Goal: Task Accomplishment & Management: Manage account settings

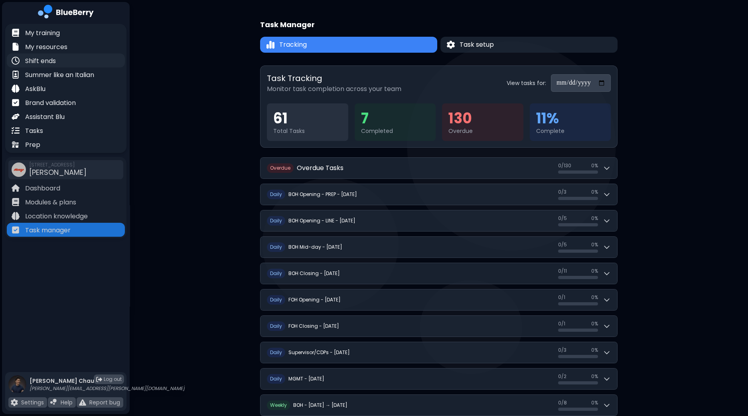
click at [53, 60] on p "Shift ends" at bounding box center [40, 61] width 31 height 10
click at [66, 65] on div "Shift ends" at bounding box center [66, 60] width 118 height 14
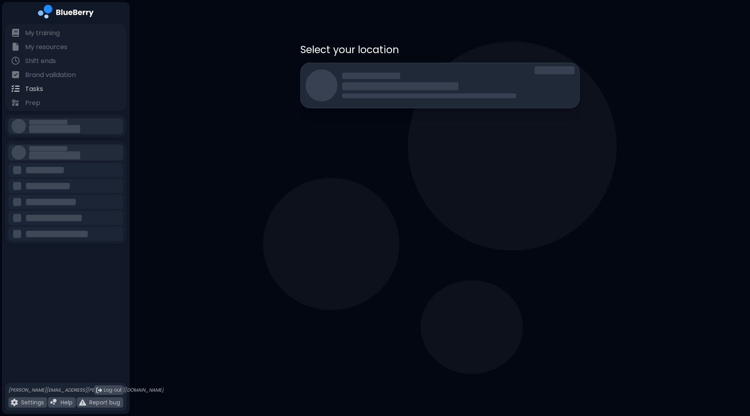
click at [359, 82] on div at bounding box center [400, 86] width 116 height 8
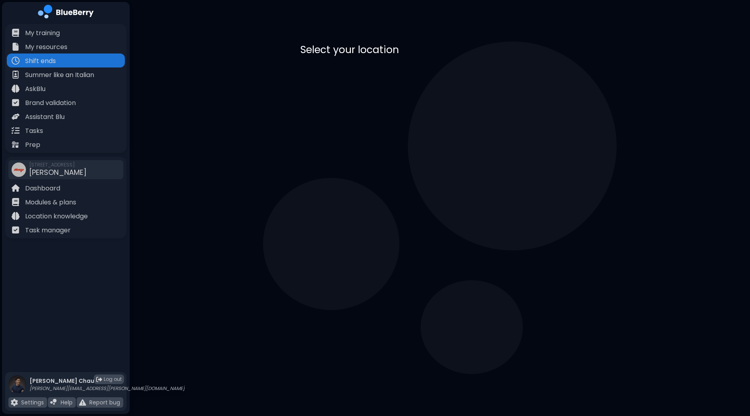
click at [394, 84] on p "[STREET_ADDRESS]" at bounding box center [371, 87] width 54 height 6
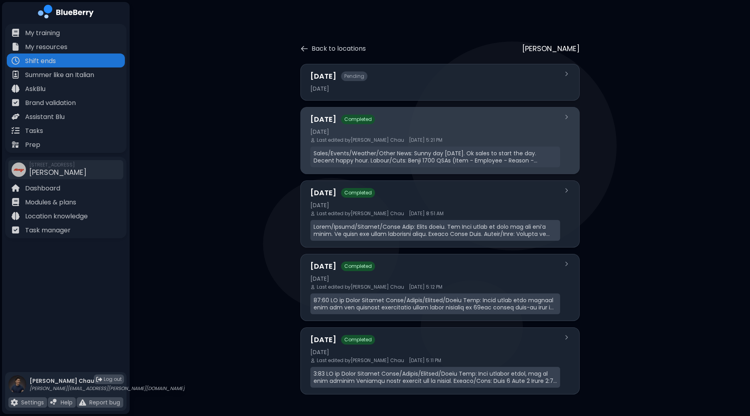
click at [378, 133] on div "[DATE]" at bounding box center [436, 131] width 250 height 7
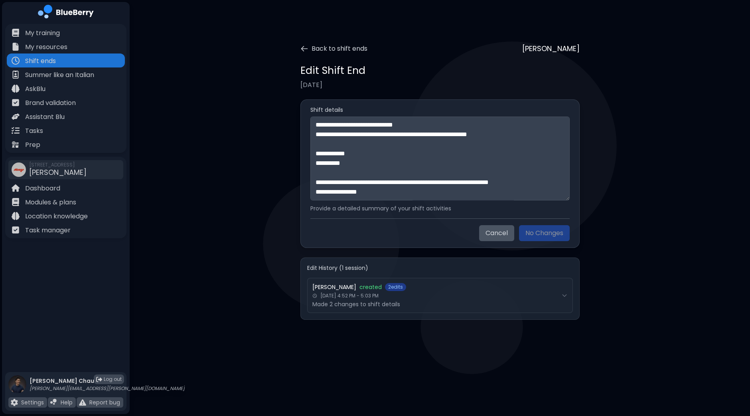
scroll to position [249, 0]
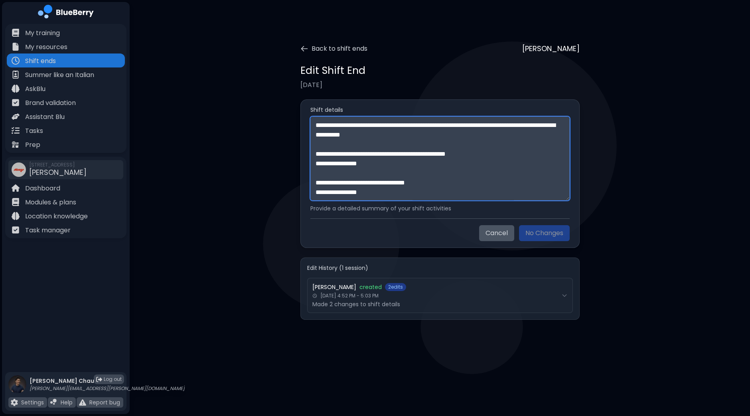
click at [415, 188] on textarea "**********" at bounding box center [440, 159] width 259 height 84
paste textarea "**********"
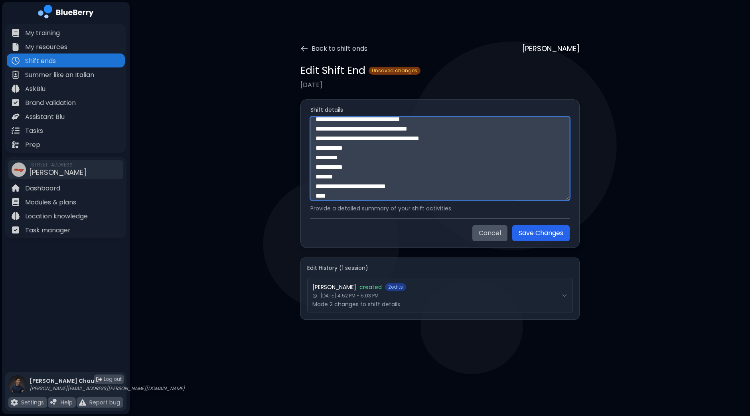
scroll to position [308, 0]
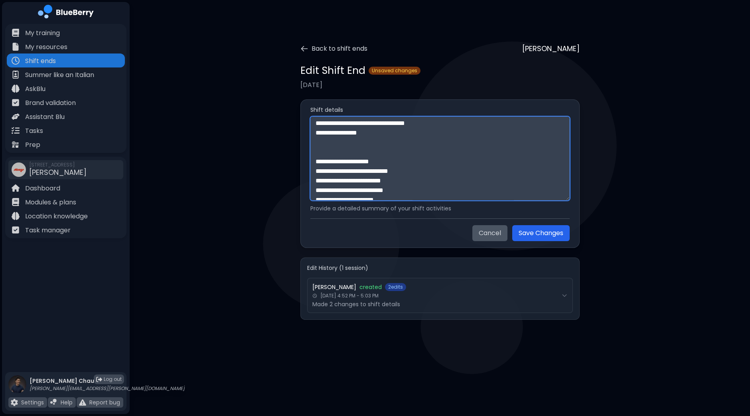
click at [361, 148] on textarea at bounding box center [440, 159] width 259 height 84
paste textarea "**********"
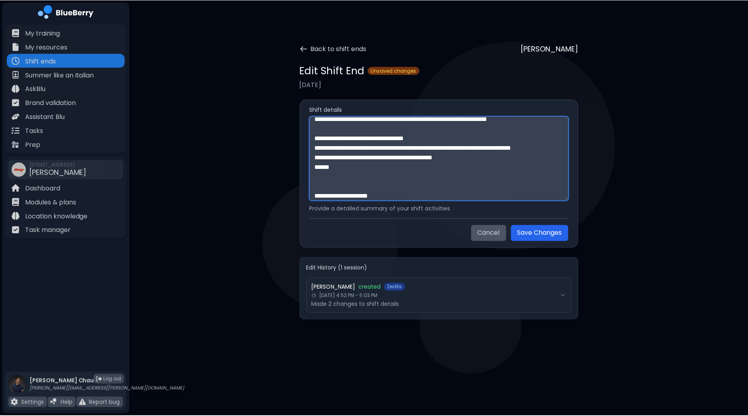
scroll to position [571, 0]
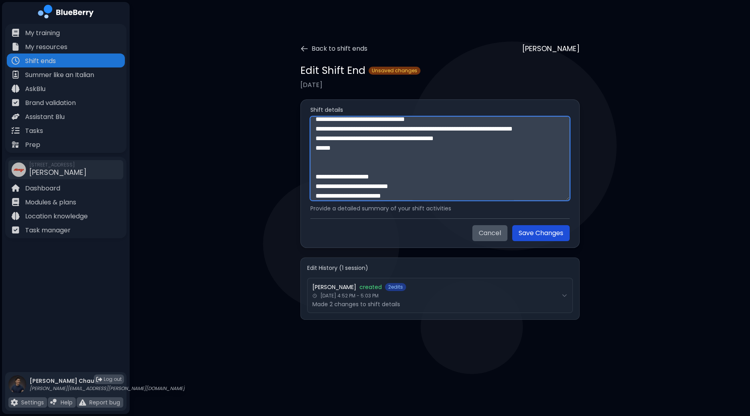
type textarea "**********"
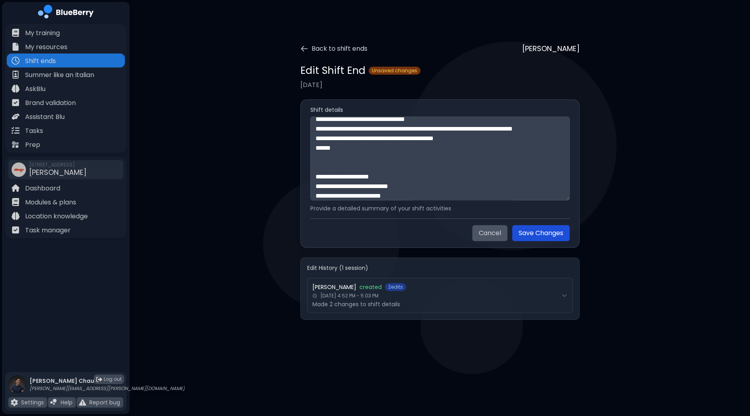
click at [555, 233] on button "Save Changes" at bounding box center [540, 233] width 57 height 16
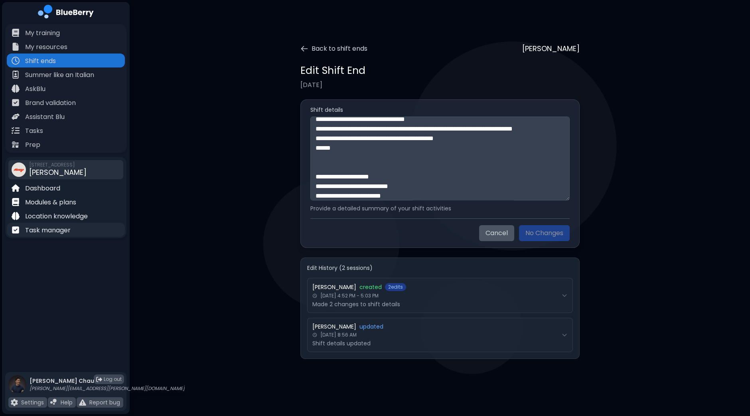
click at [53, 231] on p "Task manager" at bounding box center [48, 231] width 46 height 10
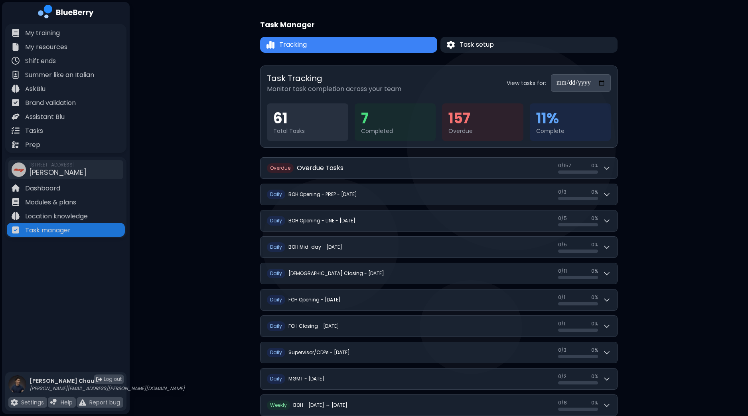
click at [605, 83] on input "**********" at bounding box center [581, 83] width 60 height 18
click at [649, 123] on div "**********" at bounding box center [439, 309] width 619 height 619
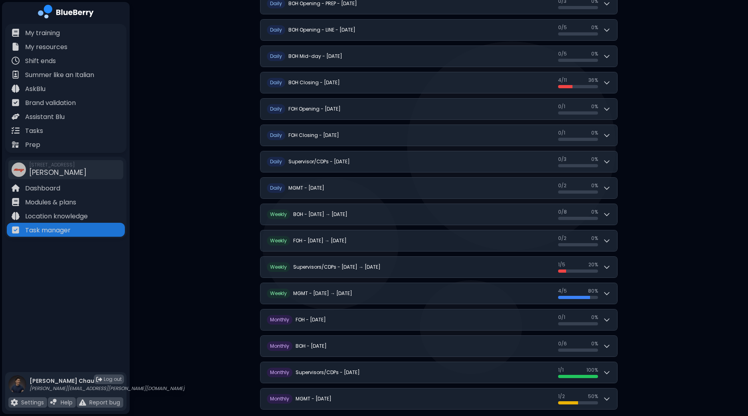
scroll to position [201, 0]
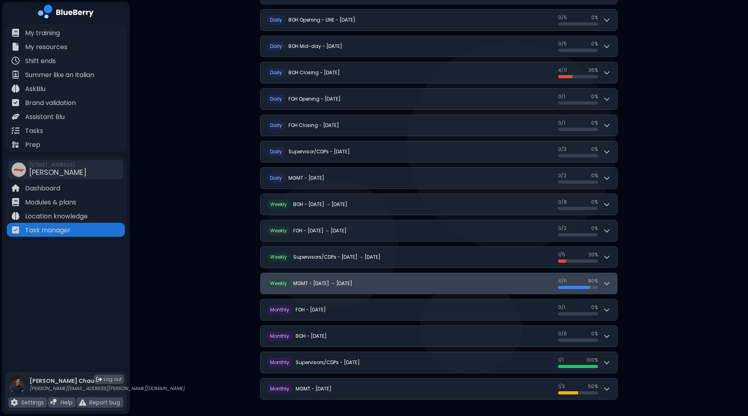
click at [608, 279] on icon at bounding box center [607, 283] width 8 height 8
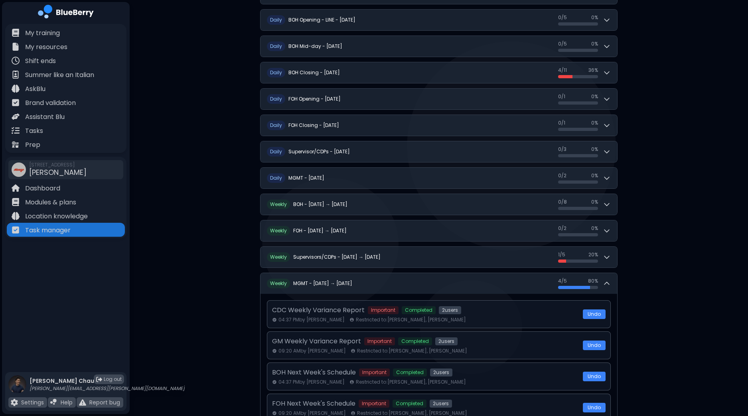
scroll to position [370, 0]
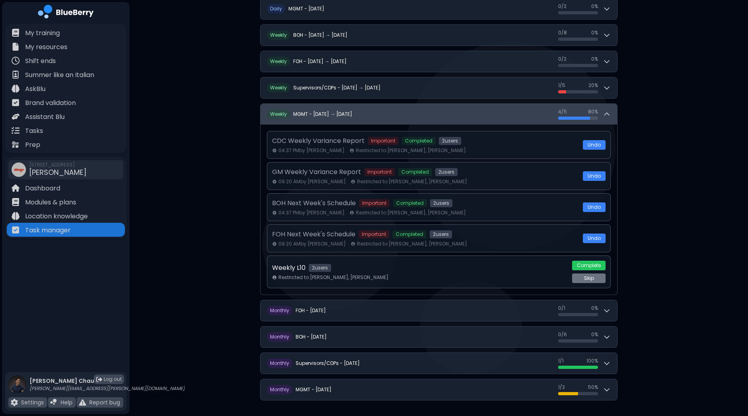
click at [613, 113] on button "W eekly MGMT - [DATE] → [DATE] 4 / 5 4 / 5 80 %" at bounding box center [439, 114] width 357 height 21
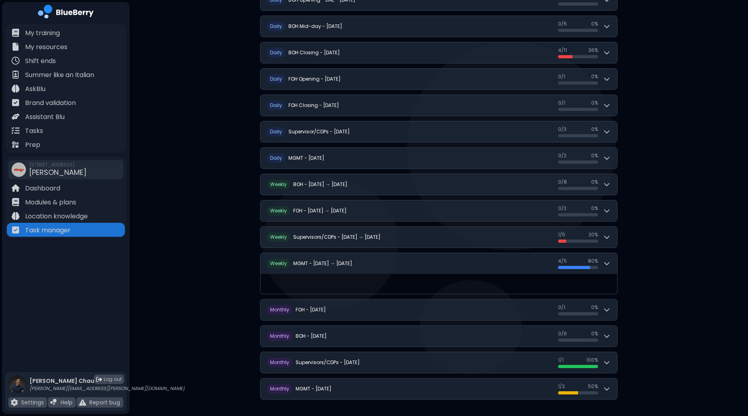
scroll to position [201, 0]
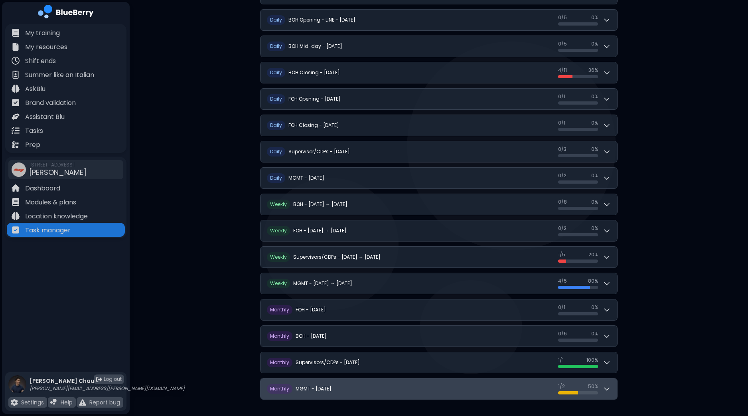
click at [615, 387] on button "M onthly MGMT - [DATE] 1 / 2 1 / 2 50 %" at bounding box center [439, 388] width 357 height 21
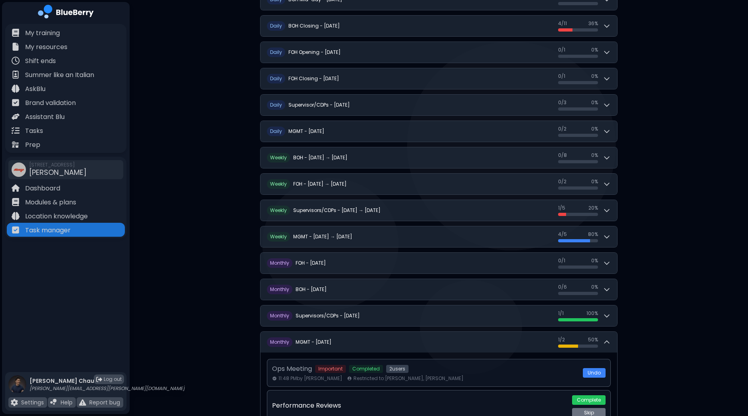
scroll to position [277, 0]
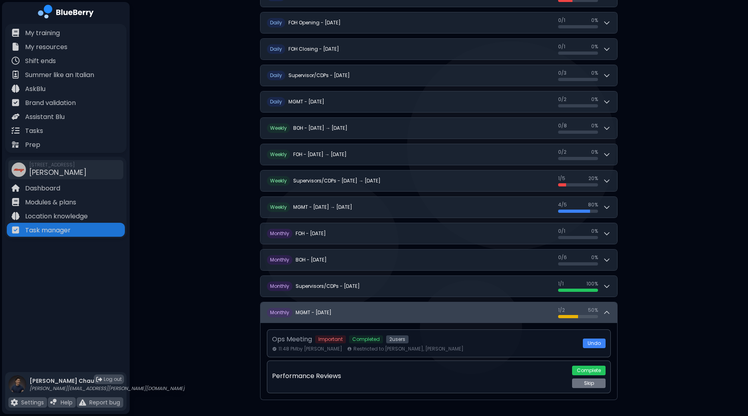
click at [608, 311] on icon at bounding box center [607, 313] width 8 height 8
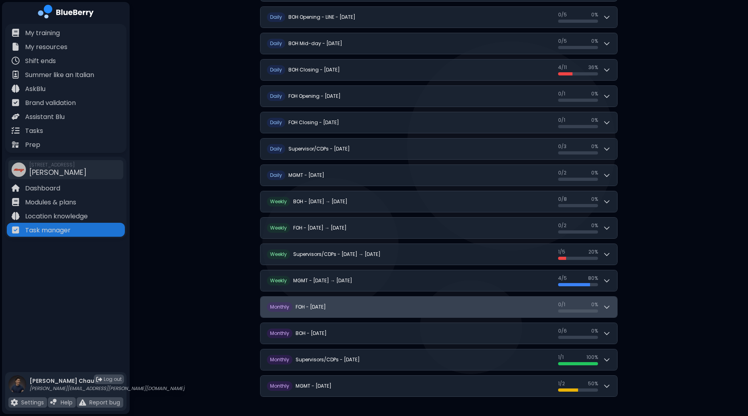
scroll to position [201, 0]
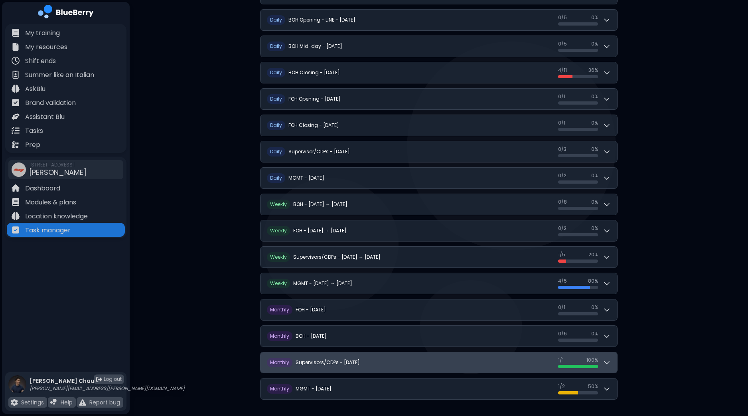
click at [611, 366] on button "M onthly Supervisors/CDPs - [DATE] 1 / 1 1 / 1 100 %" at bounding box center [439, 362] width 357 height 21
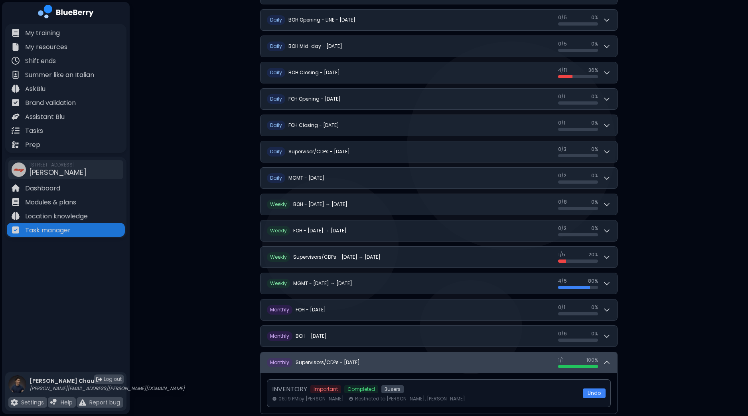
click at [611, 363] on button "M onthly Supervisors/CDPs - [DATE] 1 / 1 1 / 1 100 %" at bounding box center [439, 362] width 357 height 21
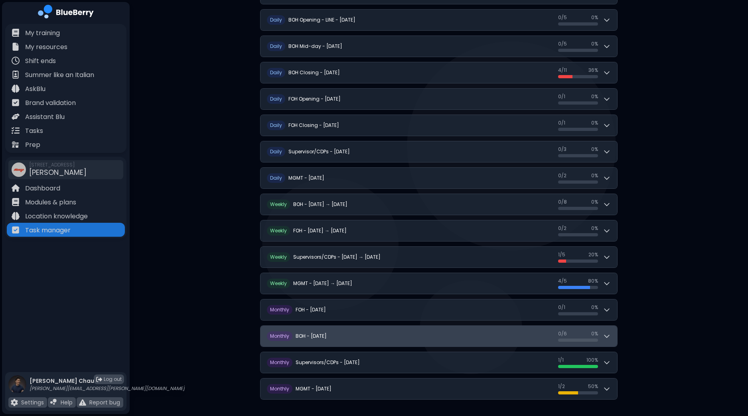
click at [612, 332] on button "M onthly BOH - [DATE] 0 / 6 0 / 6 0 %" at bounding box center [439, 336] width 357 height 21
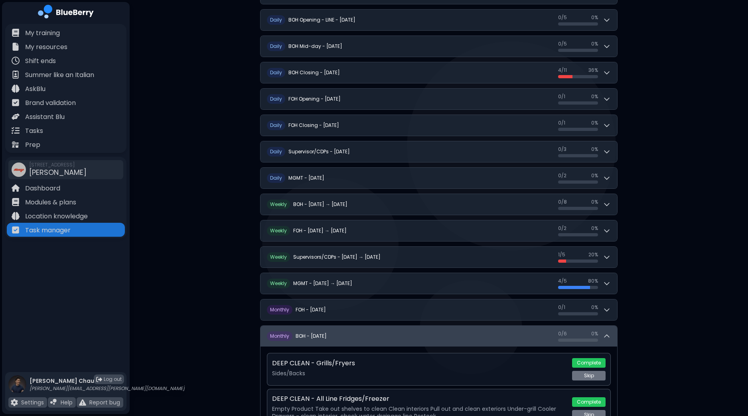
click at [612, 332] on button "M onthly BOH - [DATE] 0 / 6 0 / 6 0 %" at bounding box center [439, 336] width 357 height 21
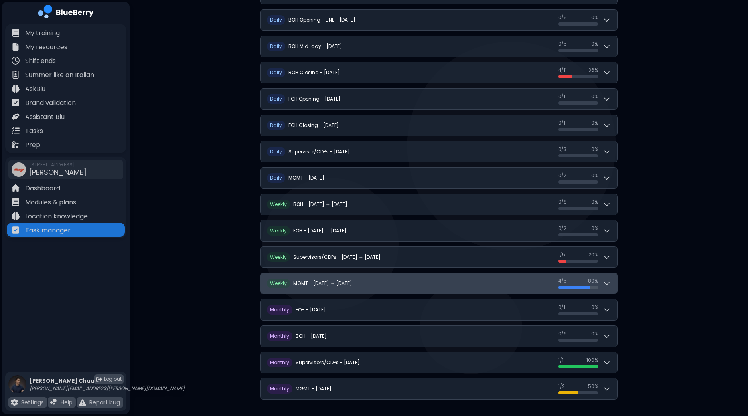
click at [612, 284] on button "W eekly MGMT - [DATE] → [DATE] 4 / 5 4 / 5 80 %" at bounding box center [439, 283] width 357 height 21
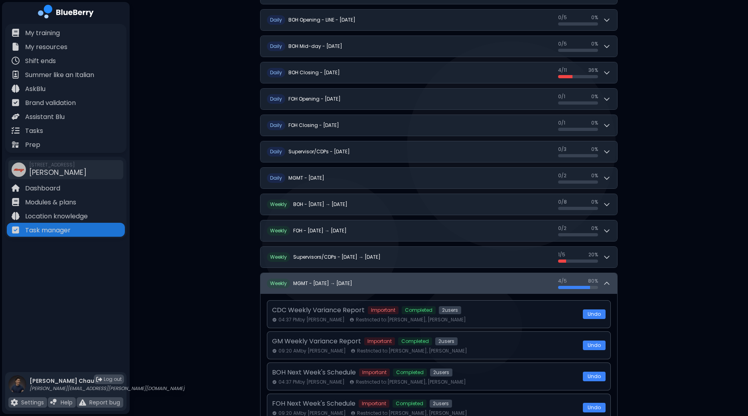
click at [612, 284] on button "W eekly MGMT - [DATE] → [DATE] 4 / 5 4 / 5 80 %" at bounding box center [439, 283] width 357 height 21
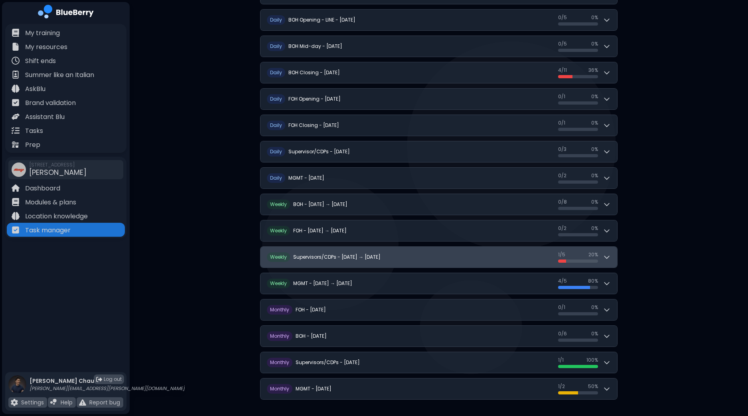
click at [607, 255] on icon at bounding box center [607, 257] width 8 height 8
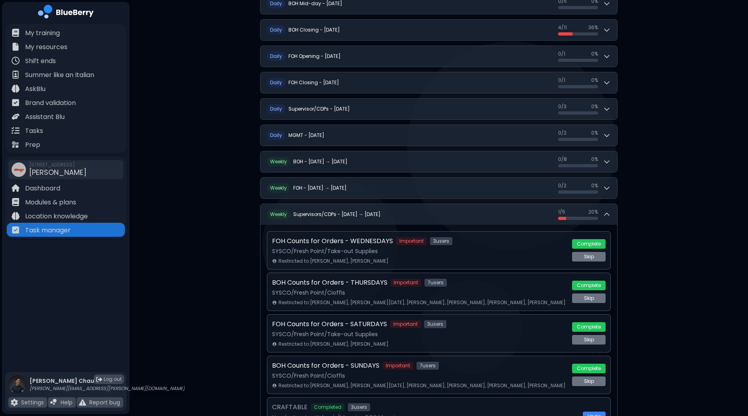
scroll to position [400, 0]
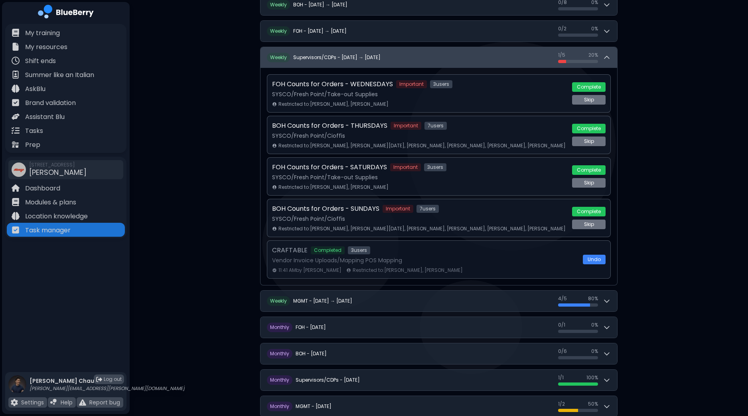
click at [610, 56] on icon at bounding box center [607, 57] width 8 height 8
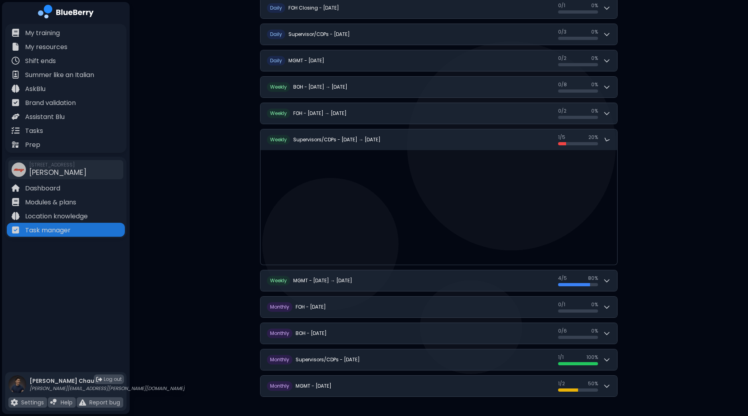
scroll to position [201, 0]
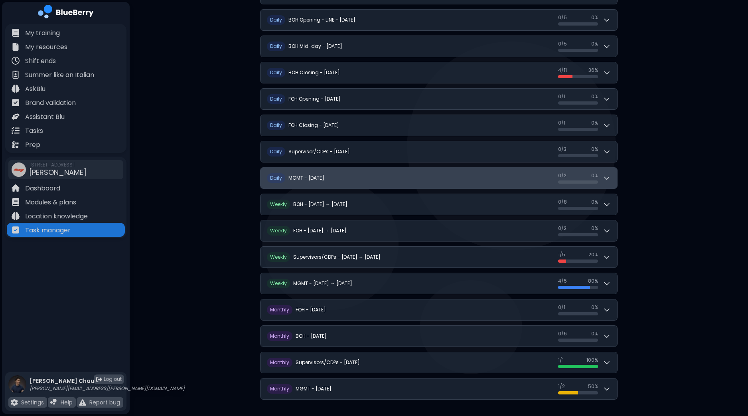
click at [611, 172] on div "0 / 2 0 / 2 0 %" at bounding box center [584, 177] width 53 height 11
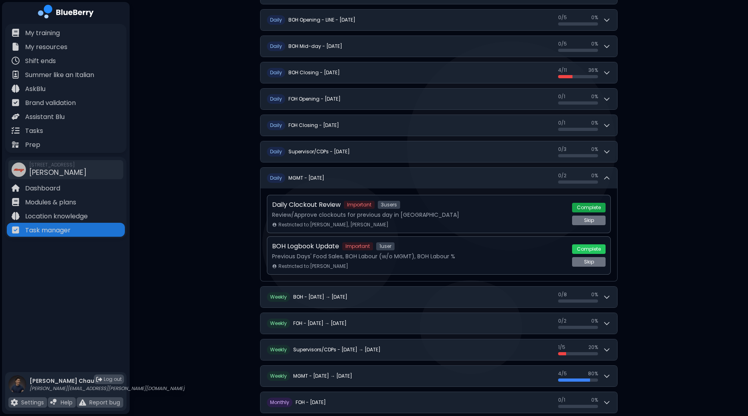
click at [590, 206] on button "Complete" at bounding box center [589, 208] width 34 height 10
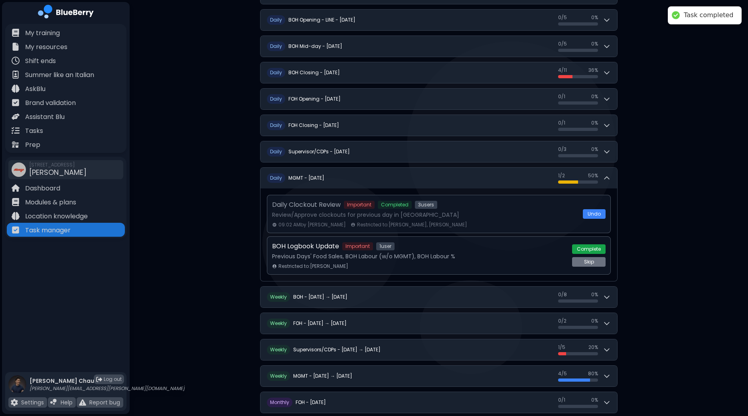
click at [585, 247] on button "Complete" at bounding box center [589, 249] width 34 height 10
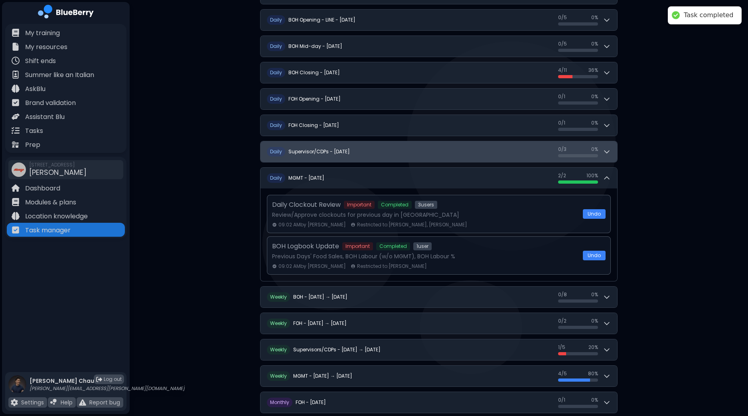
click at [613, 152] on button "D aily Supervisor/CDPs - [DATE] 0 / 3 0 / 3 0 %" at bounding box center [439, 151] width 357 height 21
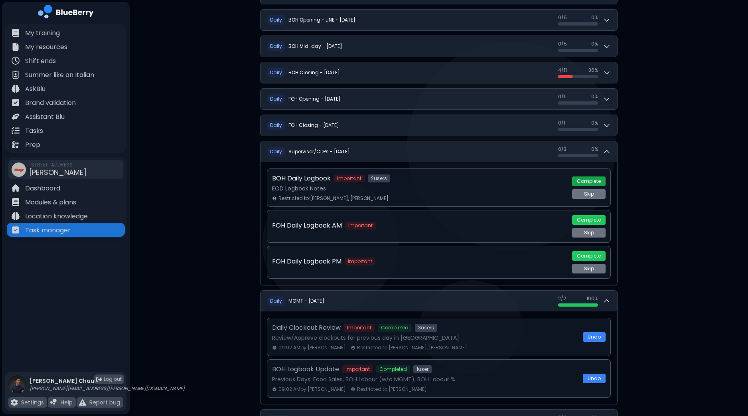
click at [591, 180] on button "Complete" at bounding box center [589, 181] width 34 height 10
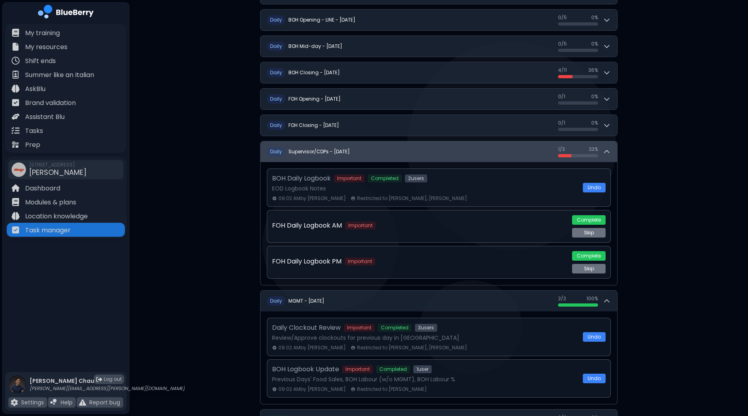
click at [611, 149] on icon at bounding box center [607, 152] width 8 height 8
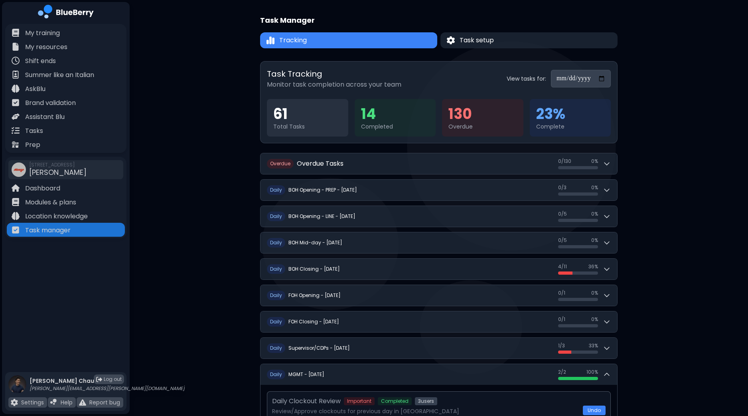
scroll to position [1, 0]
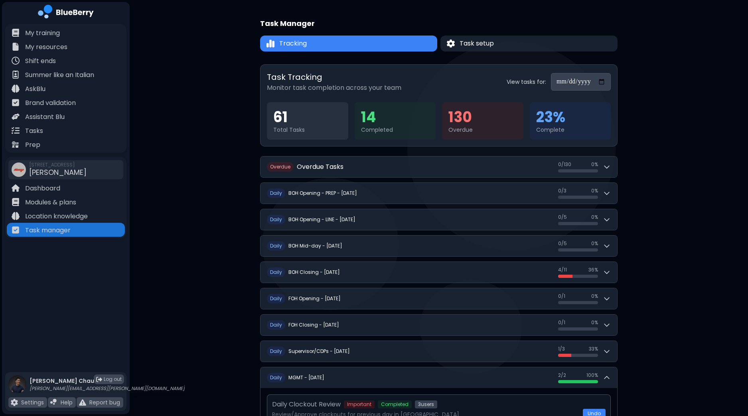
click at [605, 83] on input "**********" at bounding box center [581, 82] width 60 height 18
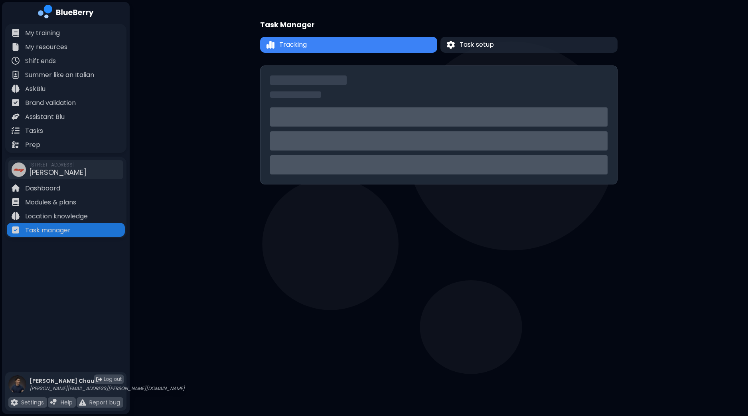
scroll to position [0, 0]
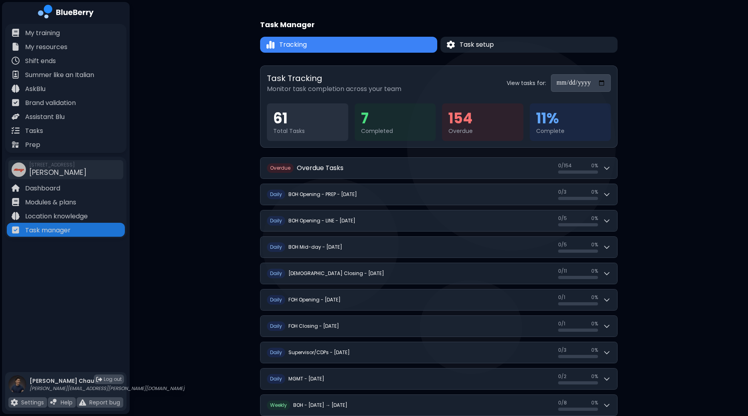
click at [603, 84] on input "**********" at bounding box center [581, 83] width 60 height 18
click at [694, 148] on div "**********" at bounding box center [439, 309] width 619 height 619
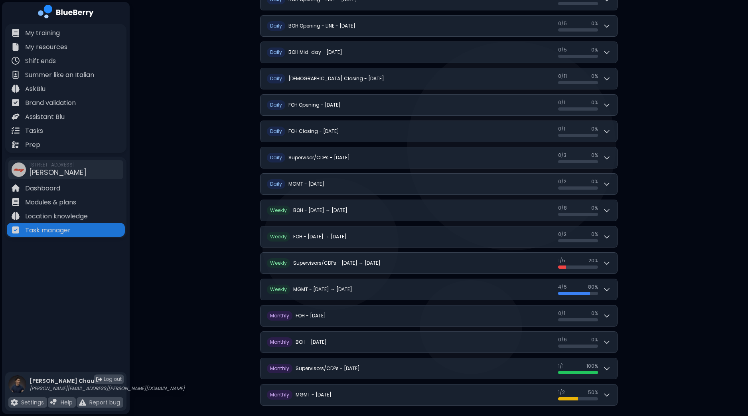
scroll to position [199, 0]
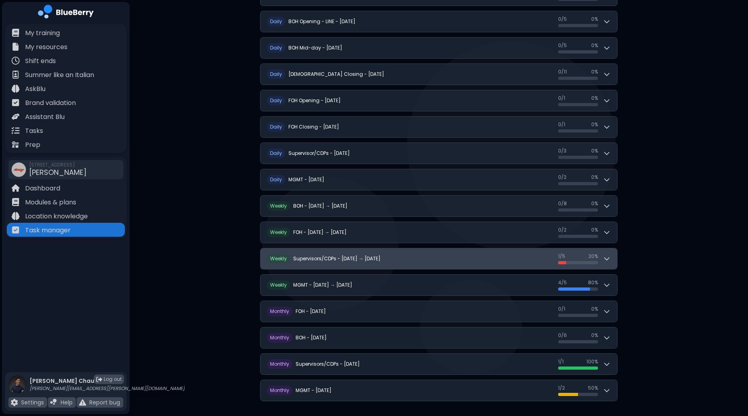
click at [613, 263] on button "W eekly Supervisors/CDPs - [DATE] → [DATE] 1 / 5 1 / 5 20 %" at bounding box center [439, 258] width 357 height 21
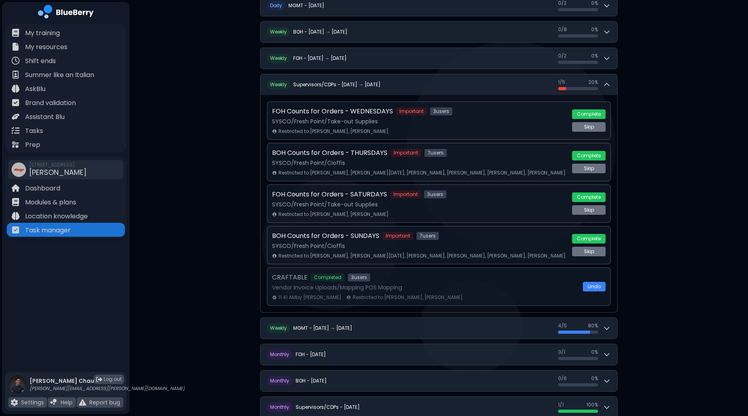
scroll to position [417, 0]
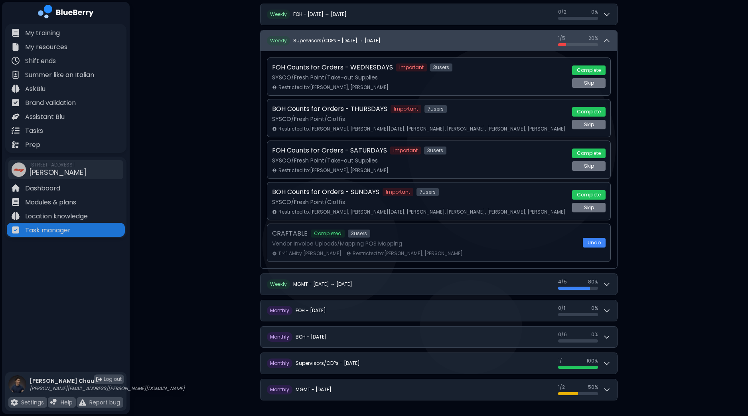
click at [613, 44] on button "W eekly Supervisors/CDPs - [DATE] → [DATE] 1 / 5 1 / 5 20 %" at bounding box center [439, 40] width 357 height 21
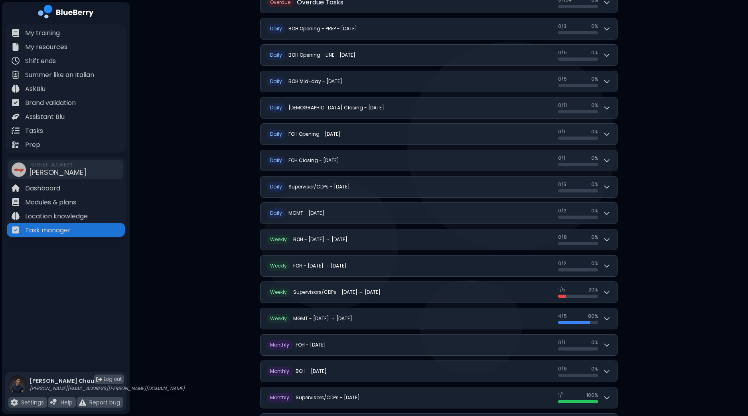
scroll to position [151, 0]
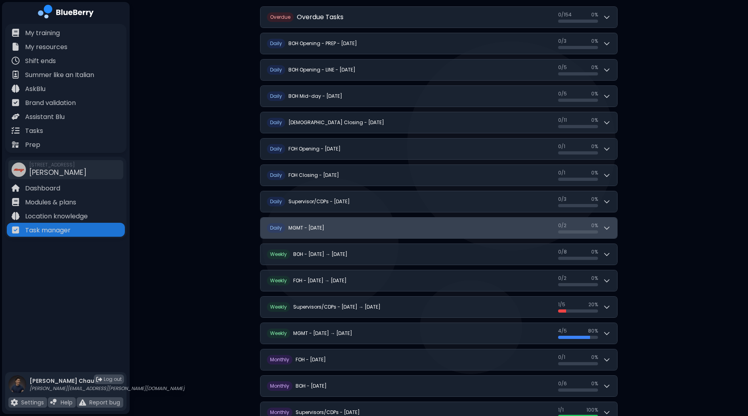
click at [613, 228] on button "D aily MGMT - [DATE] 0 / 2 0 / 2 0 %" at bounding box center [439, 228] width 357 height 21
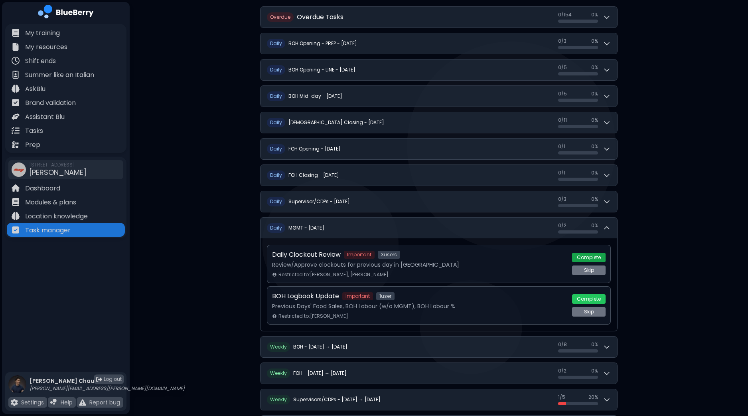
click at [593, 255] on button "Complete" at bounding box center [589, 258] width 34 height 10
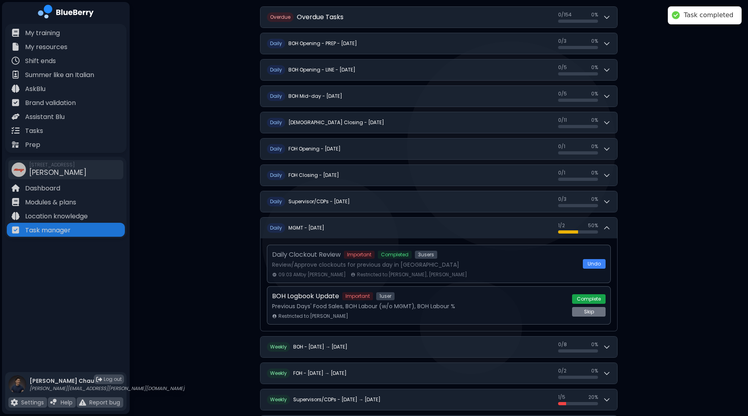
click at [591, 298] on button "Complete" at bounding box center [589, 299] width 34 height 10
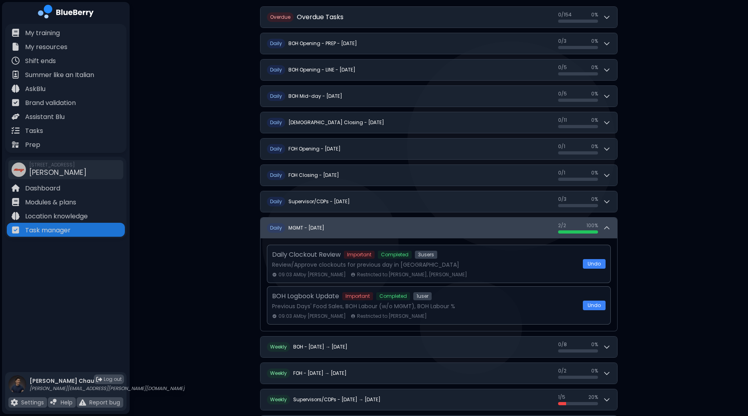
click at [609, 229] on icon at bounding box center [607, 228] width 8 height 8
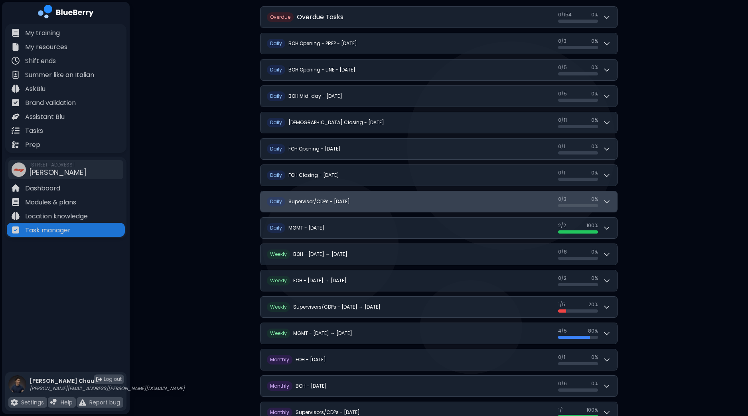
click at [610, 203] on icon at bounding box center [607, 202] width 8 height 8
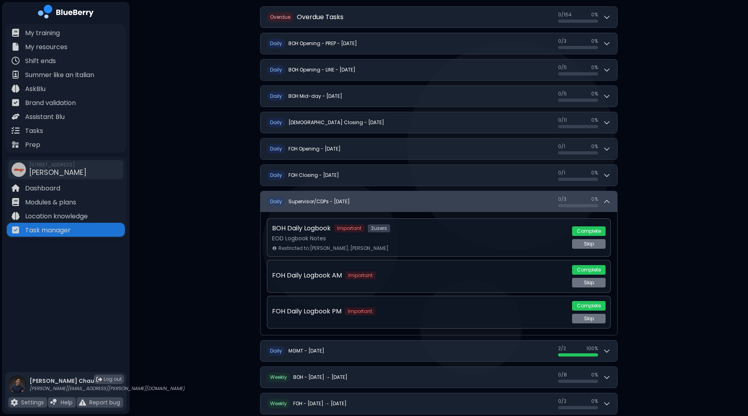
click at [610, 203] on icon at bounding box center [607, 202] width 8 height 8
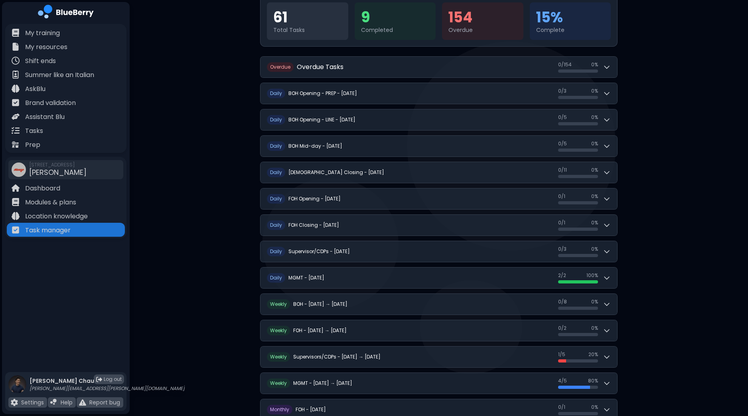
scroll to position [0, 0]
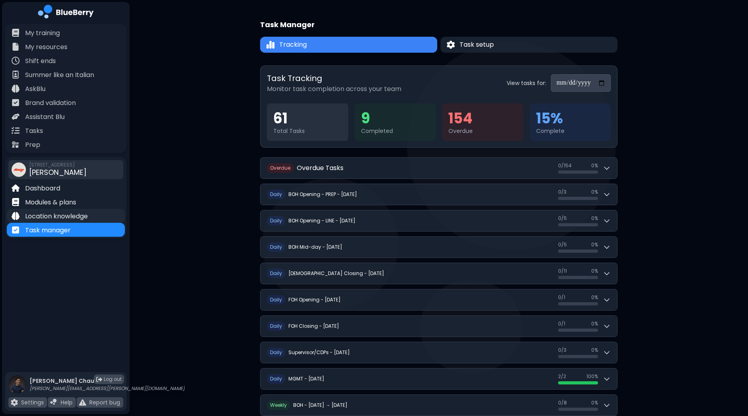
click at [92, 214] on div "Location knowledge" at bounding box center [66, 216] width 118 height 14
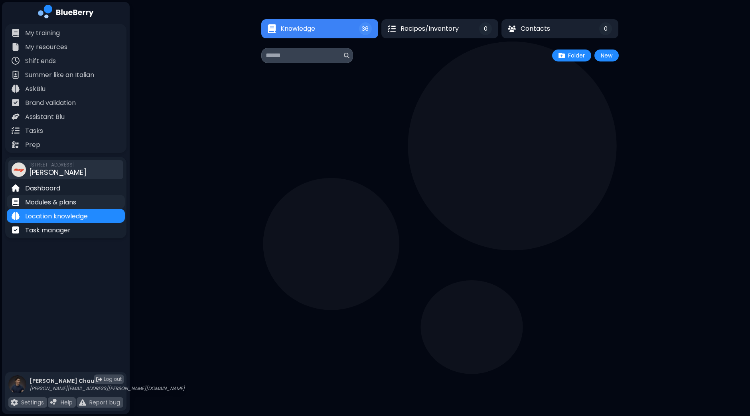
click at [79, 199] on div "Modules & plans" at bounding box center [66, 202] width 118 height 14
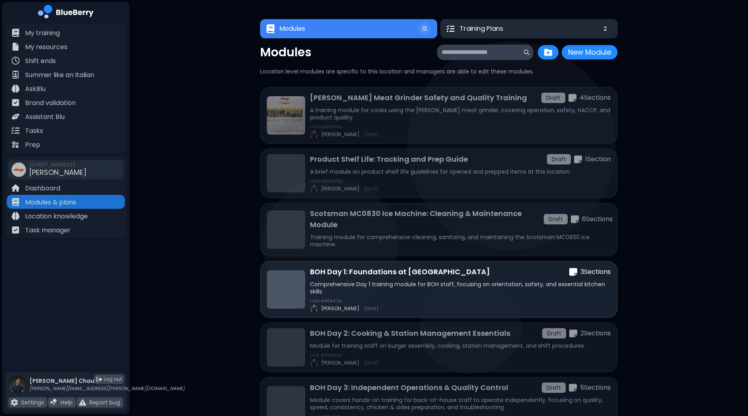
click at [522, 26] on button "Training Plans 2" at bounding box center [529, 28] width 178 height 19
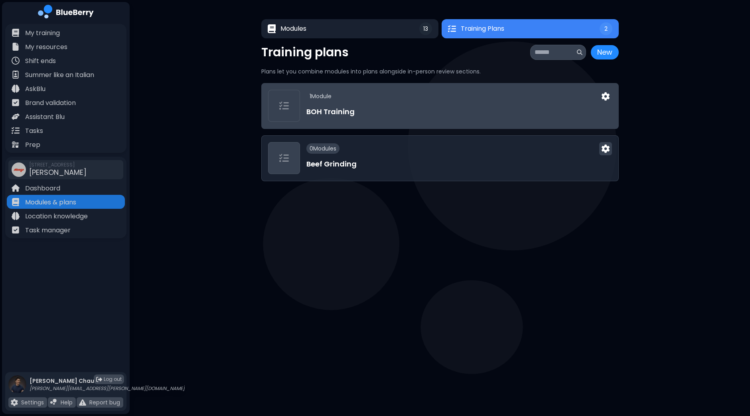
click at [481, 108] on h3 "BOH Training" at bounding box center [460, 111] width 306 height 11
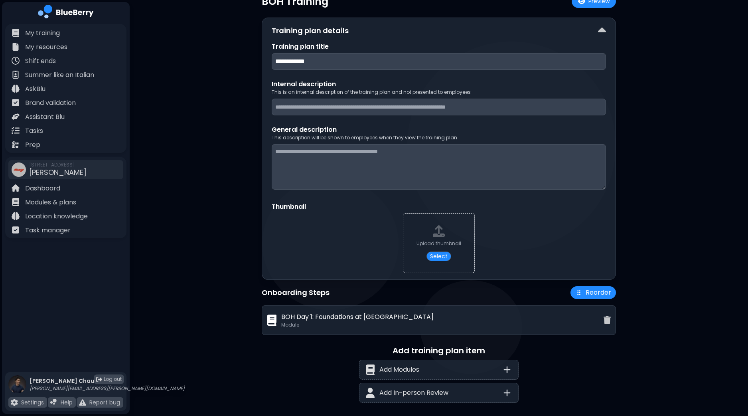
scroll to position [46, 0]
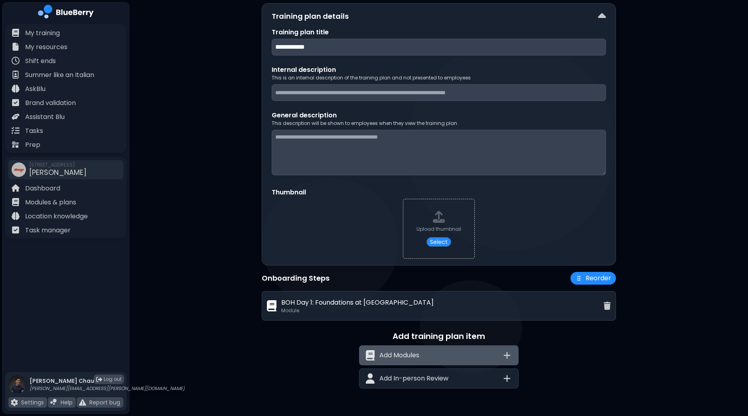
click at [495, 354] on div "Add Modules" at bounding box center [439, 355] width 160 height 20
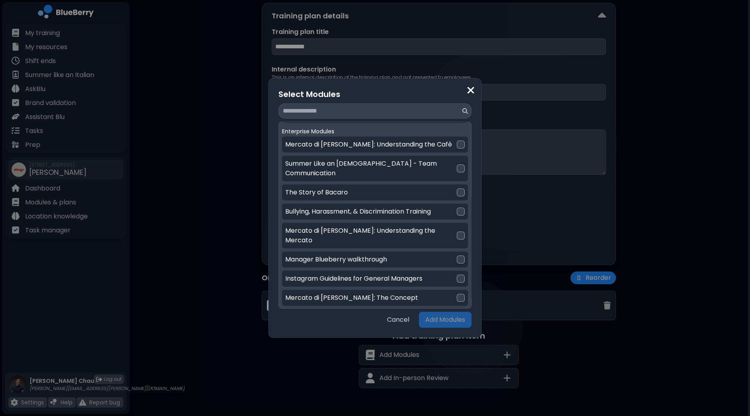
scroll to position [6, 0]
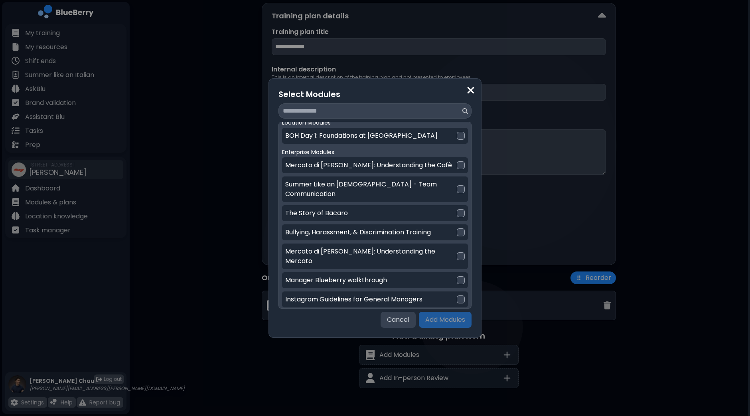
click at [402, 318] on button "Cancel" at bounding box center [398, 320] width 35 height 16
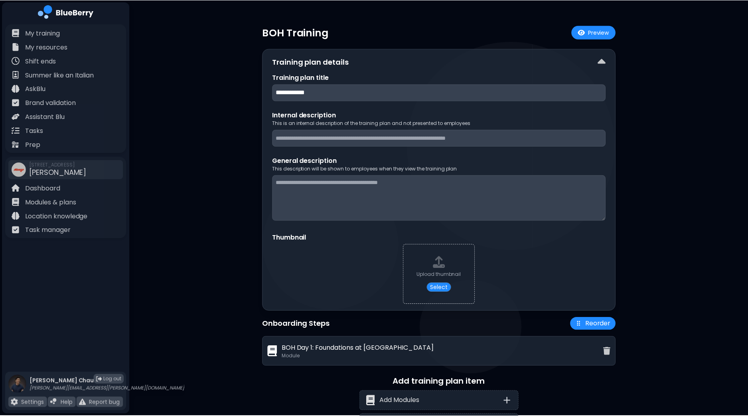
scroll to position [46, 0]
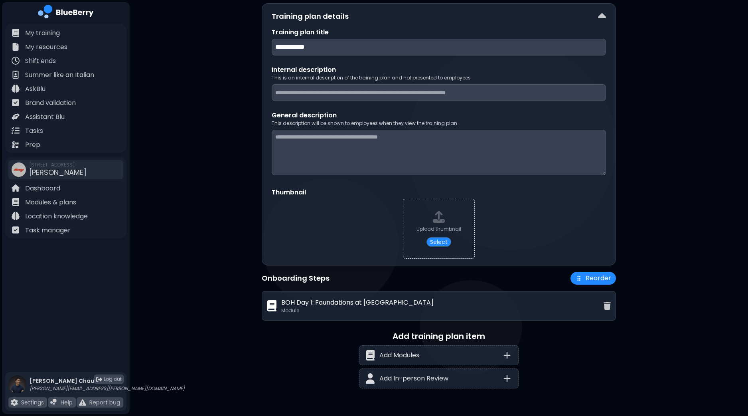
click at [253, 352] on div "**********" at bounding box center [439, 185] width 619 height 463
click at [50, 204] on p "Modules & plans" at bounding box center [50, 203] width 51 height 10
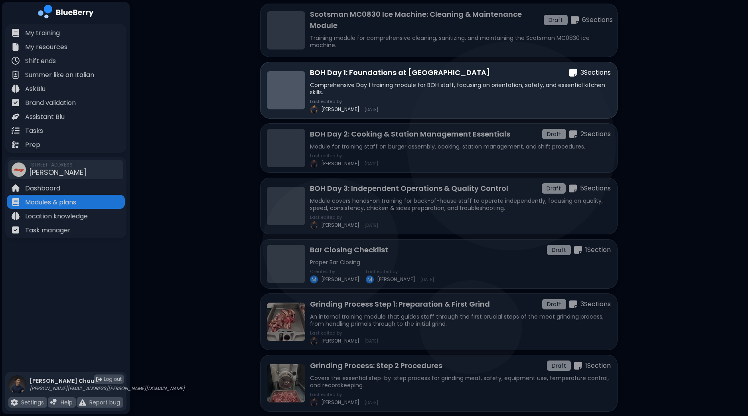
scroll to position [150, 0]
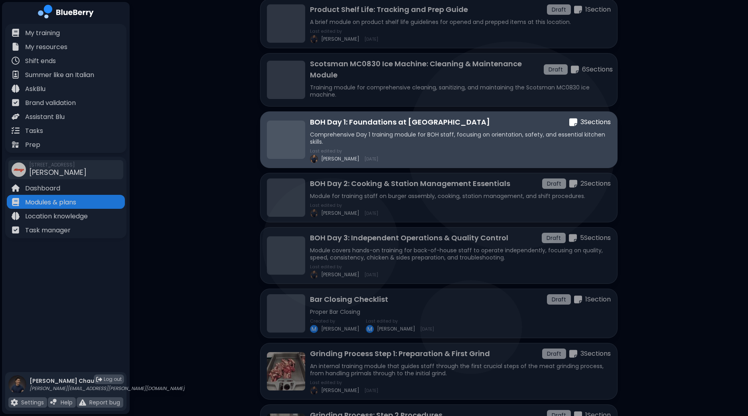
click at [449, 145] on div "BOH Day 1: Foundations at [PERSON_NAME] 3 Section s Comprehensive Day 1 trainin…" at bounding box center [460, 140] width 301 height 46
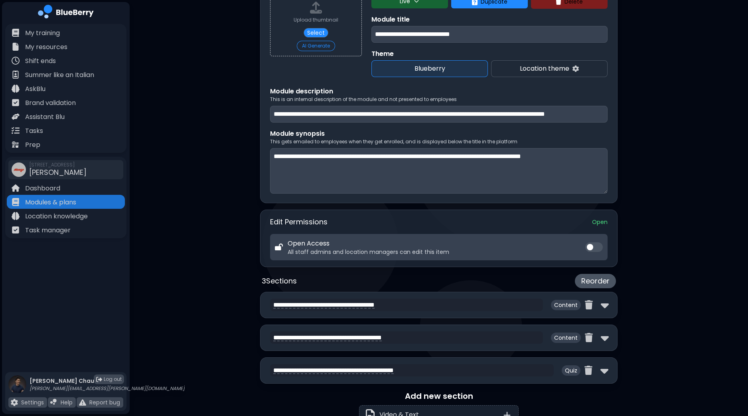
scroll to position [99, 0]
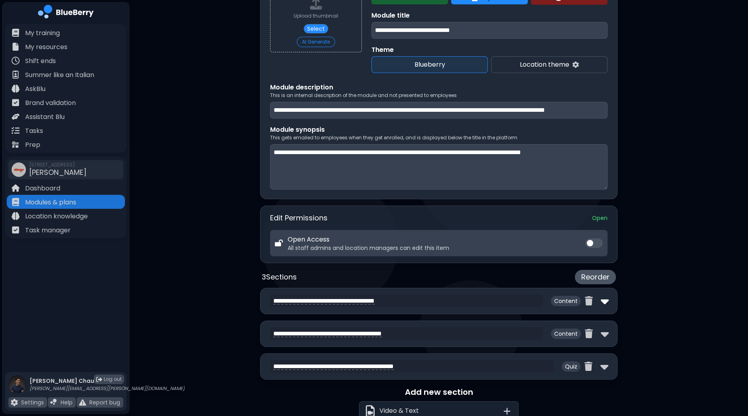
click at [601, 300] on img at bounding box center [605, 301] width 8 height 13
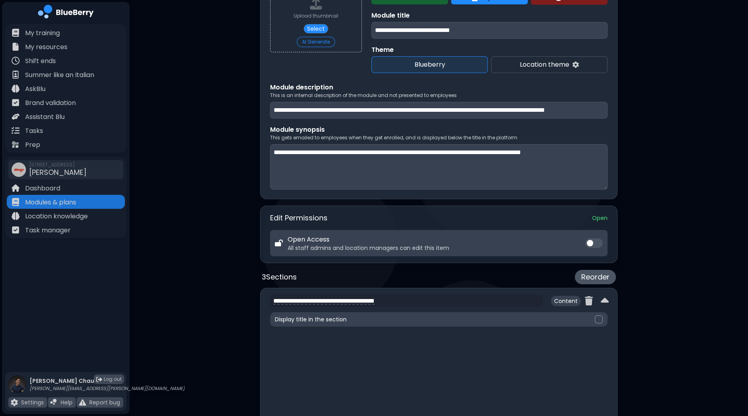
type textarea "**********"
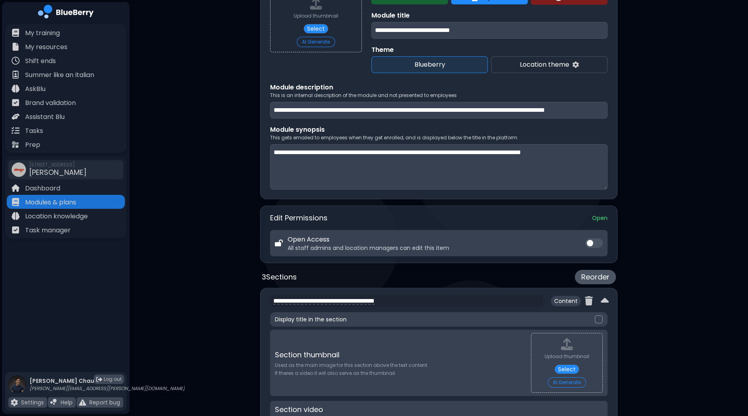
scroll to position [0, 0]
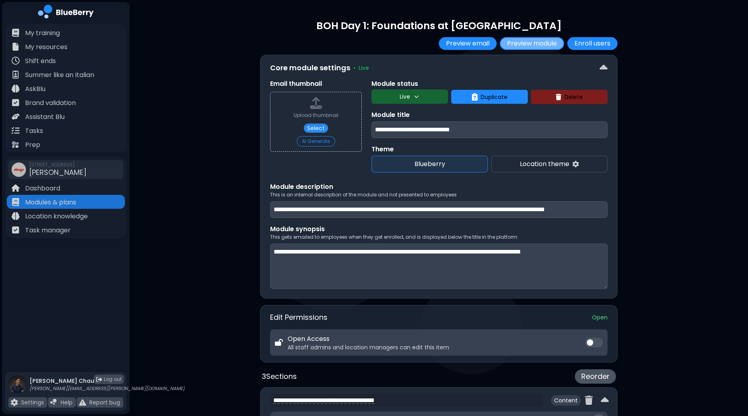
click at [532, 41] on button "Preview module" at bounding box center [532, 43] width 64 height 13
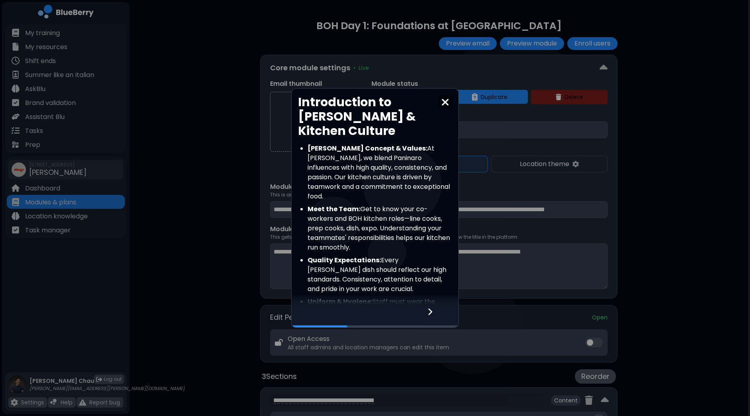
click at [429, 310] on icon at bounding box center [430, 311] width 6 height 9
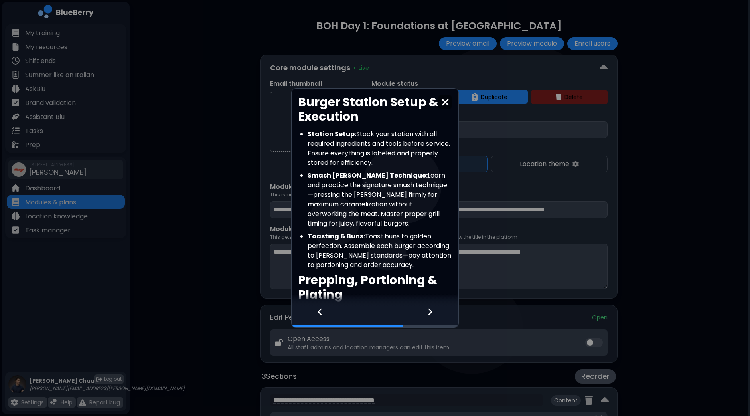
click at [429, 310] on icon at bounding box center [430, 311] width 6 height 9
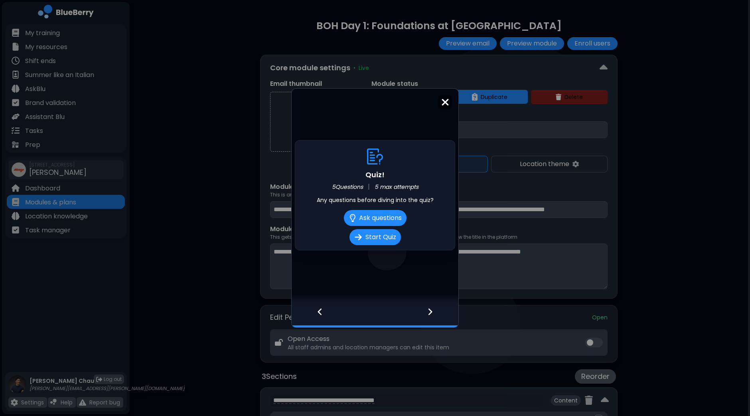
click at [445, 103] on img at bounding box center [445, 102] width 8 height 11
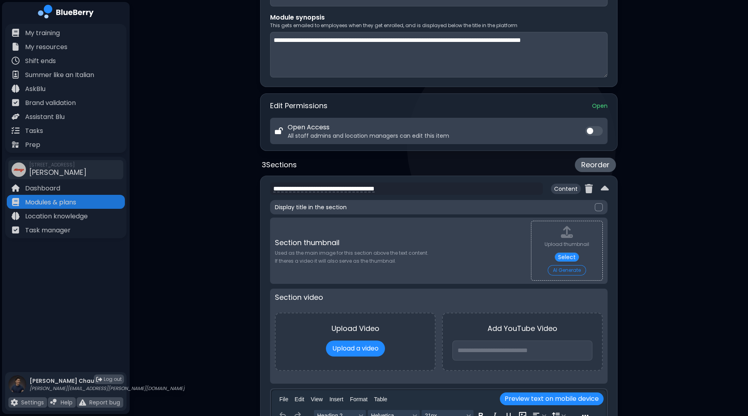
scroll to position [299, 0]
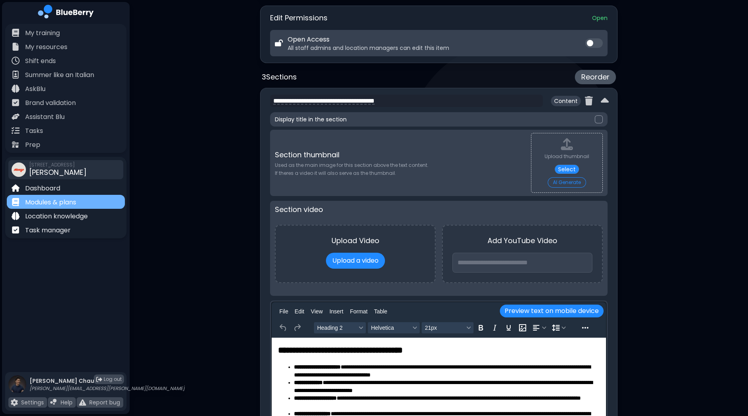
click at [66, 204] on p "Modules & plans" at bounding box center [50, 203] width 51 height 10
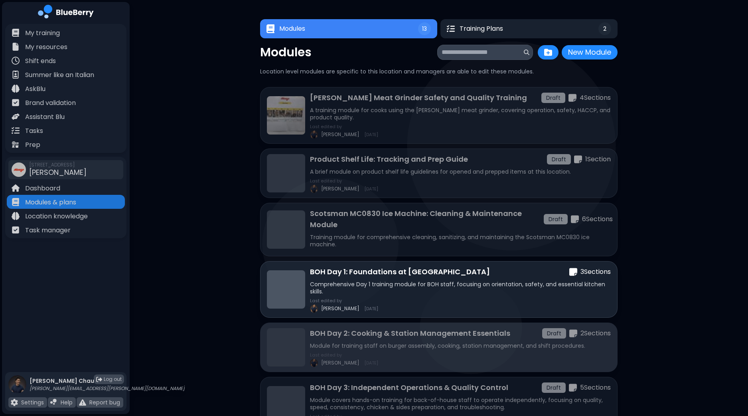
click at [489, 352] on div "Last edited by [PERSON_NAME] [DATE]" at bounding box center [460, 359] width 301 height 14
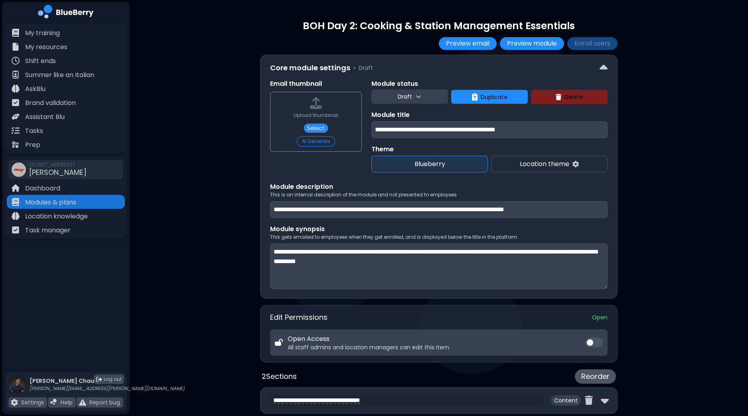
click at [438, 101] on button "Draft" at bounding box center [410, 96] width 77 height 14
click at [414, 131] on button "Live" at bounding box center [410, 133] width 29 height 16
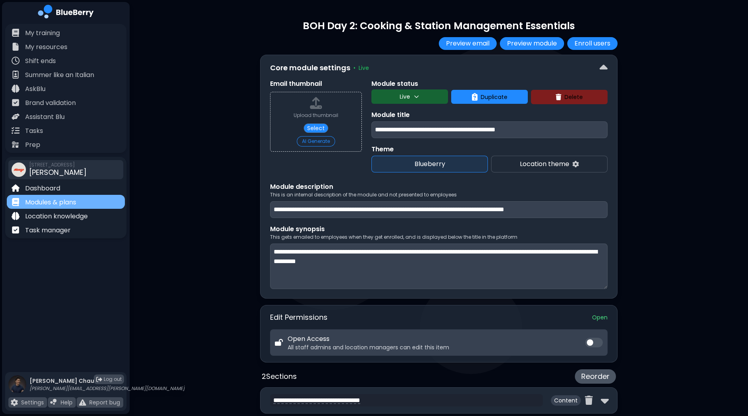
click at [65, 202] on p "Modules & plans" at bounding box center [50, 203] width 51 height 10
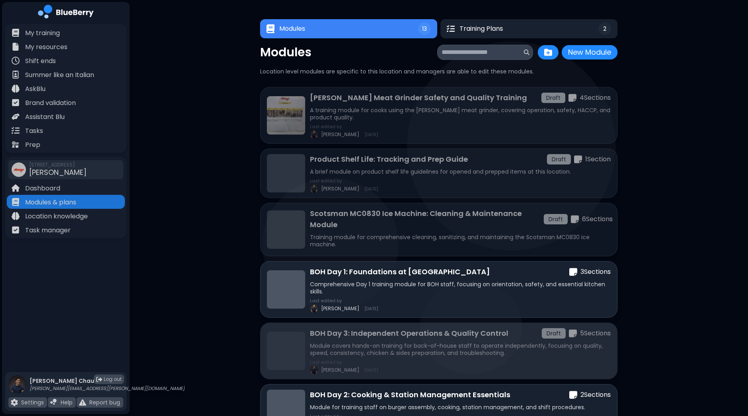
click at [448, 342] on p "Module covers hands-on training for back-of-house staff to operate independentl…" at bounding box center [460, 349] width 301 height 14
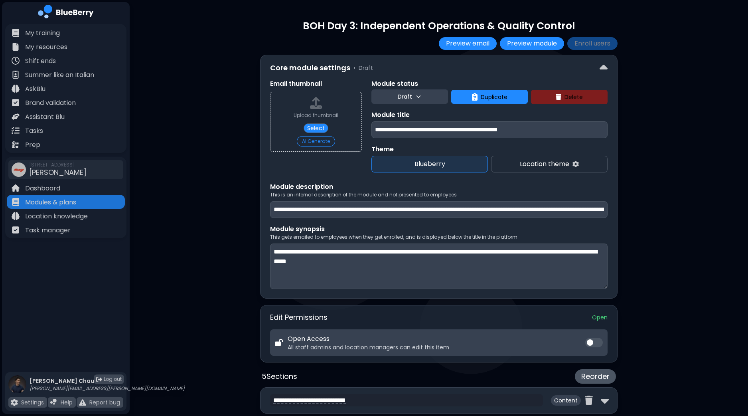
click at [415, 99] on icon at bounding box center [418, 96] width 6 height 6
click at [410, 131] on button "Live" at bounding box center [410, 133] width 29 height 16
click at [210, 140] on div "**********" at bounding box center [439, 366] width 619 height 733
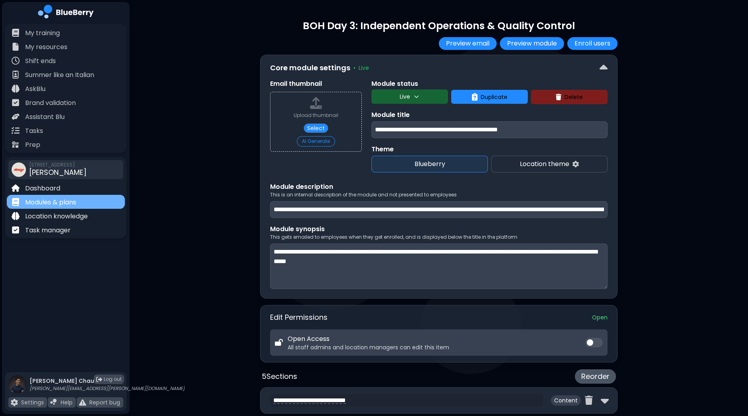
click at [69, 199] on p "Modules & plans" at bounding box center [50, 203] width 51 height 10
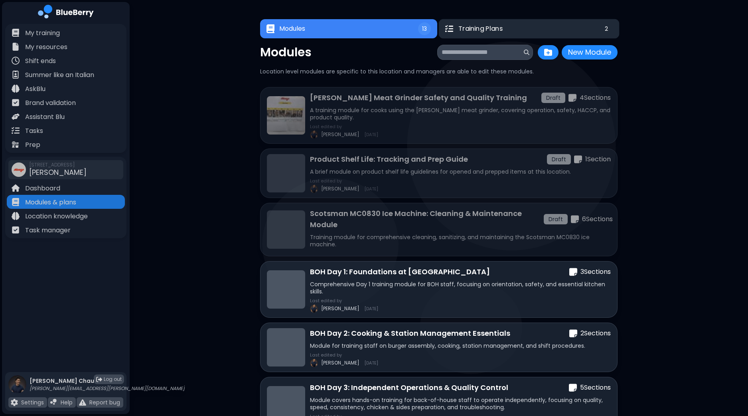
click at [521, 29] on button "Training Plans 2" at bounding box center [529, 29] width 181 height 20
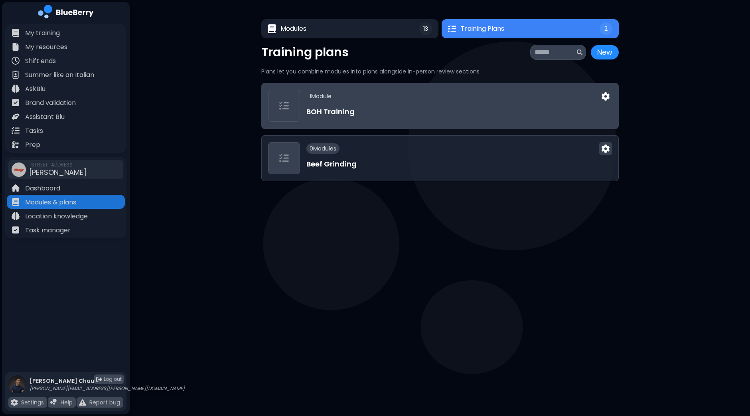
click at [390, 103] on div "1 Module BOH Training" at bounding box center [460, 106] width 306 height 32
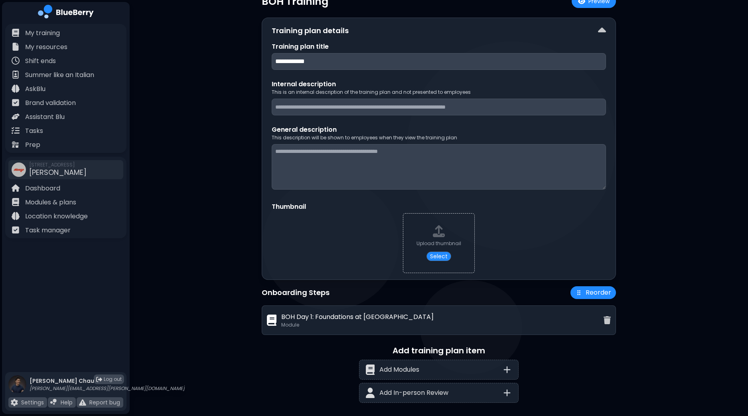
scroll to position [46, 0]
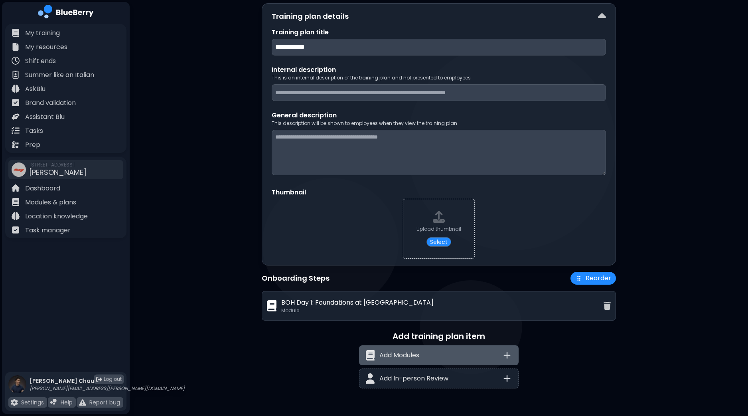
click at [450, 350] on div "Add Modules" at bounding box center [439, 355] width 160 height 20
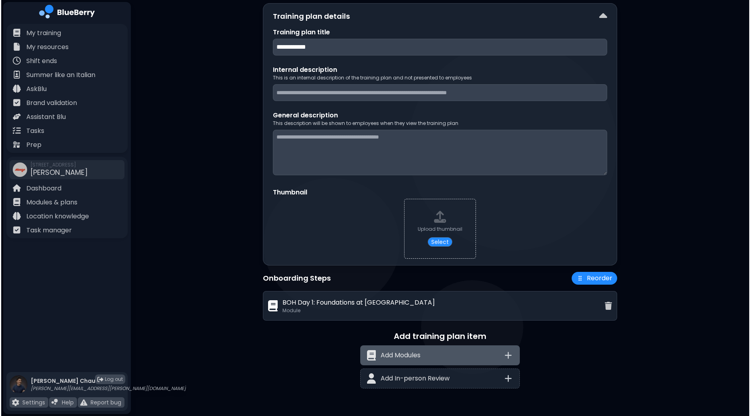
scroll to position [0, 0]
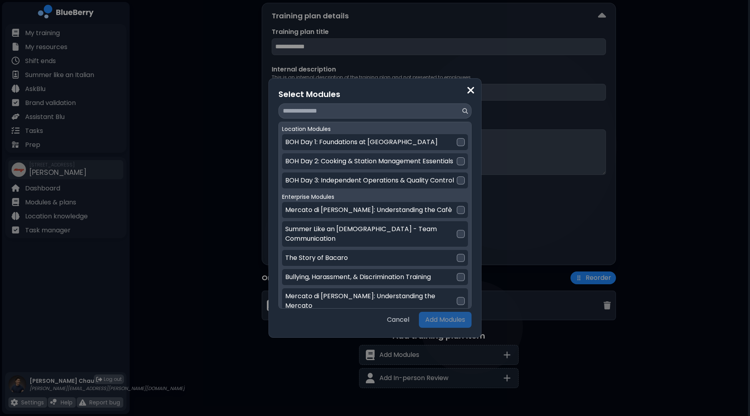
click at [459, 165] on div at bounding box center [461, 161] width 8 height 8
click at [457, 184] on div at bounding box center [461, 180] width 8 height 8
click at [437, 318] on button "Add Modules" at bounding box center [445, 320] width 53 height 16
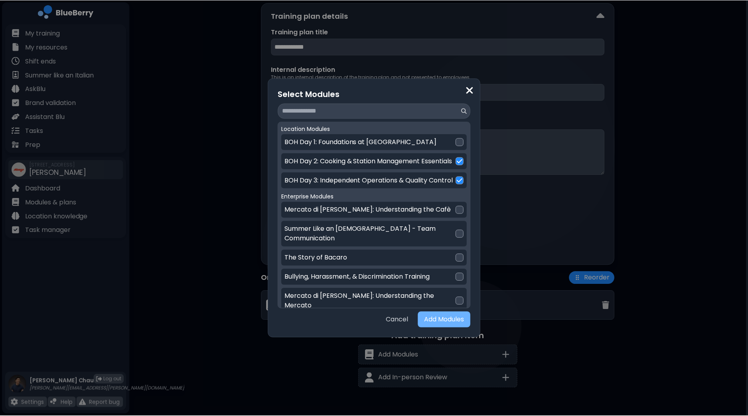
scroll to position [46, 0]
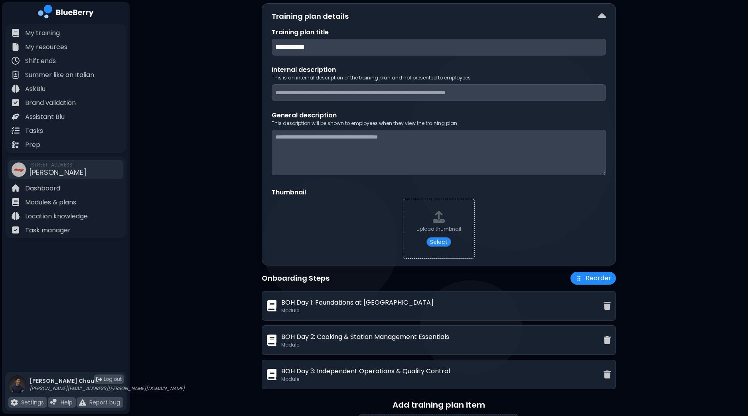
click at [336, 93] on input at bounding box center [439, 92] width 334 height 17
click at [291, 47] on input "**********" at bounding box center [439, 47] width 334 height 17
type input "**********"
click at [352, 95] on input at bounding box center [439, 92] width 334 height 17
type input "********"
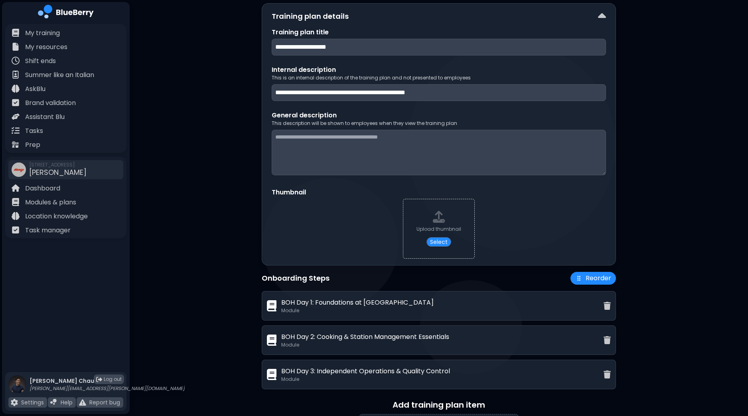
type input "**********"
click at [402, 160] on textarea at bounding box center [439, 153] width 334 height 46
type textarea "*****"
type textarea "*"
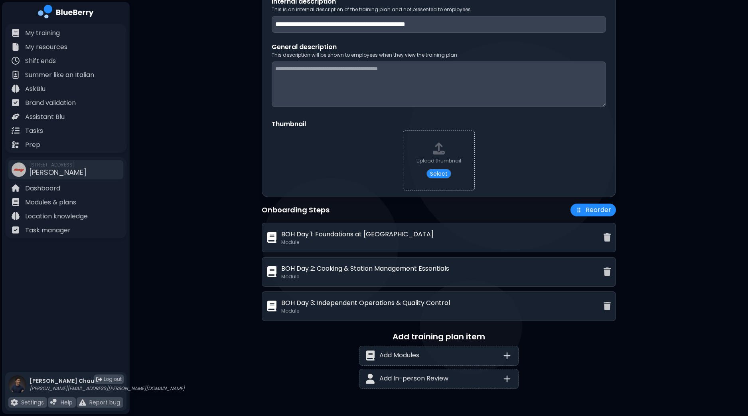
scroll to position [0, 0]
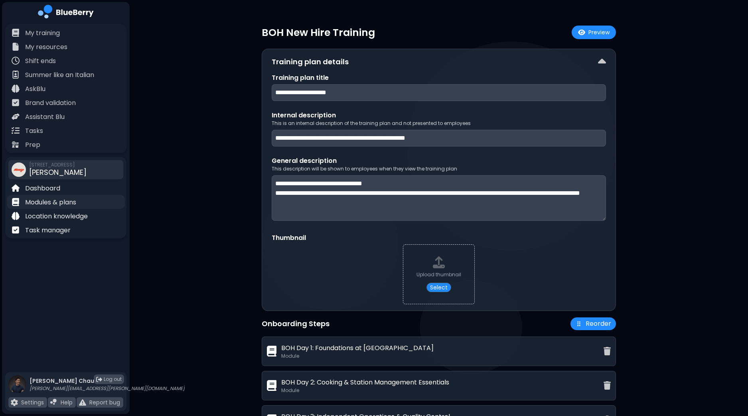
type textarea "**********"
click at [57, 203] on p "Modules & plans" at bounding box center [50, 203] width 51 height 10
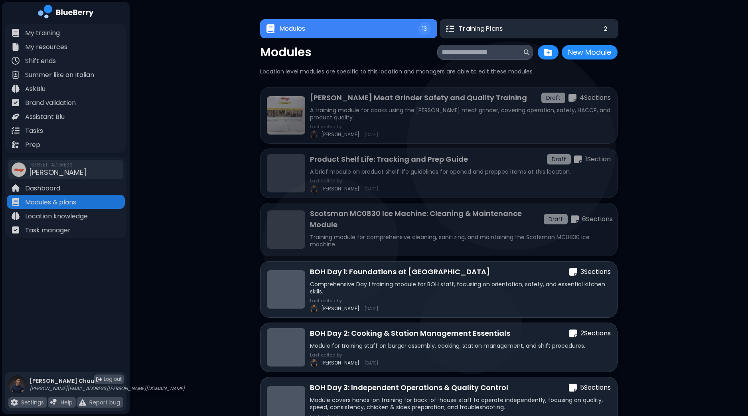
click at [549, 28] on button "Training Plans 2" at bounding box center [529, 28] width 179 height 19
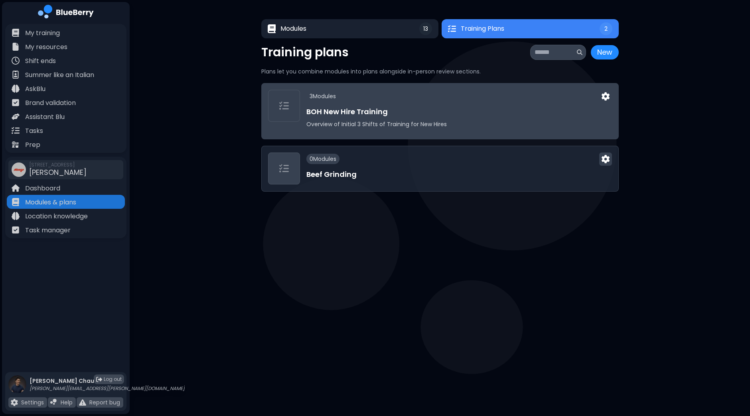
click at [471, 111] on h3 "BOH New Hire Training" at bounding box center [460, 111] width 306 height 11
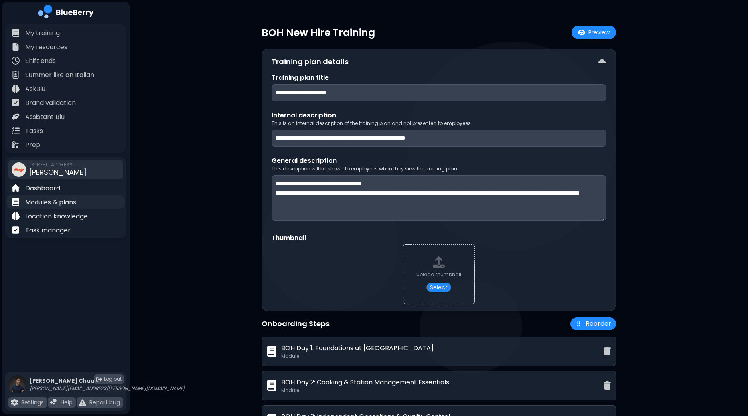
click at [58, 200] on p "Modules & plans" at bounding box center [50, 203] width 51 height 10
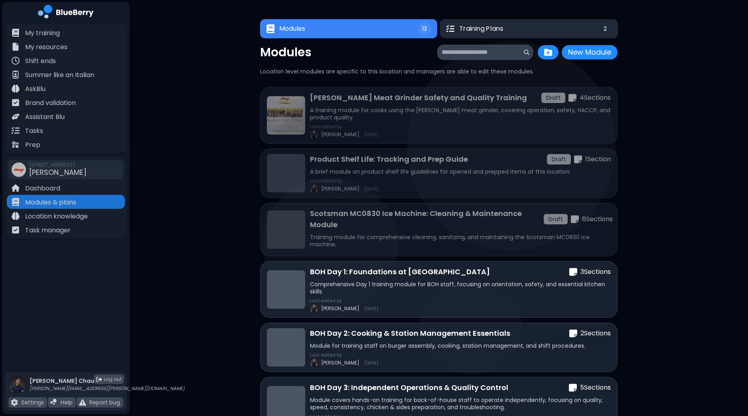
click at [524, 29] on button "Training Plans 2" at bounding box center [529, 28] width 178 height 19
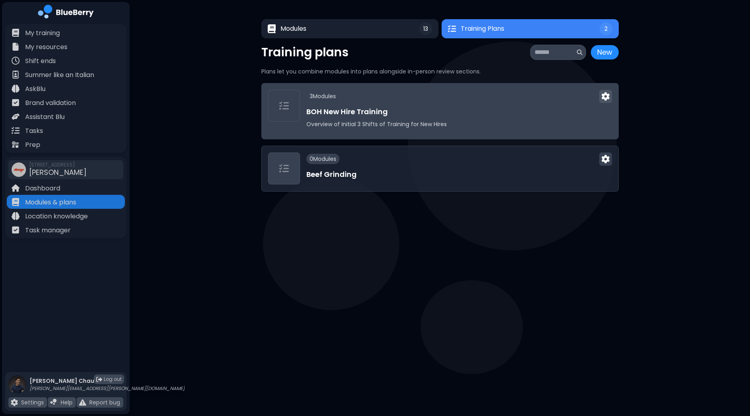
click at [605, 96] on img at bounding box center [606, 96] width 8 height 8
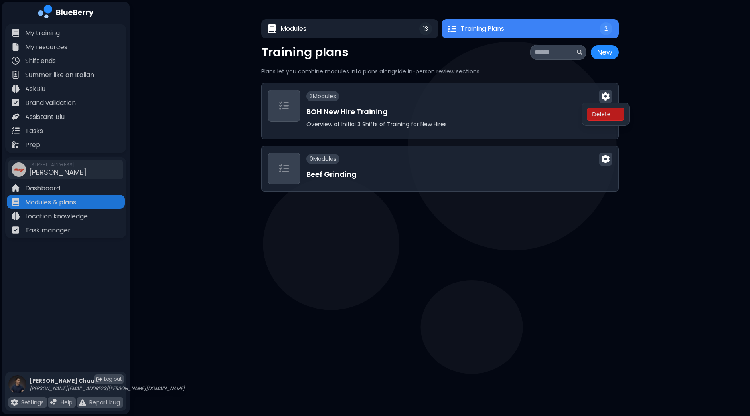
click at [334, 321] on main "Modules 13 Training Plans 2 13 Training Plans 2 Modules New Module New Module L…" at bounding box center [375, 208] width 750 height 416
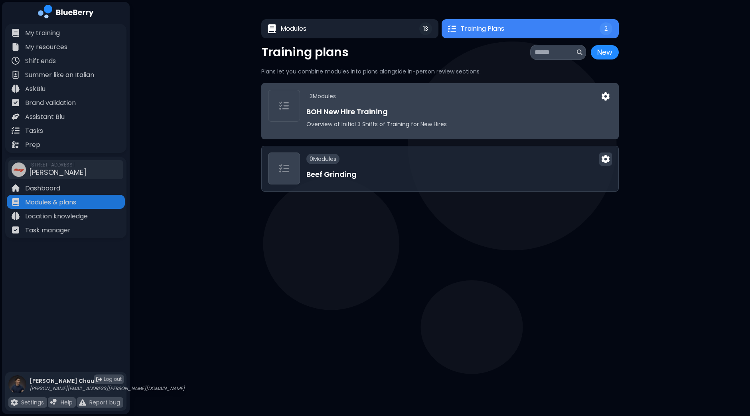
click at [428, 112] on h3 "BOH New Hire Training" at bounding box center [460, 111] width 306 height 11
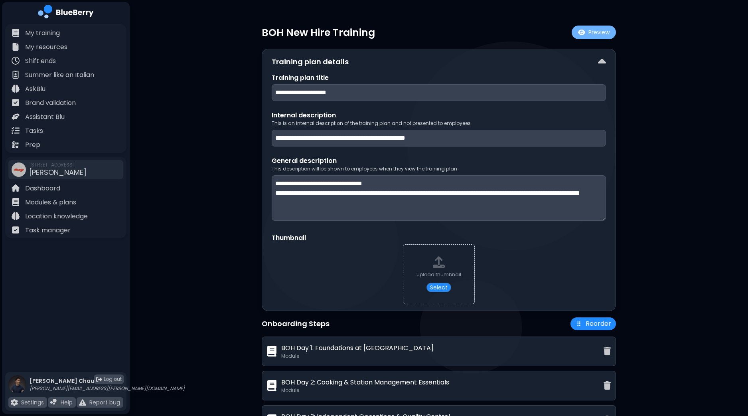
click at [597, 33] on button "Preview" at bounding box center [594, 33] width 44 height 14
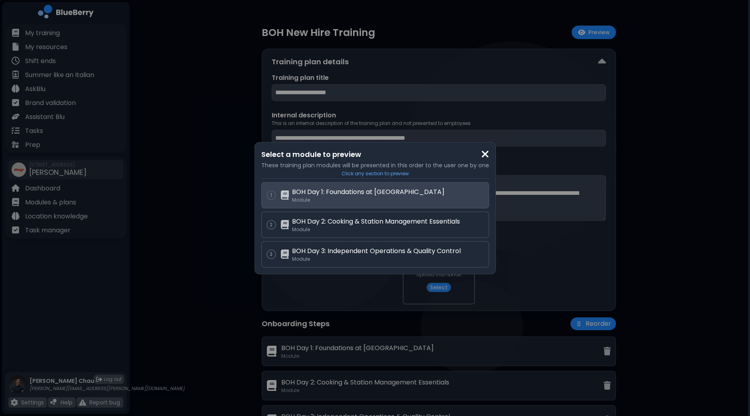
click at [392, 197] on p "Module" at bounding box center [388, 200] width 192 height 6
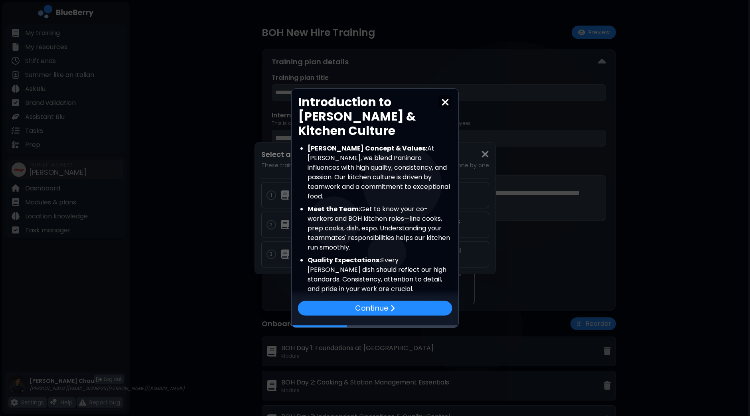
click at [710, 119] on div "Introduction to [PERSON_NAME] & Kitchen Culture [PERSON_NAME] Concept & Values:…" at bounding box center [375, 208] width 750 height 416
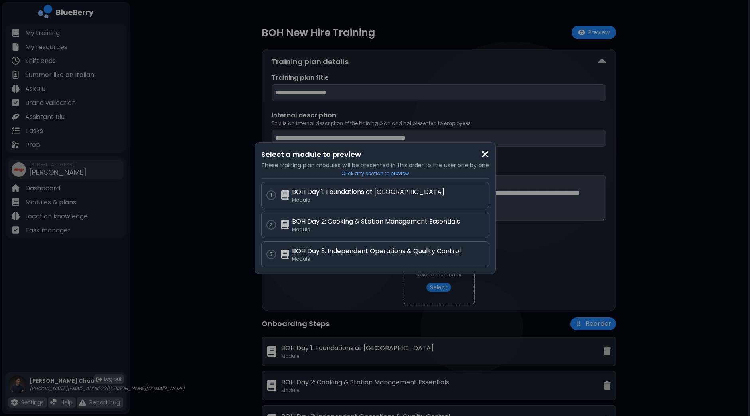
click at [484, 154] on img at bounding box center [485, 154] width 8 height 11
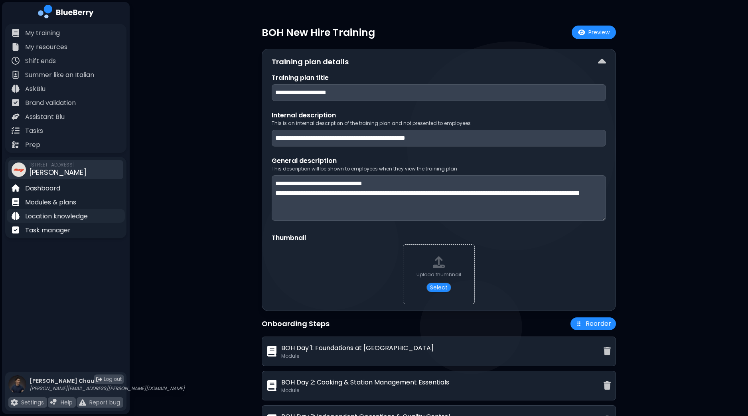
click at [53, 214] on p "Location knowledge" at bounding box center [56, 217] width 63 height 10
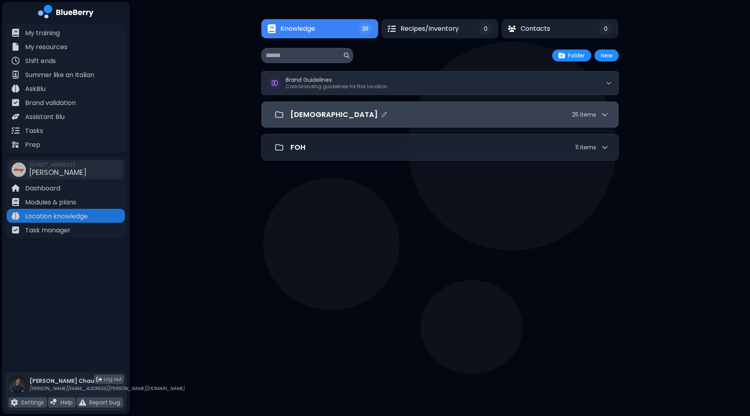
click at [455, 109] on div "[DEMOGRAPHIC_DATA] 25 item s" at bounding box center [450, 114] width 319 height 11
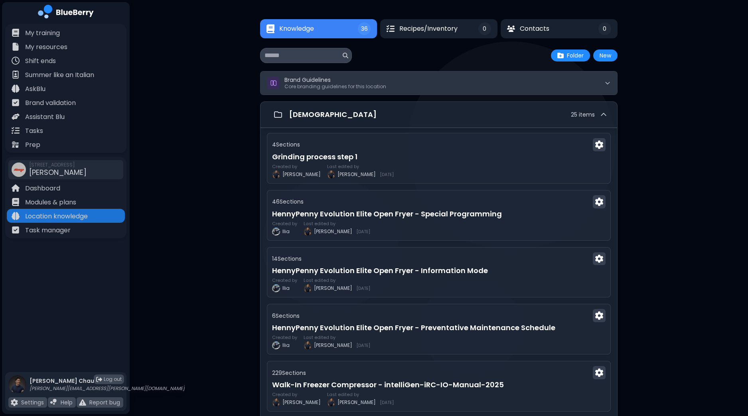
click at [468, 85] on button "Brand Guidelines Core branding guidelines for this location" at bounding box center [439, 82] width 357 height 23
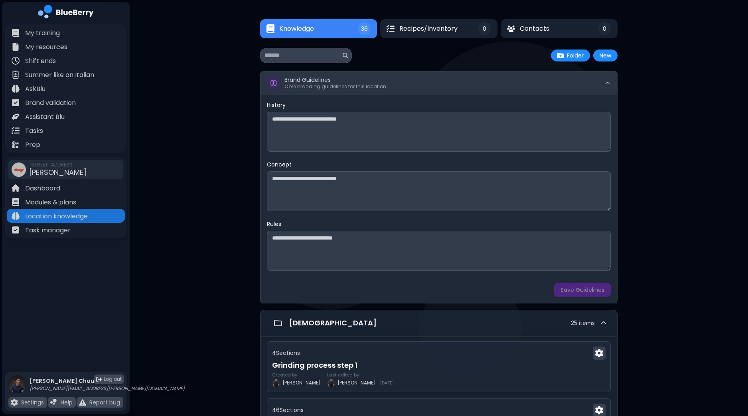
click at [468, 85] on button "Brand Guidelines Core branding guidelines for this location" at bounding box center [439, 82] width 357 height 23
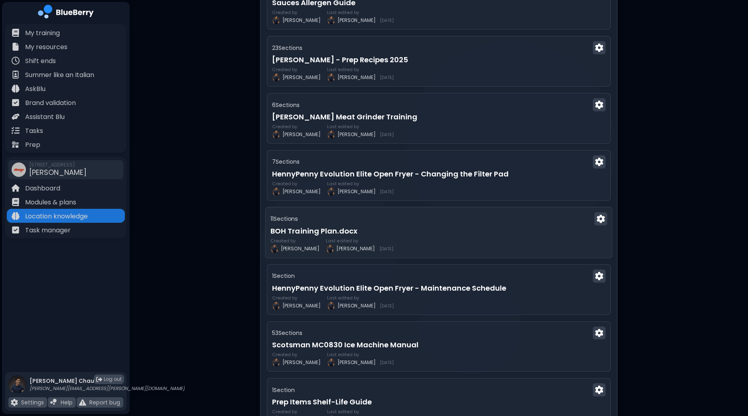
scroll to position [998, 0]
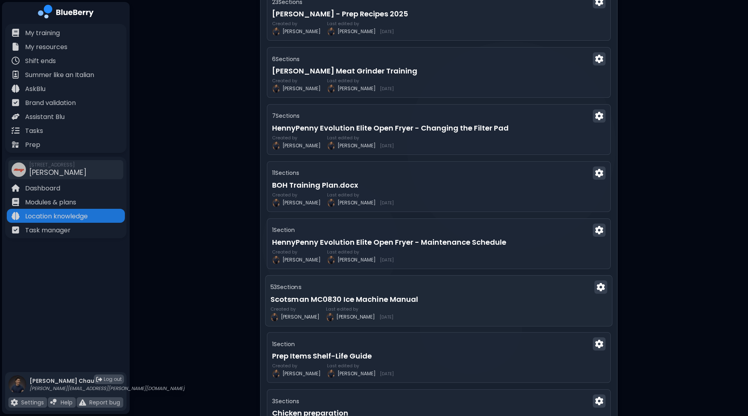
click at [428, 300] on h3 "Scotsman MC0830 Ice Machine Manual" at bounding box center [439, 298] width 337 height 11
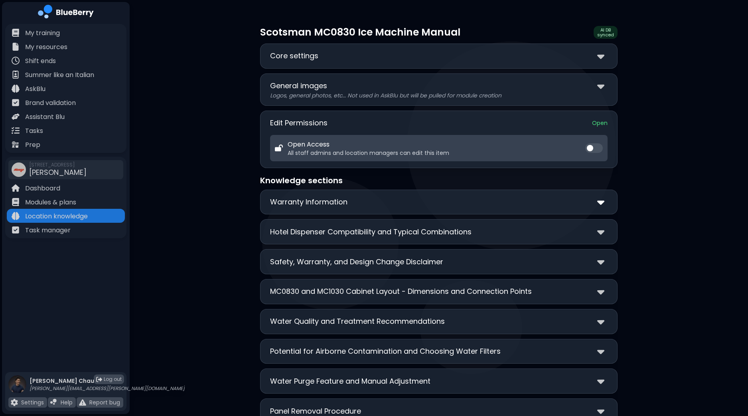
click at [603, 200] on img at bounding box center [600, 202] width 7 height 12
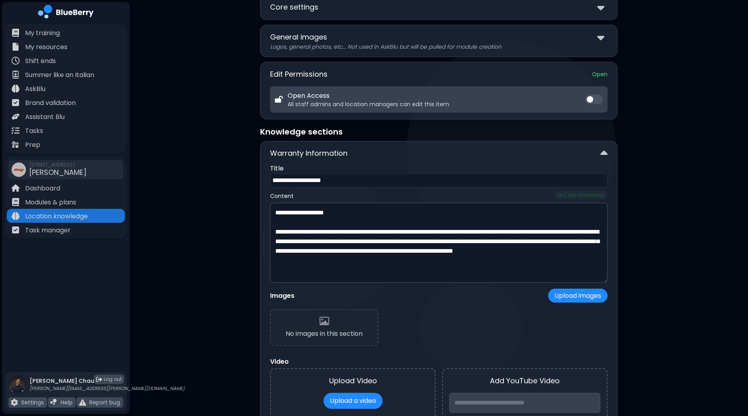
scroll to position [99, 0]
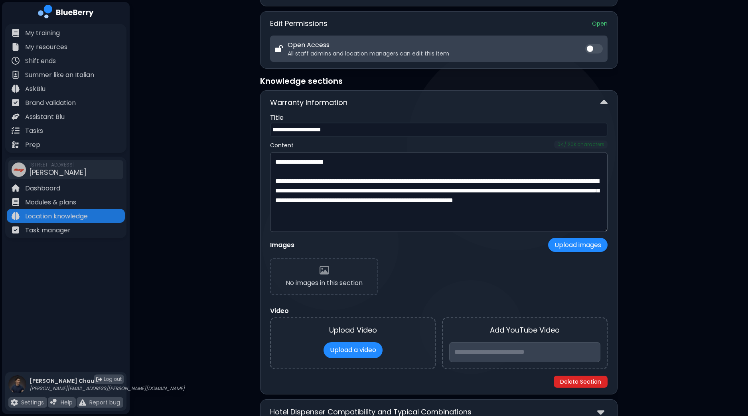
click at [583, 378] on button "Delete Section" at bounding box center [581, 382] width 54 height 12
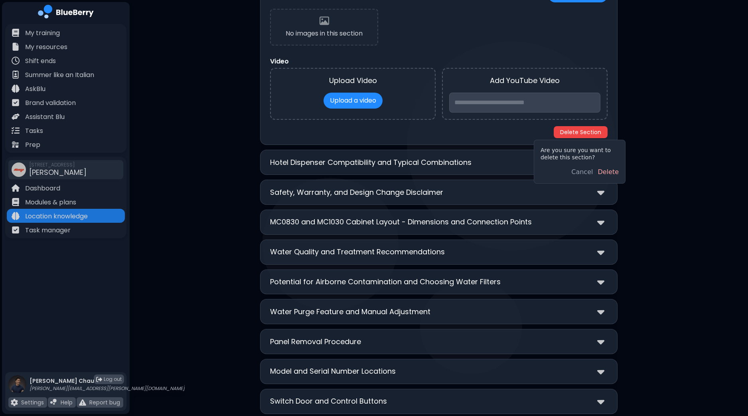
click at [614, 171] on button "Delete" at bounding box center [608, 172] width 21 height 10
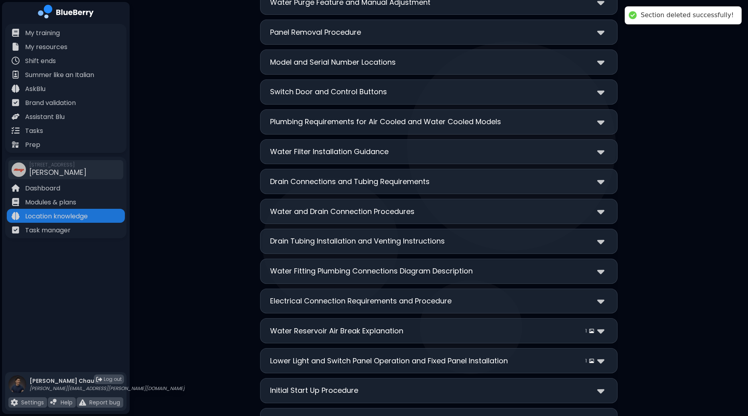
scroll to position [41, 0]
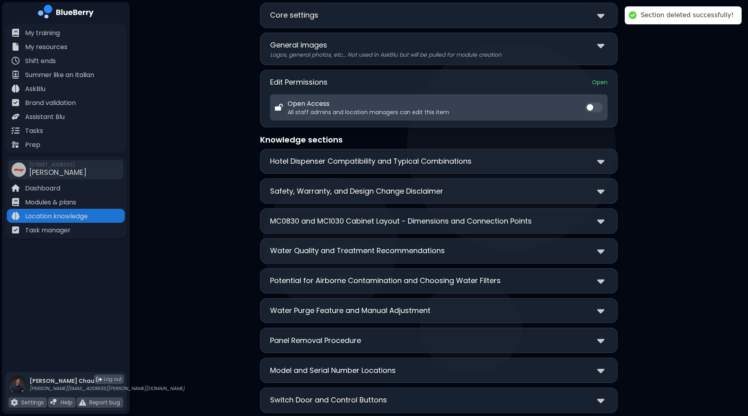
click at [608, 158] on div "**********" at bounding box center [439, 161] width 358 height 25
click at [600, 161] on img at bounding box center [600, 162] width 7 height 12
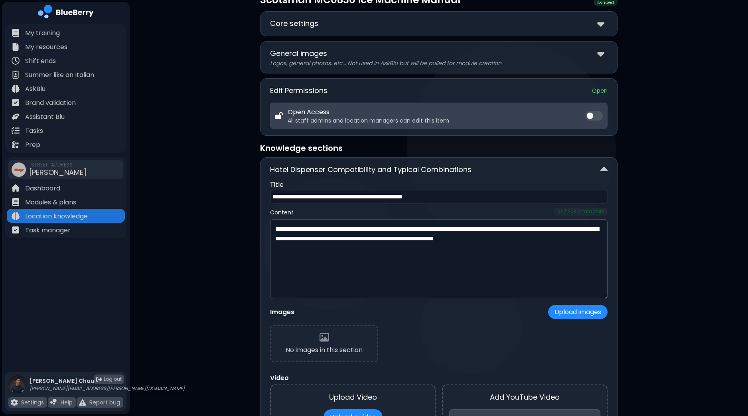
scroll to position [249, 0]
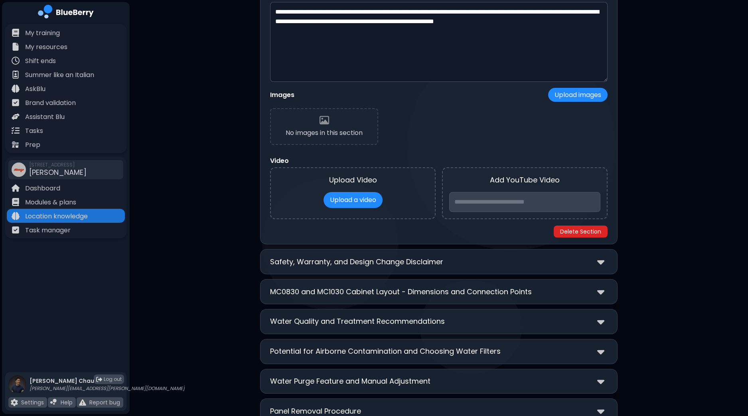
click at [591, 226] on button "Delete Section" at bounding box center [581, 232] width 54 height 12
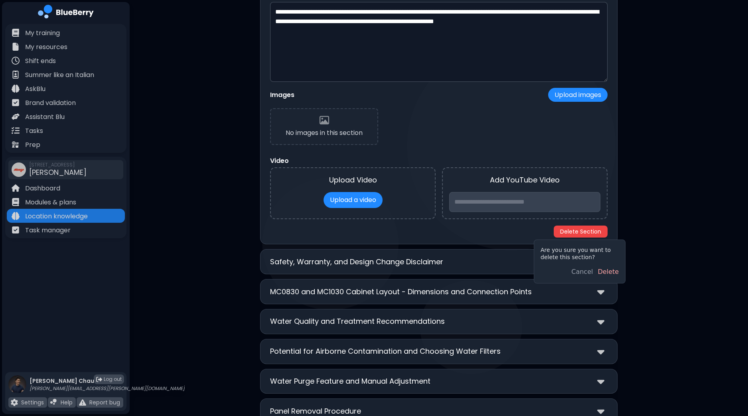
click at [612, 272] on button "Delete" at bounding box center [608, 272] width 21 height 10
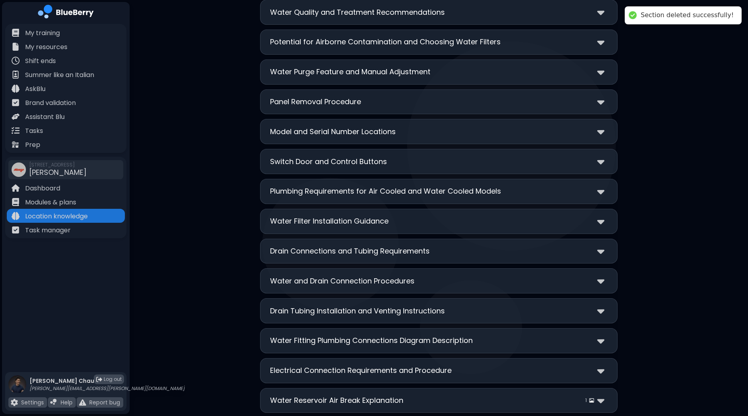
scroll to position [0, 0]
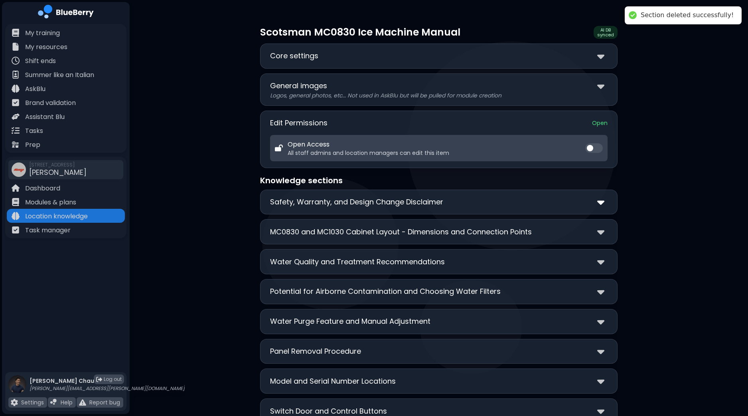
click at [603, 202] on img at bounding box center [600, 202] width 7 height 12
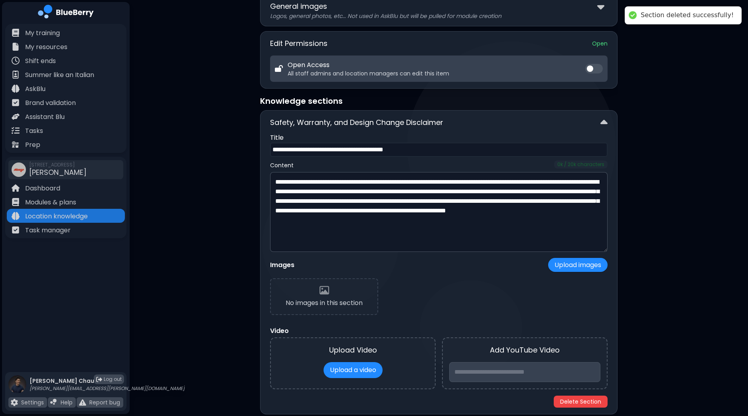
scroll to position [249, 0]
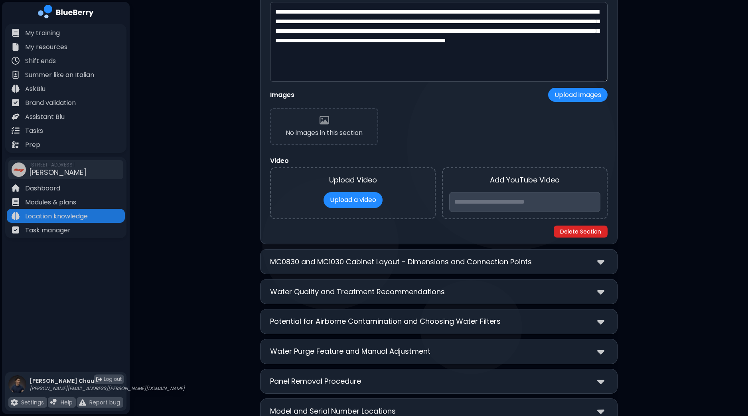
click at [582, 230] on button "Delete Section" at bounding box center [581, 232] width 54 height 12
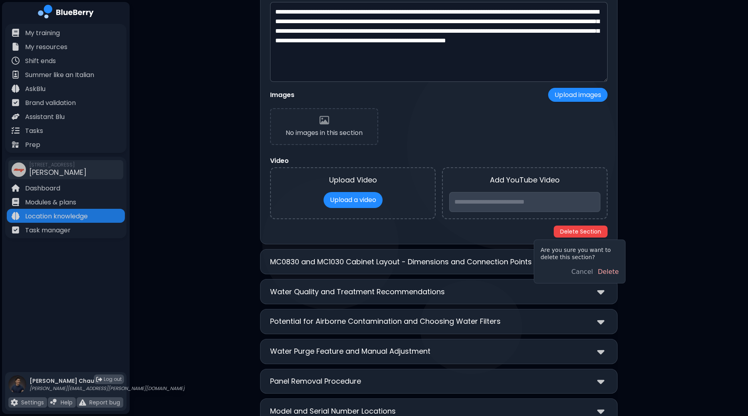
click at [615, 273] on button "Delete" at bounding box center [608, 272] width 21 height 10
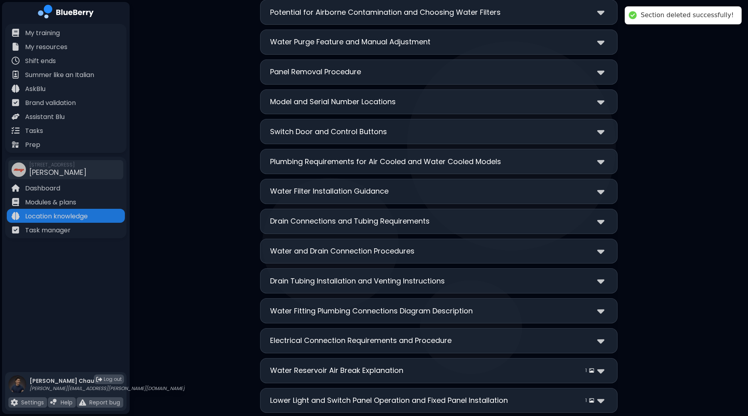
scroll to position [0, 0]
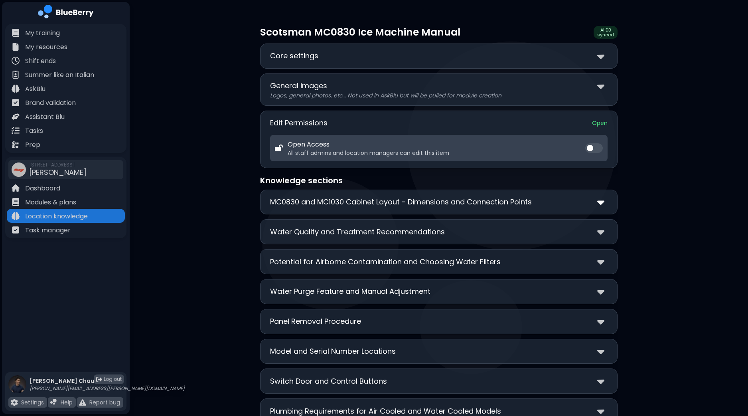
click at [602, 206] on img at bounding box center [600, 202] width 7 height 12
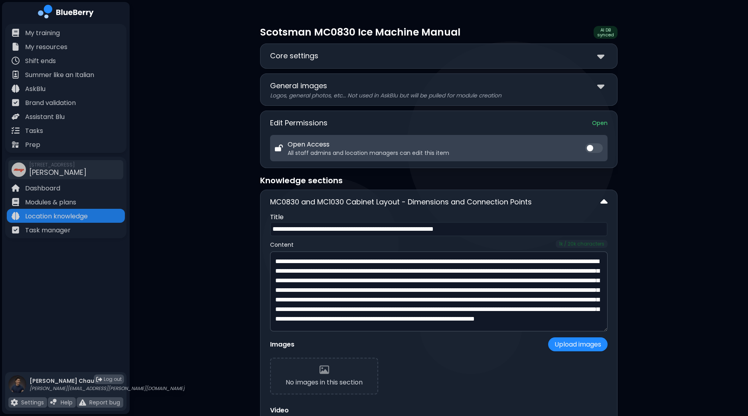
click at [602, 206] on img at bounding box center [604, 202] width 7 height 12
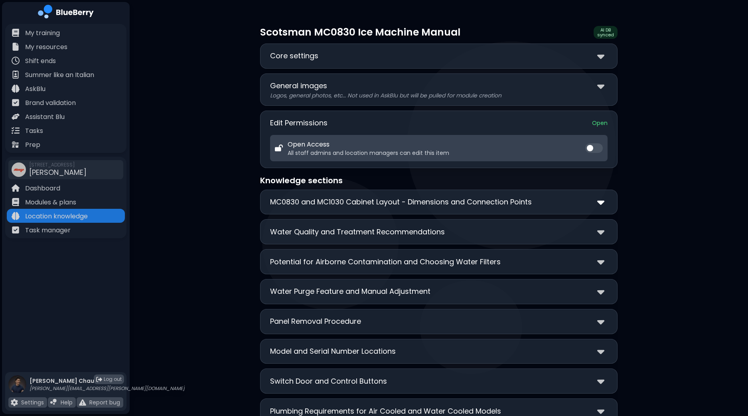
click at [599, 202] on img at bounding box center [600, 202] width 7 height 12
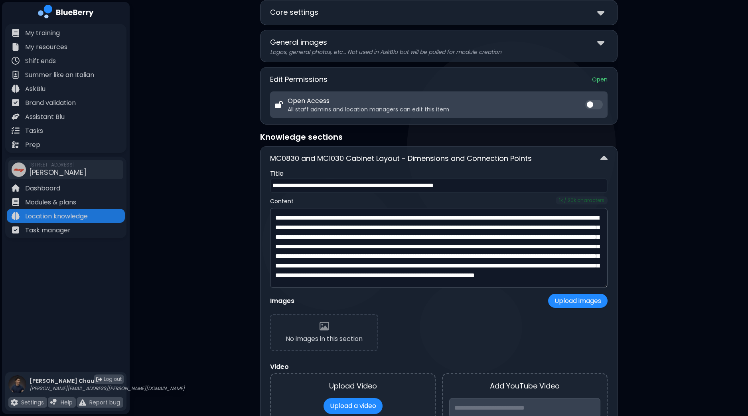
scroll to position [99, 0]
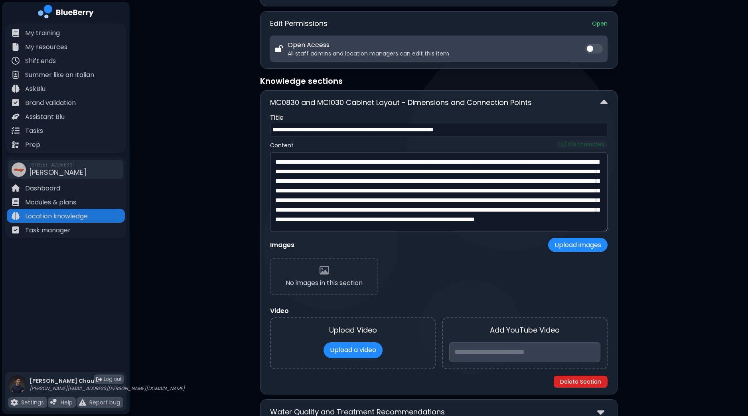
click at [591, 380] on button "Delete Section" at bounding box center [581, 382] width 54 height 12
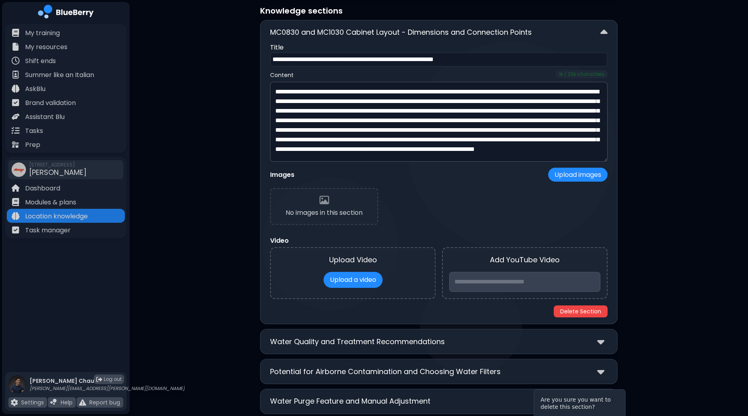
scroll to position [199, 0]
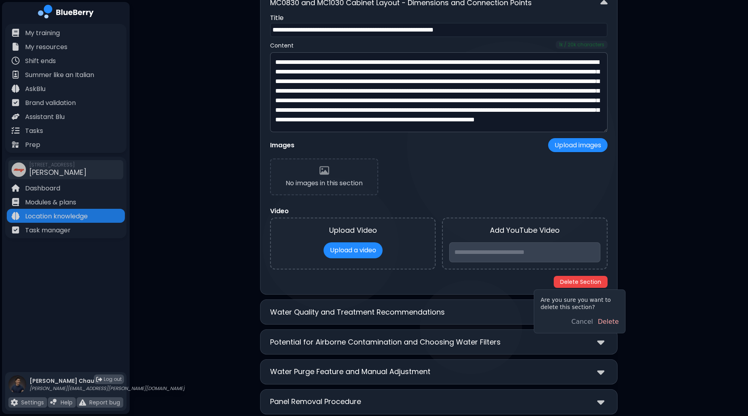
click at [617, 320] on button "Delete" at bounding box center [608, 322] width 21 height 10
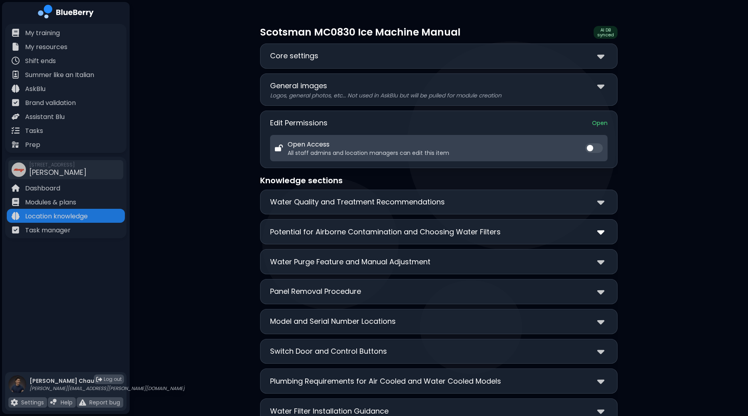
click at [601, 234] on img at bounding box center [600, 232] width 7 height 12
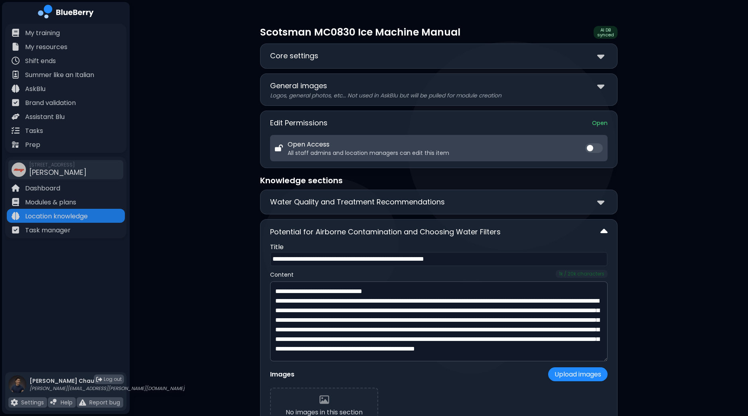
click at [605, 233] on img at bounding box center [604, 232] width 7 height 12
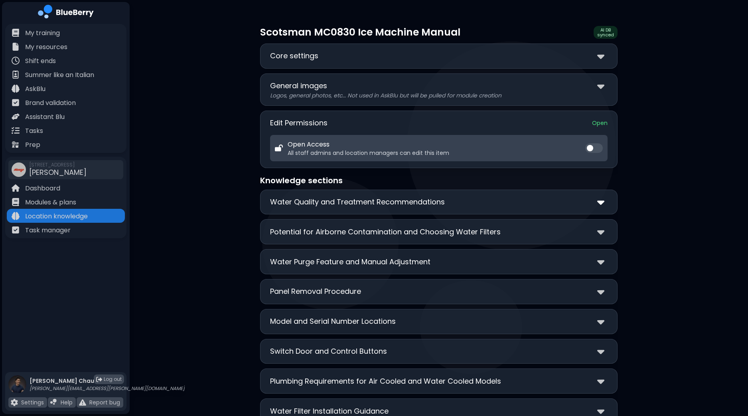
click at [604, 205] on img at bounding box center [600, 202] width 7 height 12
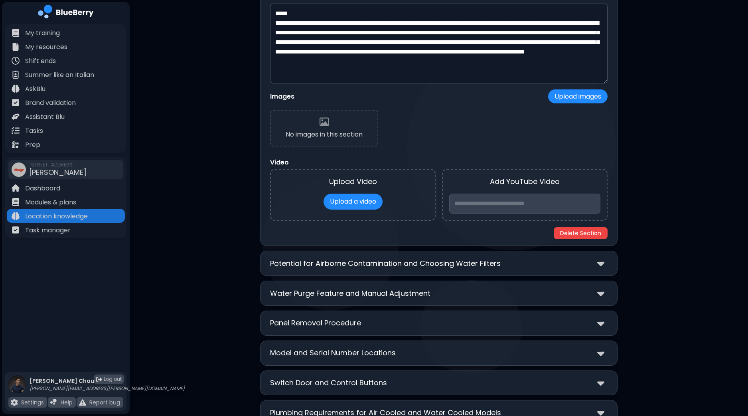
scroll to position [249, 0]
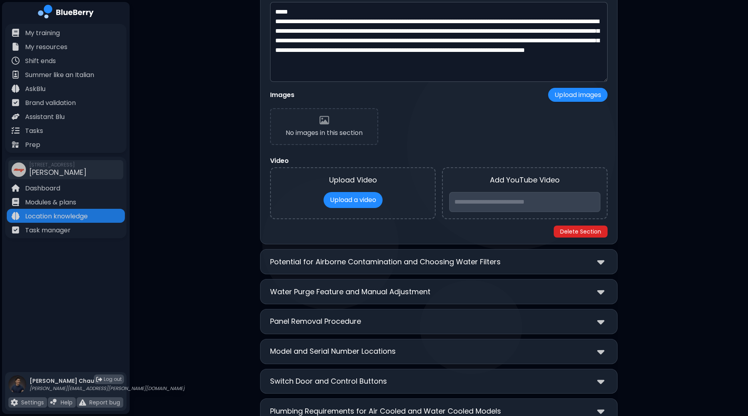
click at [593, 232] on button "Delete Section" at bounding box center [581, 232] width 54 height 12
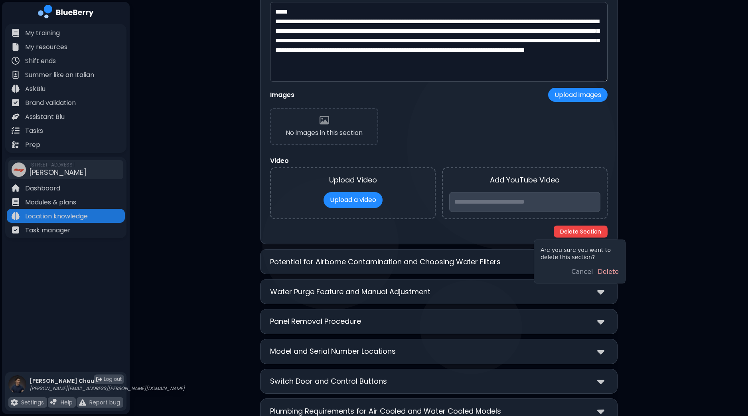
click at [614, 271] on button "Delete" at bounding box center [608, 272] width 21 height 10
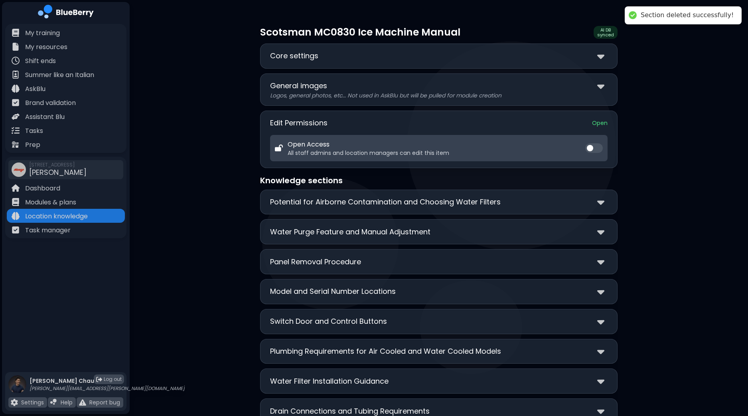
click at [607, 204] on div at bounding box center [602, 202] width 10 height 12
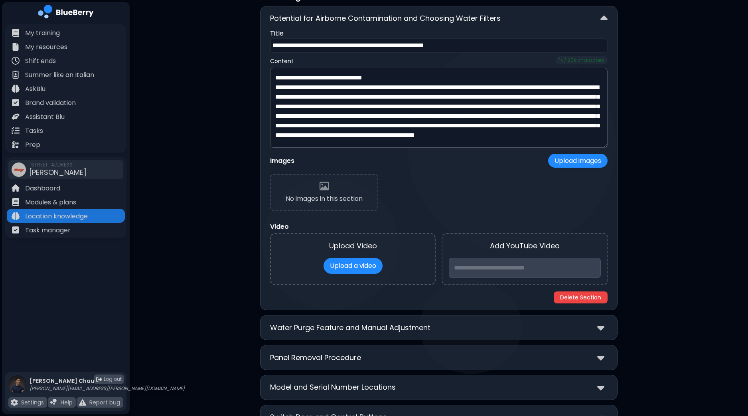
scroll to position [199, 0]
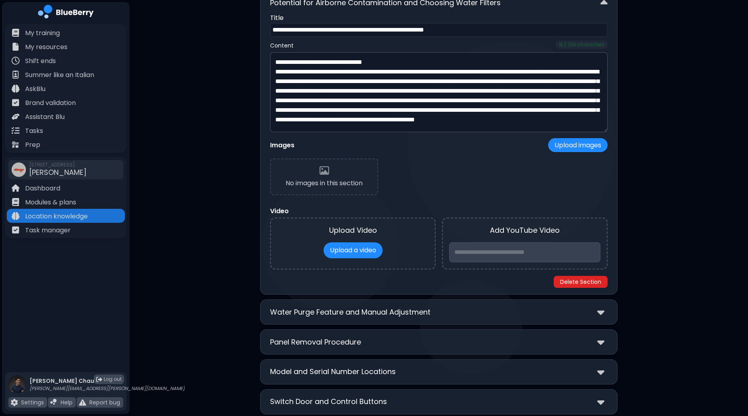
click at [598, 278] on button "Delete Section" at bounding box center [581, 282] width 54 height 12
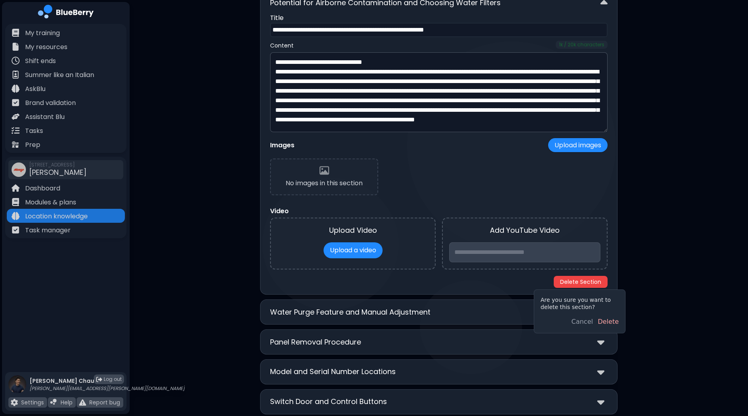
click at [609, 321] on button "Delete" at bounding box center [608, 322] width 21 height 10
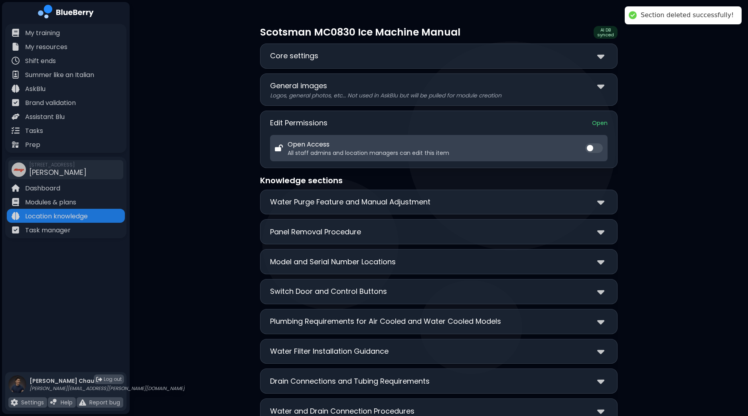
click at [601, 321] on img at bounding box center [600, 322] width 7 height 12
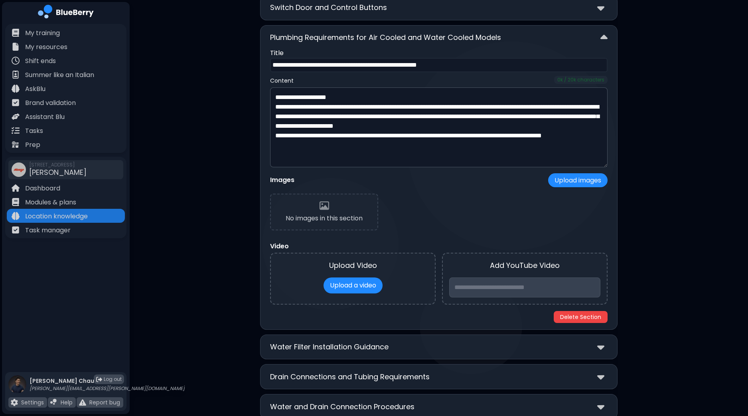
scroll to position [299, 0]
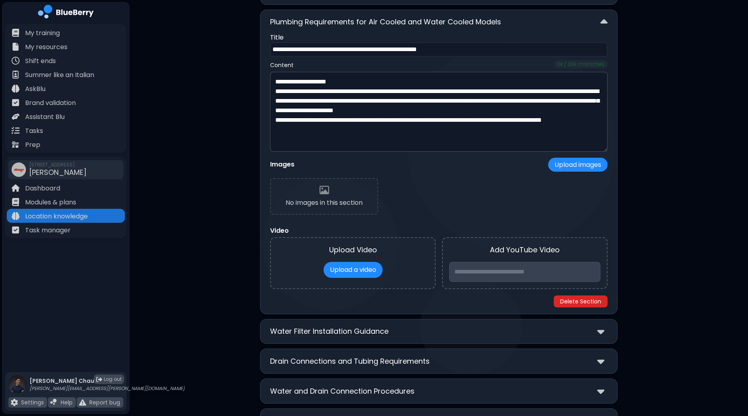
click at [593, 298] on button "Delete Section" at bounding box center [581, 301] width 54 height 12
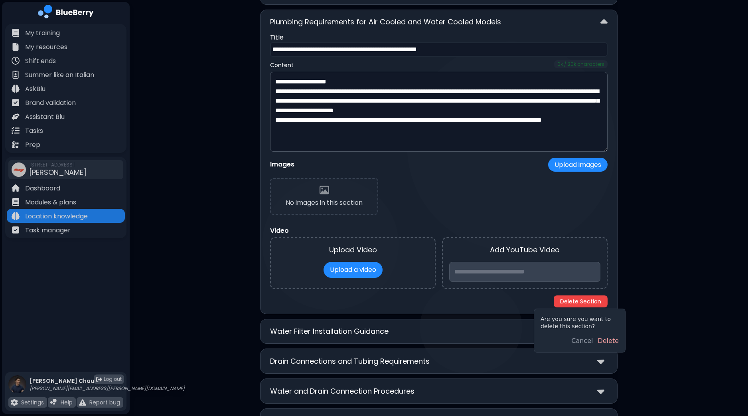
click at [613, 340] on button "Delete" at bounding box center [608, 341] width 21 height 10
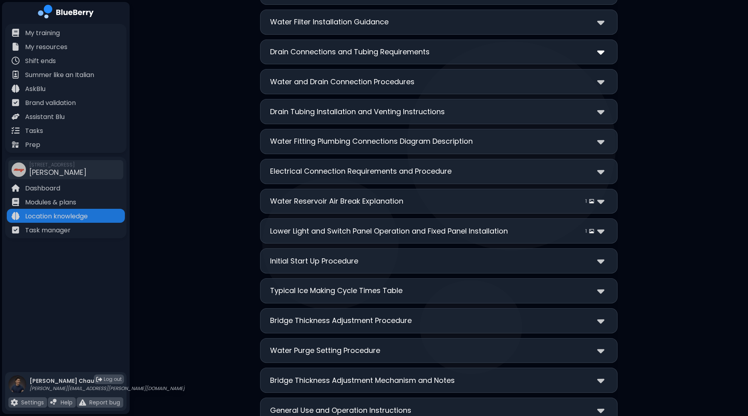
click at [603, 52] on img at bounding box center [600, 52] width 7 height 12
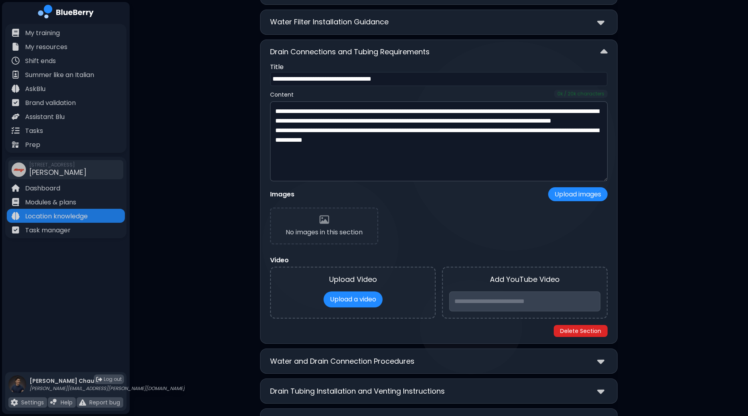
click at [593, 330] on button "Delete Section" at bounding box center [581, 331] width 54 height 12
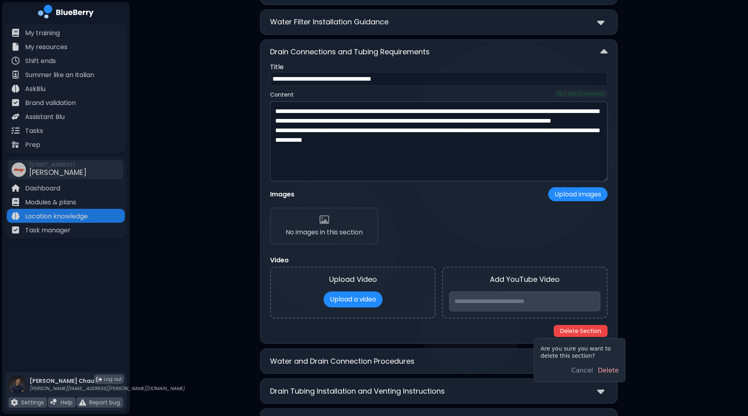
click at [606, 374] on button "Delete" at bounding box center [608, 371] width 21 height 10
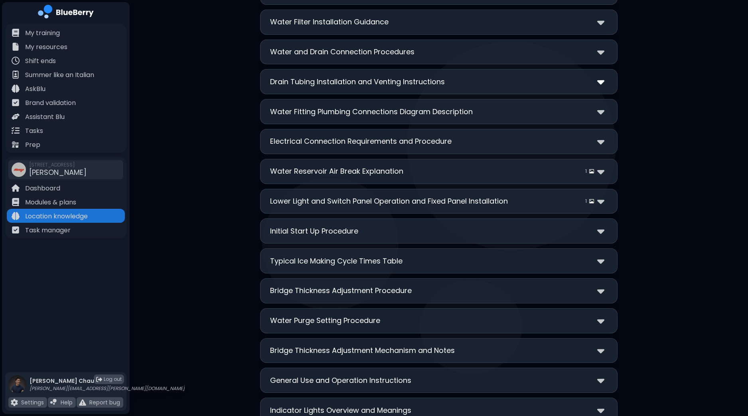
click at [601, 80] on img at bounding box center [600, 82] width 7 height 12
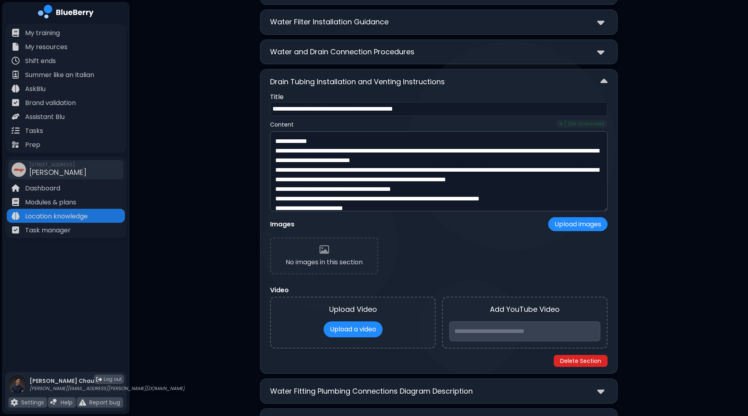
click at [575, 356] on button "Delete Section" at bounding box center [581, 361] width 54 height 12
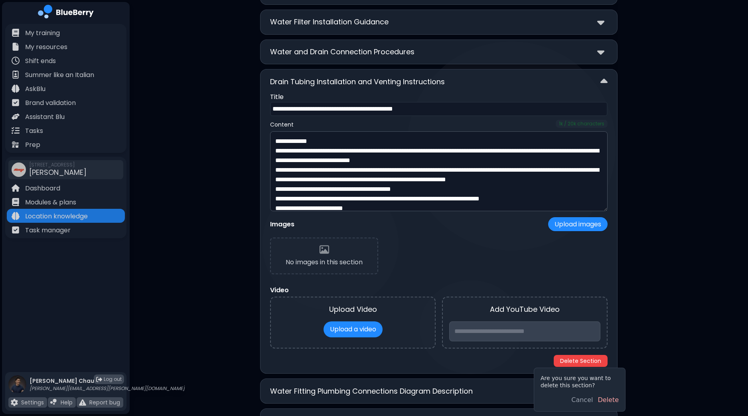
click at [612, 398] on button "Delete" at bounding box center [608, 400] width 21 height 10
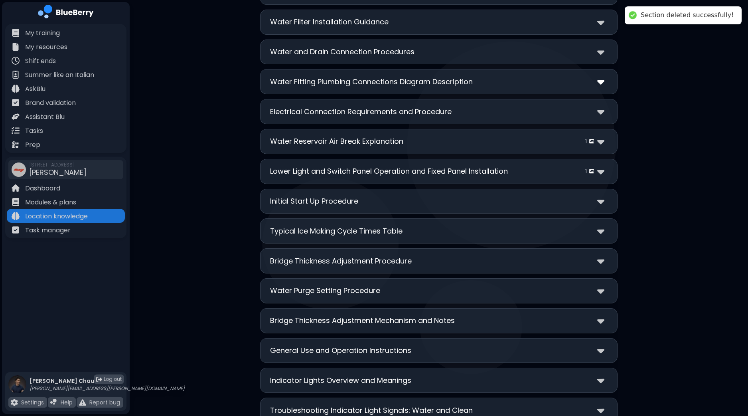
click at [601, 82] on img at bounding box center [600, 82] width 7 height 12
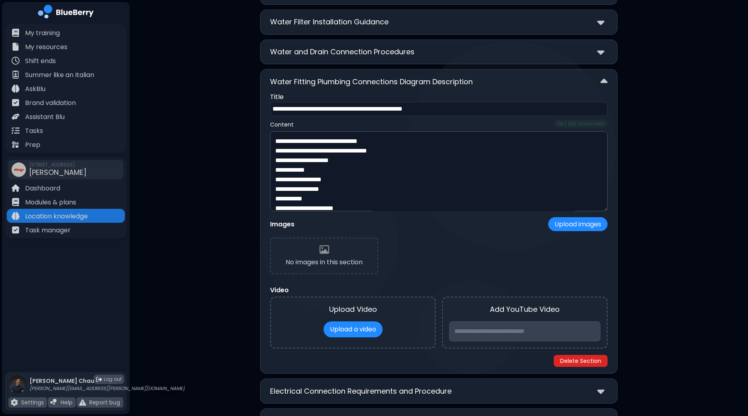
click at [588, 357] on button "Delete Section" at bounding box center [581, 361] width 54 height 12
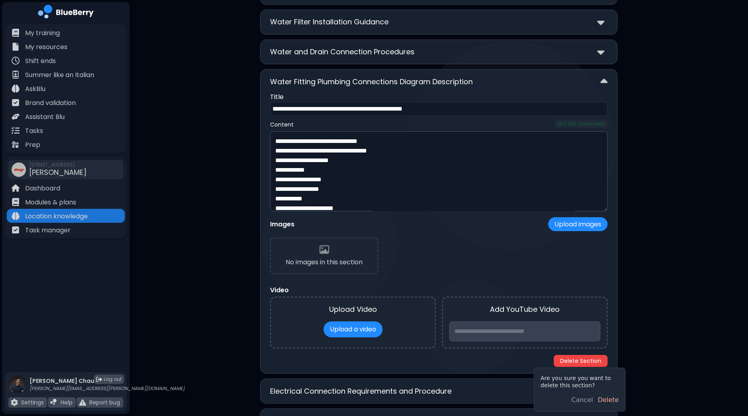
click at [609, 401] on button "Delete" at bounding box center [608, 400] width 21 height 10
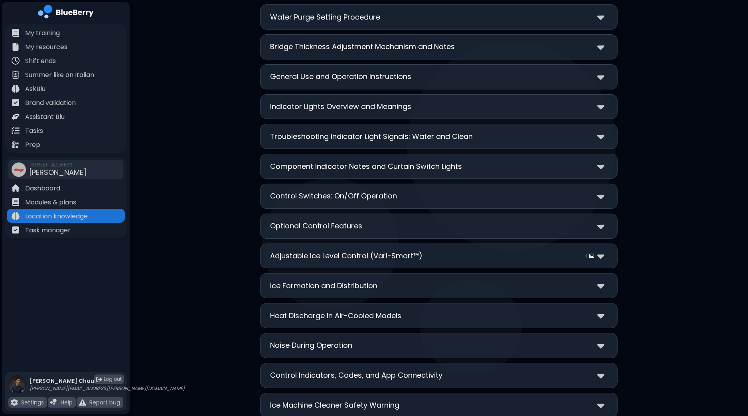
scroll to position [599, 0]
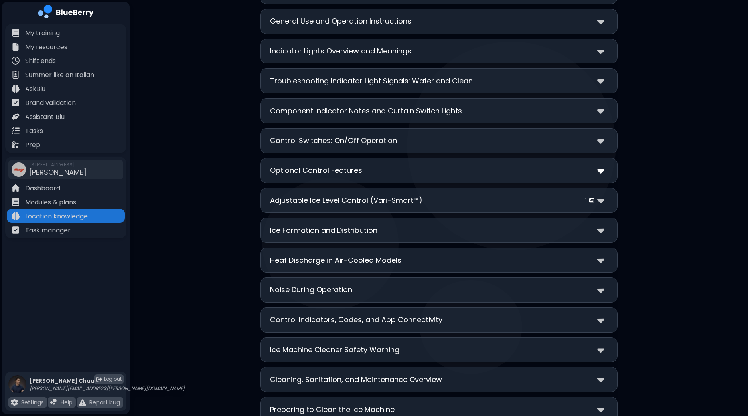
click at [601, 167] on img at bounding box center [600, 171] width 7 height 12
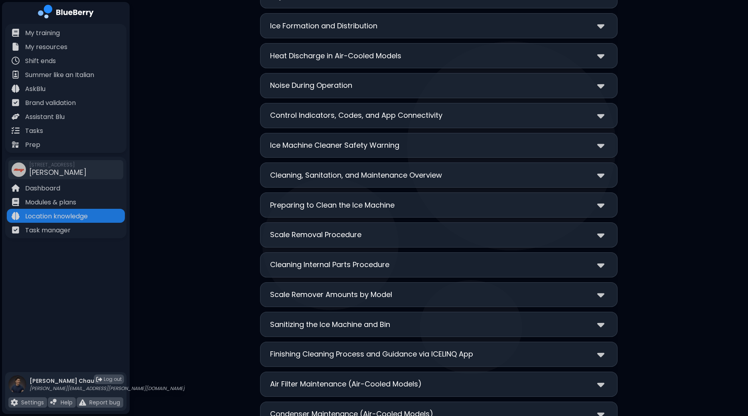
scroll to position [1098, 0]
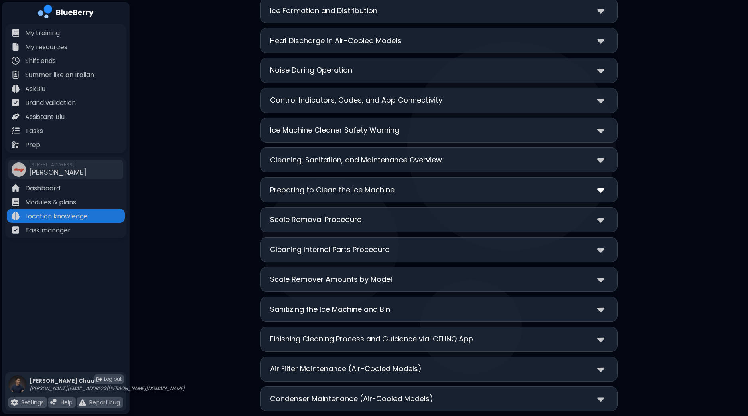
click at [602, 186] on img at bounding box center [600, 190] width 7 height 12
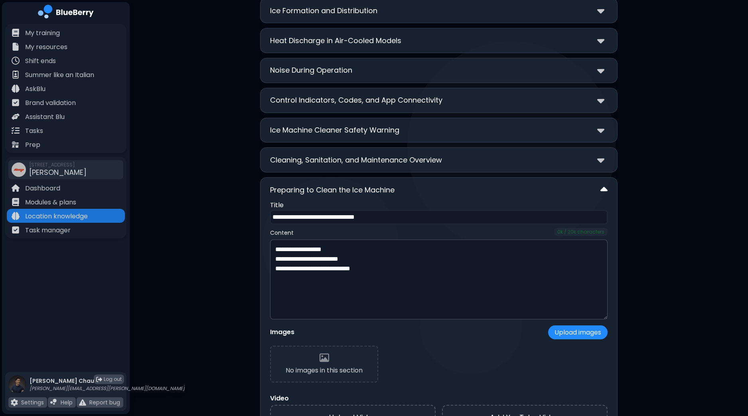
click at [602, 186] on img at bounding box center [604, 190] width 7 height 12
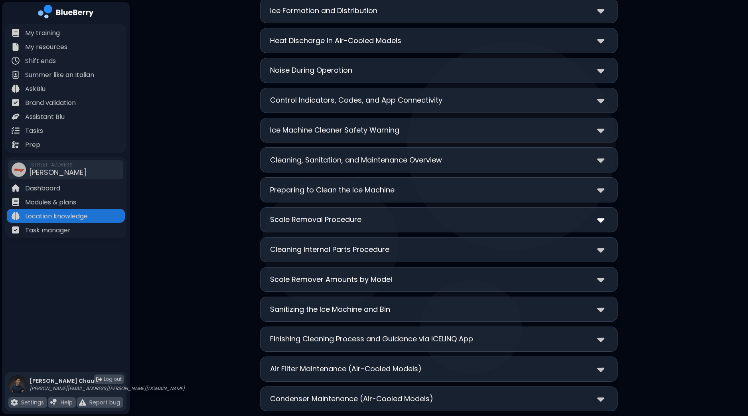
click at [599, 214] on img at bounding box center [600, 220] width 7 height 12
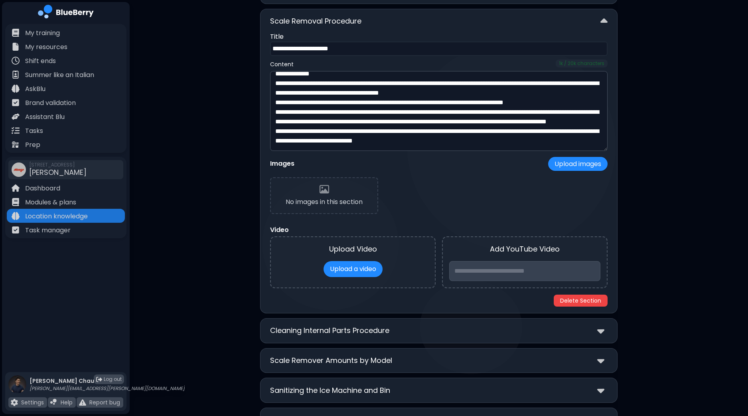
scroll to position [1297, 0]
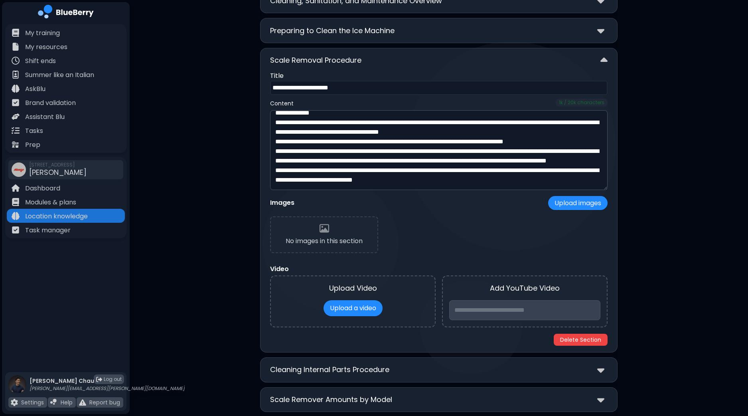
scroll to position [1257, 0]
click at [602, 55] on img at bounding box center [604, 61] width 7 height 12
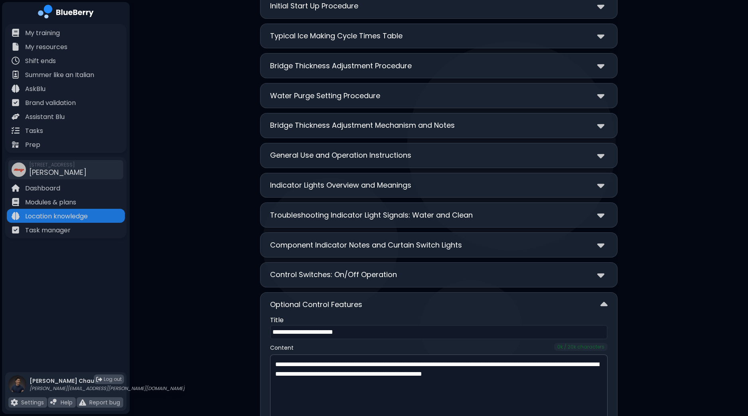
scroll to position [459, 0]
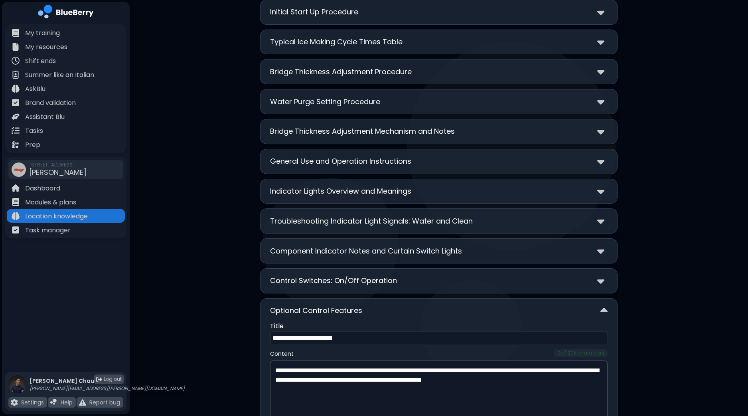
click at [601, 309] on img at bounding box center [604, 311] width 7 height 12
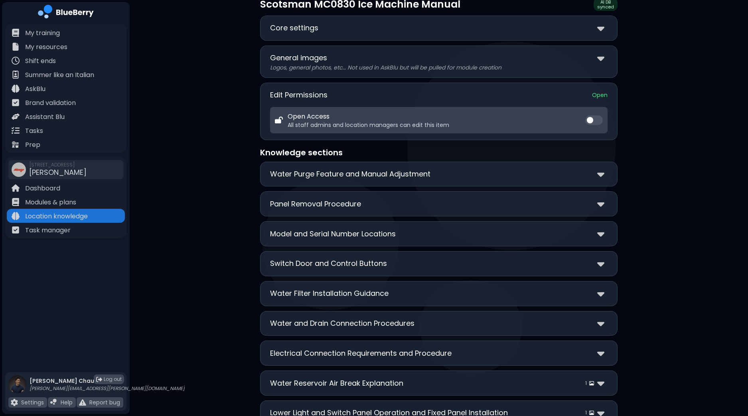
scroll to position [0, 0]
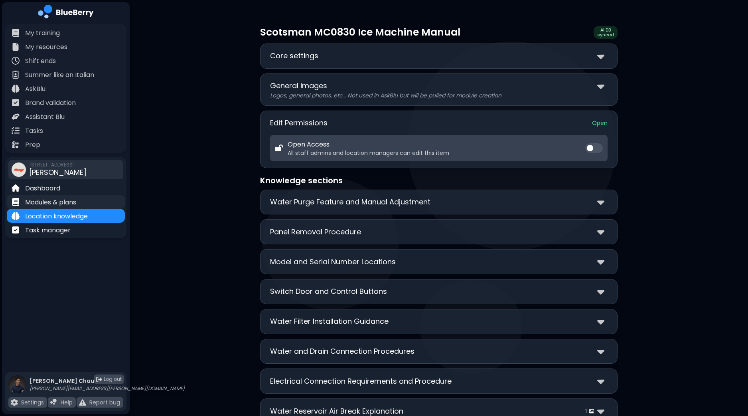
click at [76, 204] on p "Modules & plans" at bounding box center [50, 203] width 51 height 10
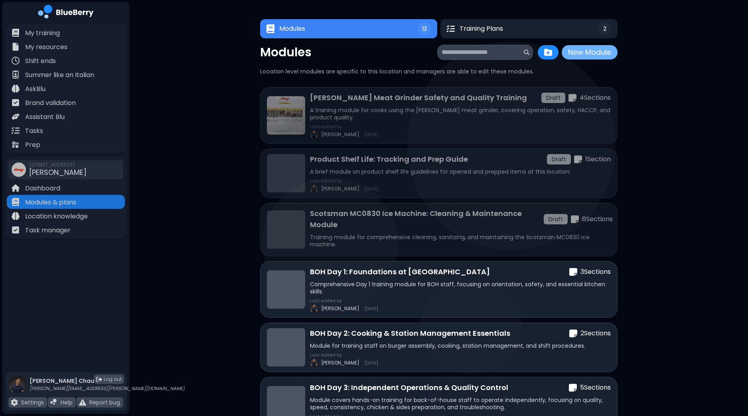
click at [591, 59] on button "New Module" at bounding box center [590, 52] width 56 height 14
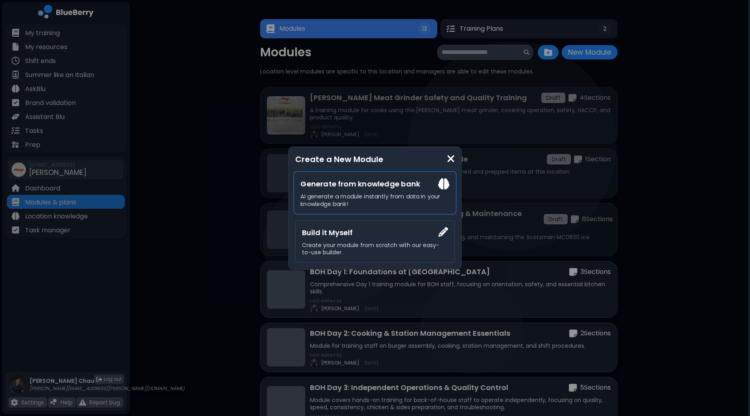
click at [385, 183] on h3 "Generate from knowledge bank" at bounding box center [375, 184] width 149 height 12
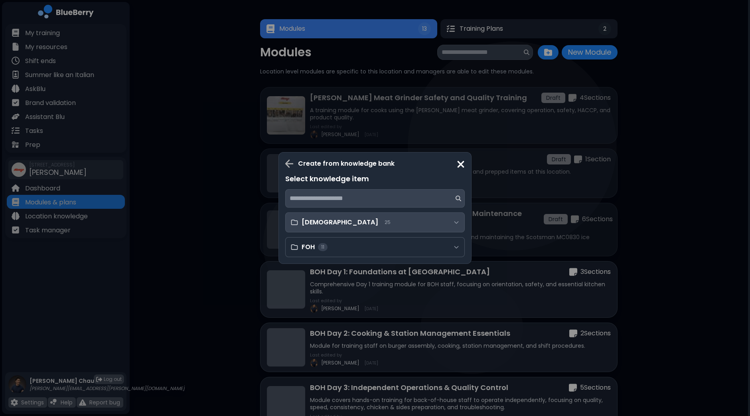
click at [355, 221] on div "[DEMOGRAPHIC_DATA] 25" at bounding box center [375, 222] width 180 height 20
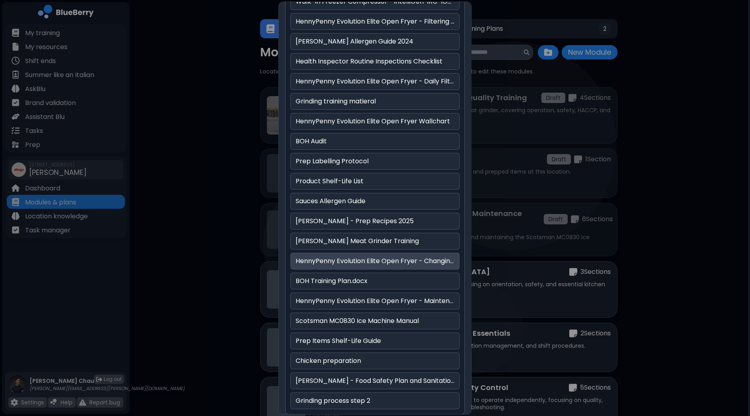
scroll to position [199, 0]
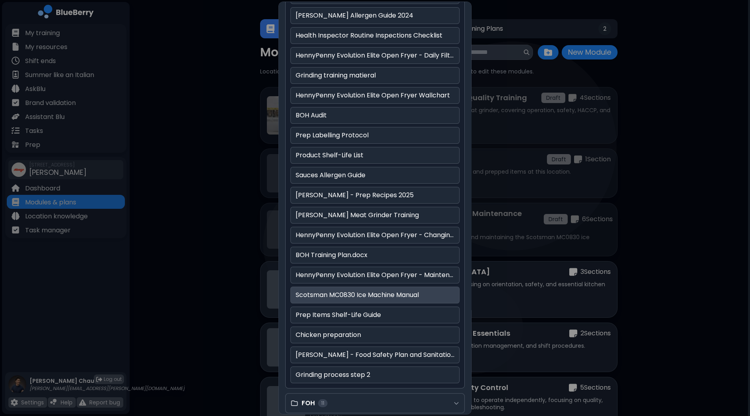
click at [336, 293] on p "Scotsman MC0830 Ice Machine Manual" at bounding box center [375, 295] width 159 height 10
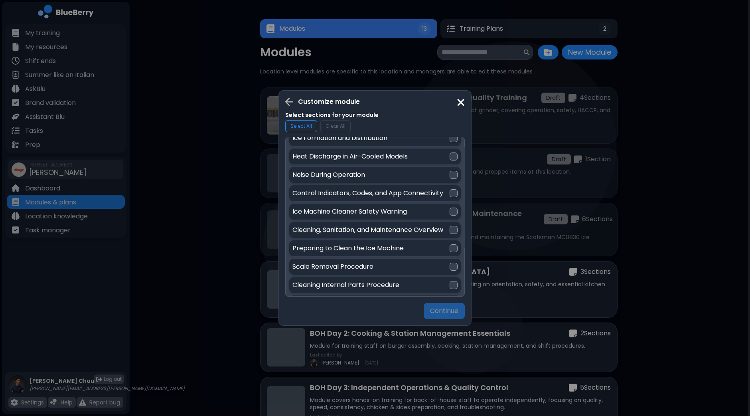
scroll to position [399, 0]
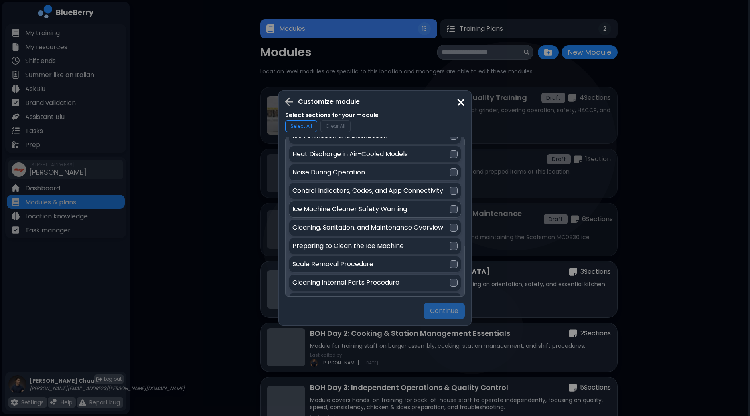
click at [452, 205] on div at bounding box center [454, 209] width 8 height 8
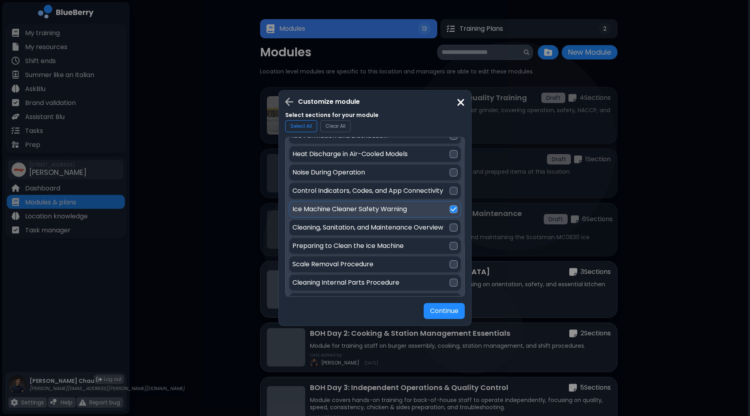
click at [453, 224] on div at bounding box center [454, 228] width 8 height 8
click at [451, 242] on div at bounding box center [454, 246] width 8 height 8
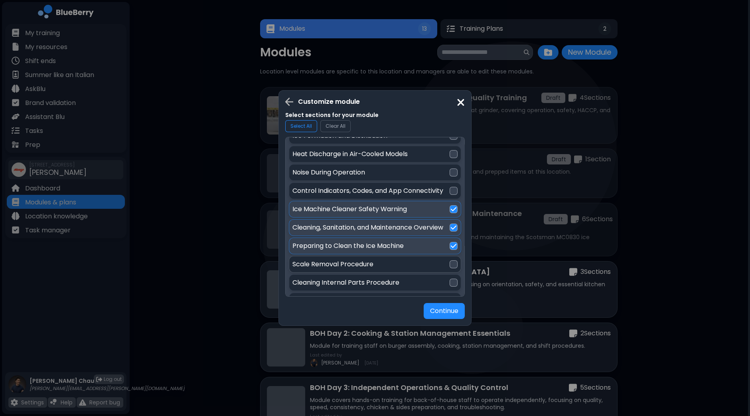
click at [452, 260] on div at bounding box center [454, 264] width 8 height 8
click at [451, 280] on div at bounding box center [454, 283] width 8 height 8
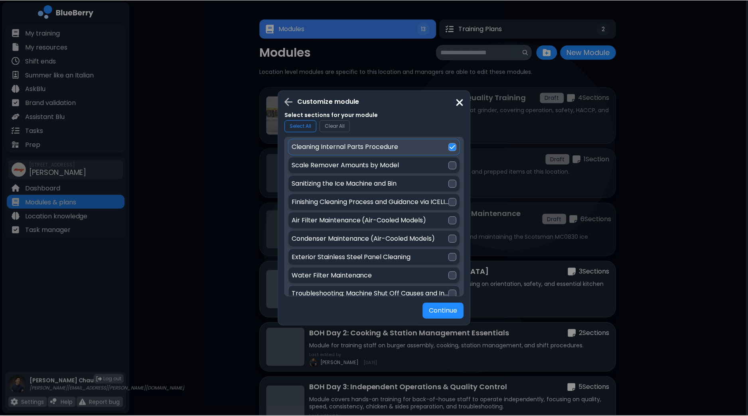
scroll to position [499, 0]
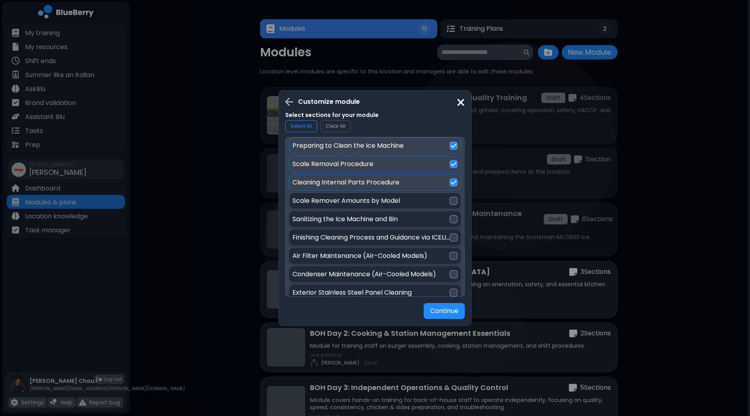
click at [451, 197] on div at bounding box center [454, 201] width 8 height 8
click at [451, 215] on div at bounding box center [454, 219] width 8 height 8
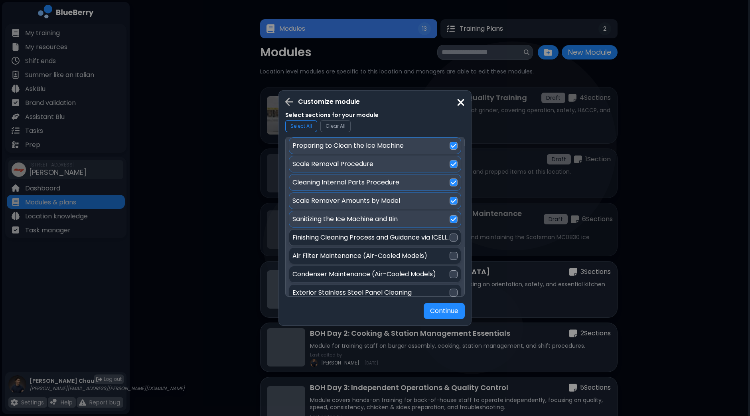
click at [451, 233] on div at bounding box center [454, 237] width 8 height 8
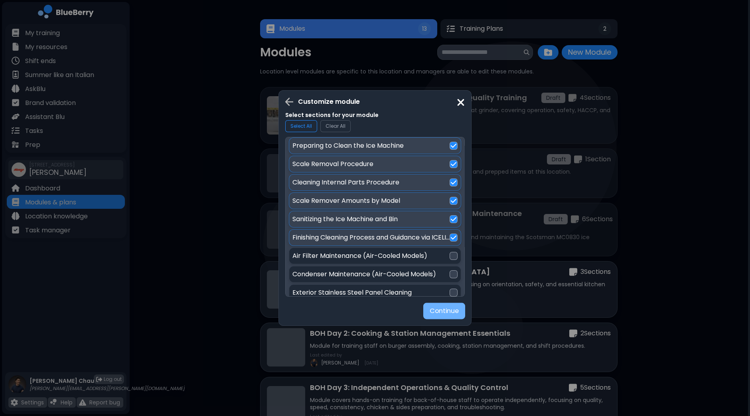
click at [448, 312] on button "Continue" at bounding box center [444, 311] width 42 height 16
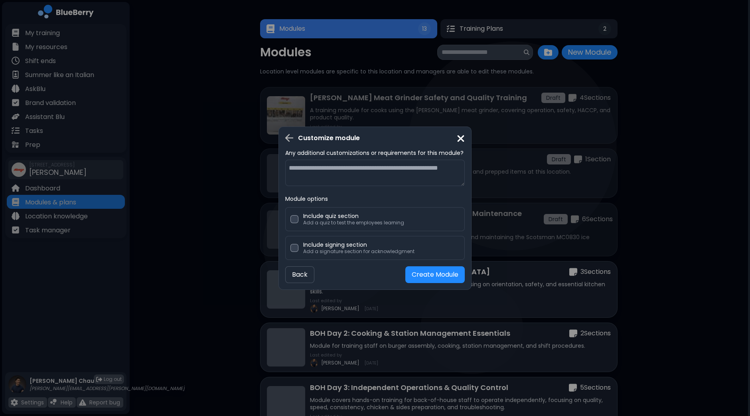
click at [437, 277] on button "Create Module" at bounding box center [435, 274] width 59 height 17
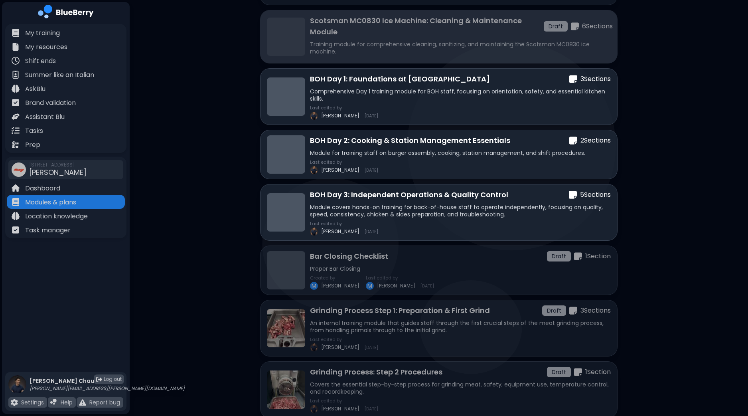
scroll to position [164, 0]
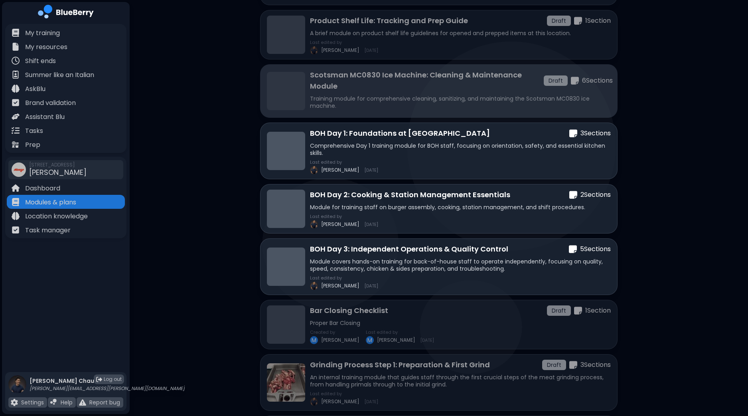
click at [447, 90] on p "Scotsman MC0830 Ice Machine: Cleaning & Maintenance Module" at bounding box center [427, 80] width 234 height 22
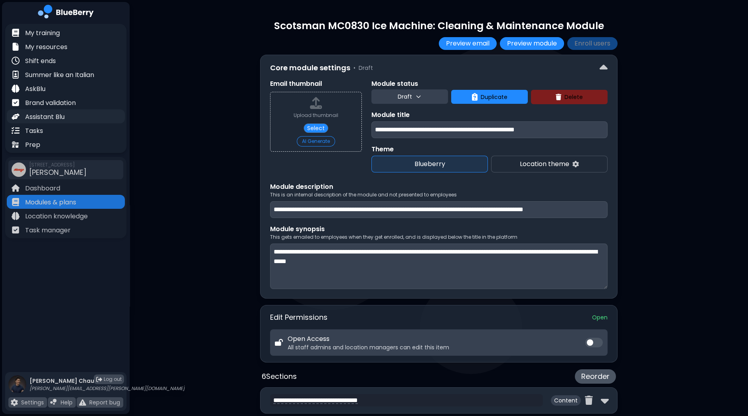
drag, startPoint x: 437, startPoint y: 129, endPoint x: 100, endPoint y: 112, distance: 337.7
click at [100, 112] on div "**********" at bounding box center [374, 383] width 748 height 766
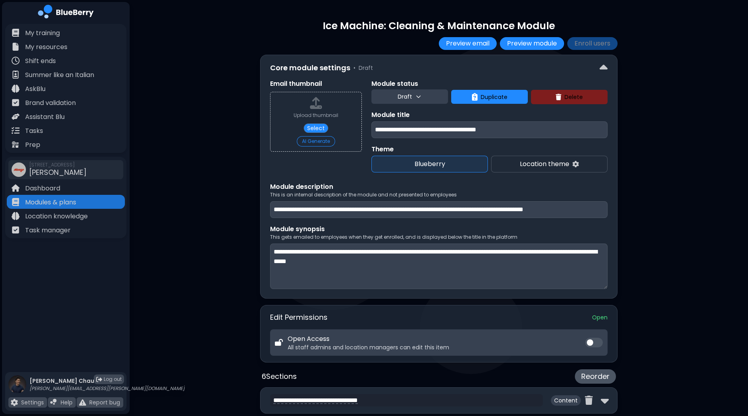
type input "**********"
click at [675, 163] on div "**********" at bounding box center [439, 383] width 619 height 766
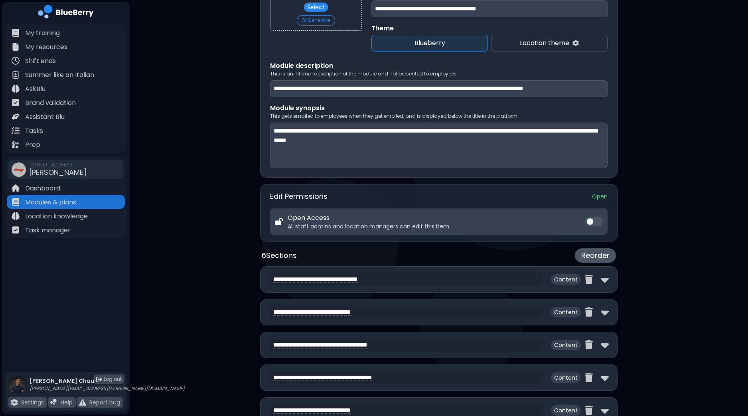
scroll to position [199, 0]
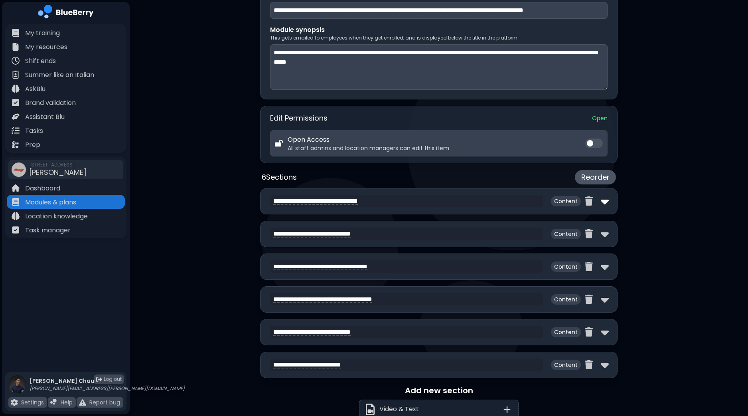
click at [604, 201] on img at bounding box center [605, 201] width 8 height 13
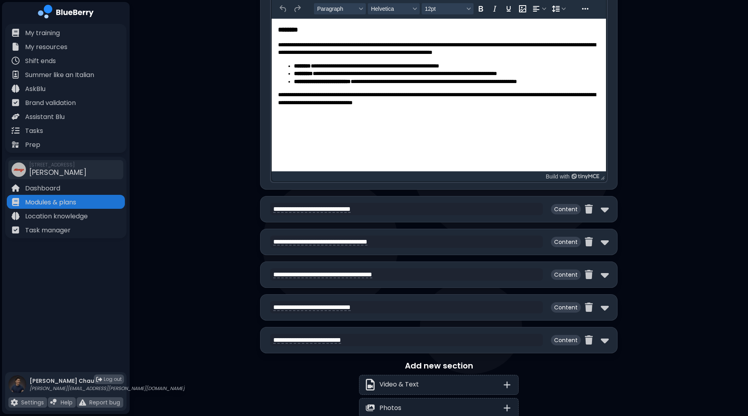
scroll to position [599, 0]
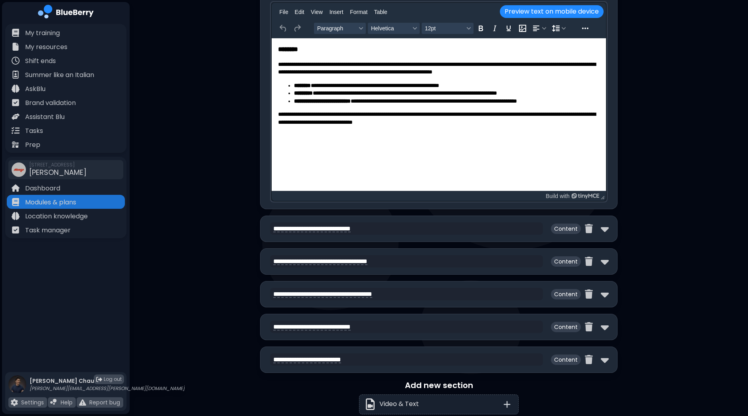
click at [440, 102] on li "**********" at bounding box center [447, 101] width 307 height 8
click at [607, 226] on img at bounding box center [605, 228] width 8 height 13
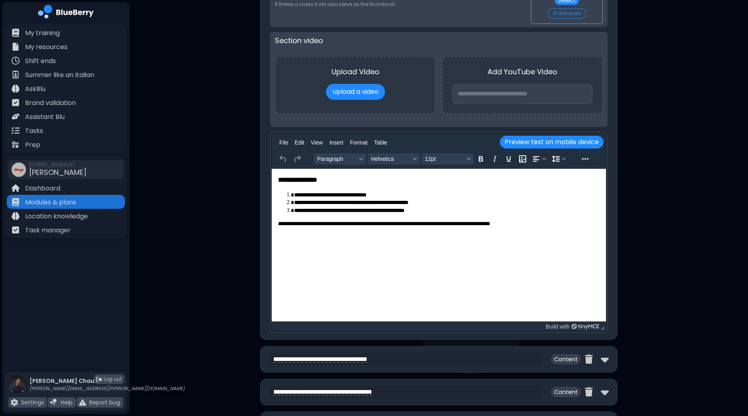
scroll to position [898, 0]
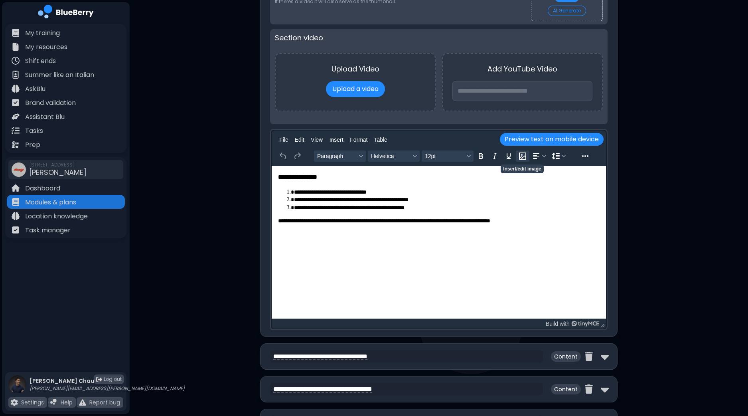
click at [520, 152] on icon "Insert/edit image" at bounding box center [523, 156] width 10 height 10
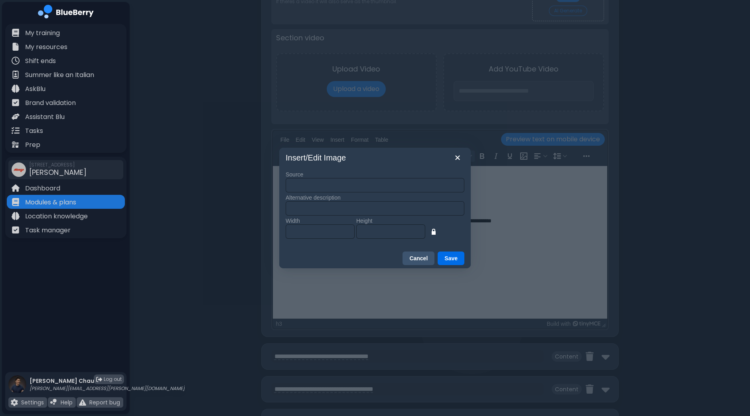
click at [354, 186] on input "Source" at bounding box center [375, 185] width 179 height 14
click at [455, 158] on icon "Close" at bounding box center [458, 158] width 10 height 10
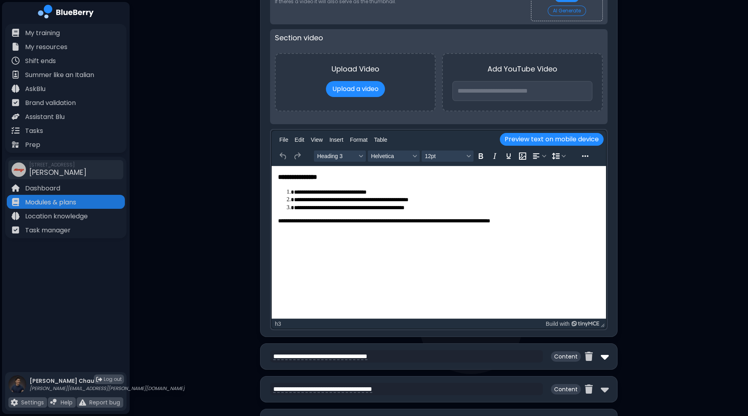
click at [607, 358] on img at bounding box center [605, 356] width 8 height 13
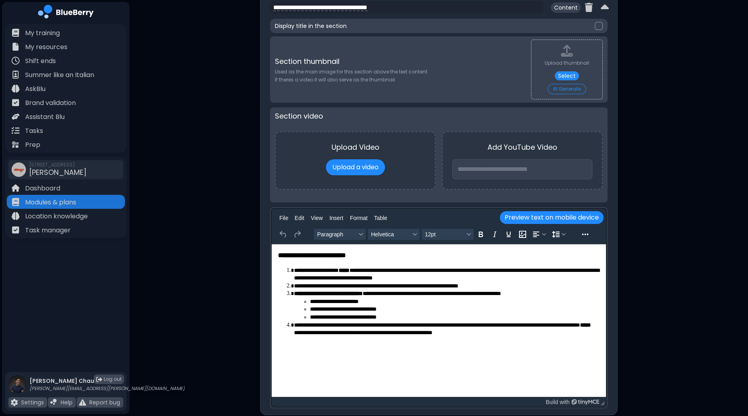
scroll to position [1446, 0]
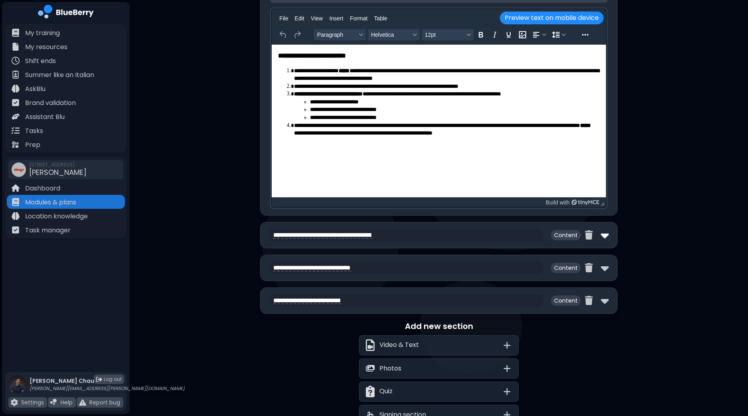
click at [606, 234] on img at bounding box center [605, 235] width 8 height 13
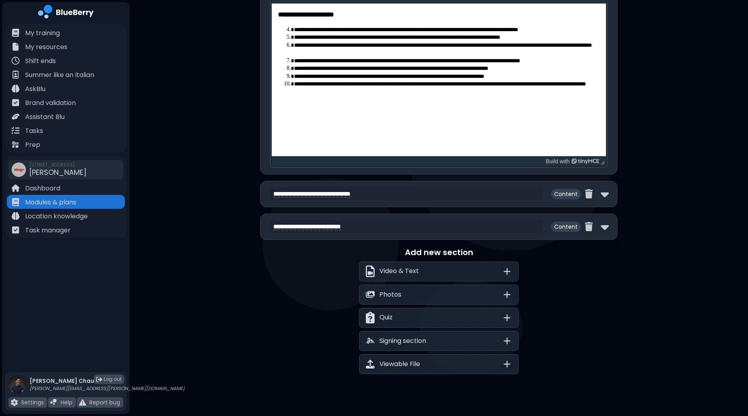
scroll to position [1922, 0]
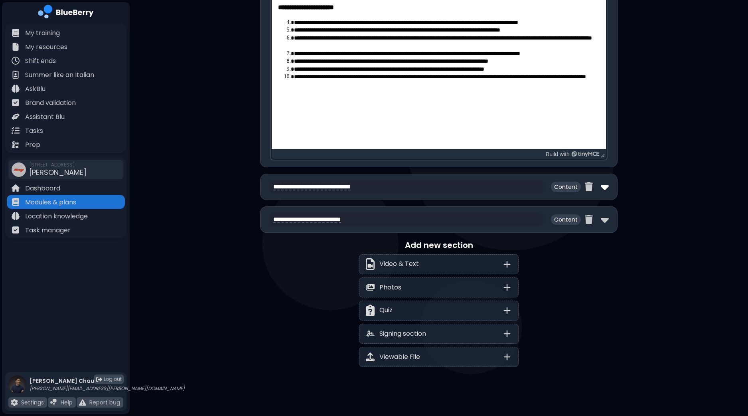
click at [601, 182] on img at bounding box center [605, 186] width 8 height 13
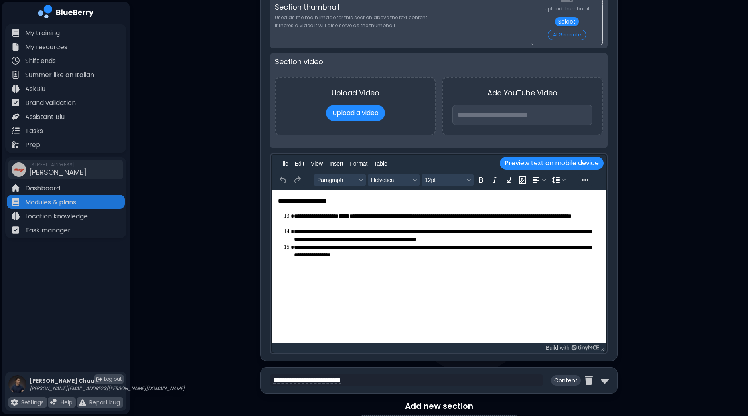
scroll to position [2171, 0]
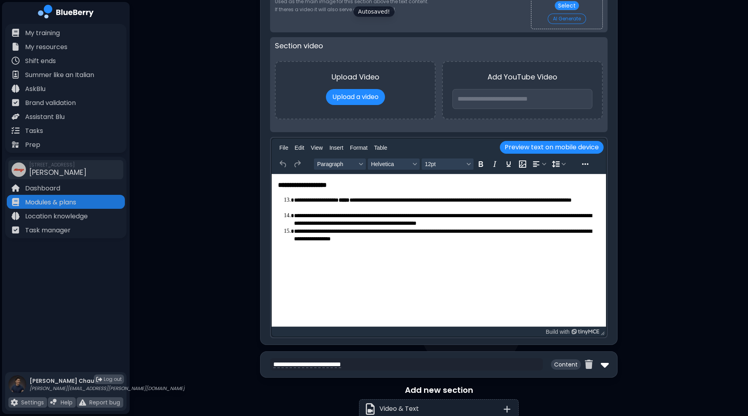
click at [605, 361] on img at bounding box center [605, 364] width 8 height 13
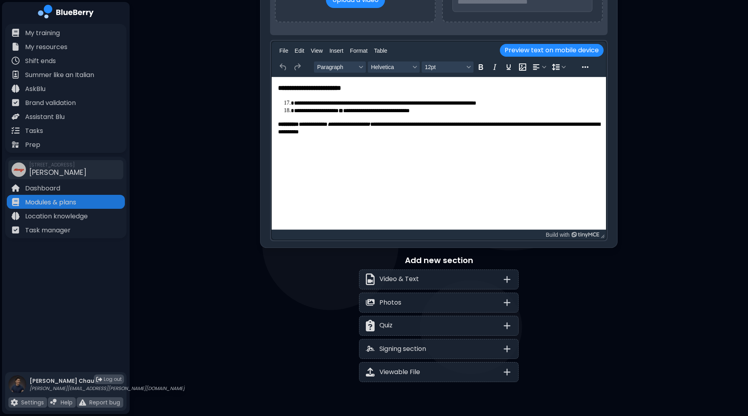
scroll to position [2709, 0]
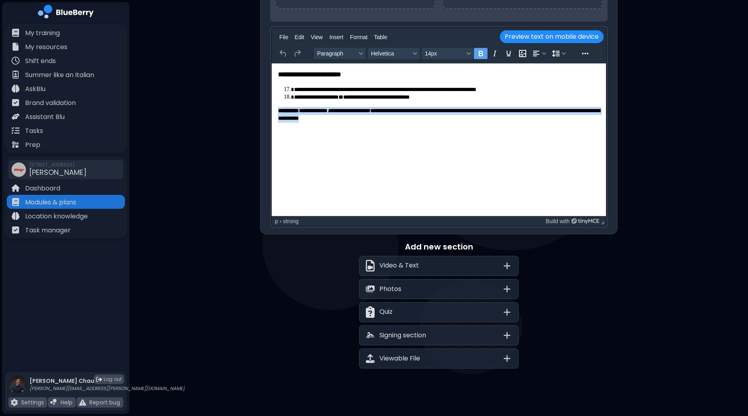
drag, startPoint x: 435, startPoint y: 121, endPoint x: 538, endPoint y: 170, distance: 114.5
click at [272, 113] on html "**********" at bounding box center [439, 95] width 334 height 65
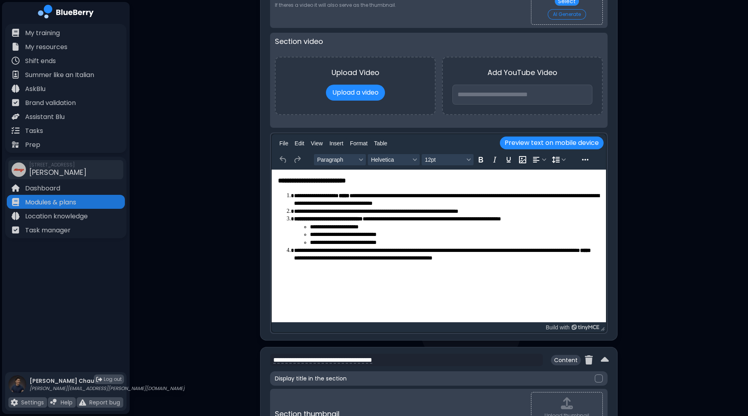
scroll to position [1355, 0]
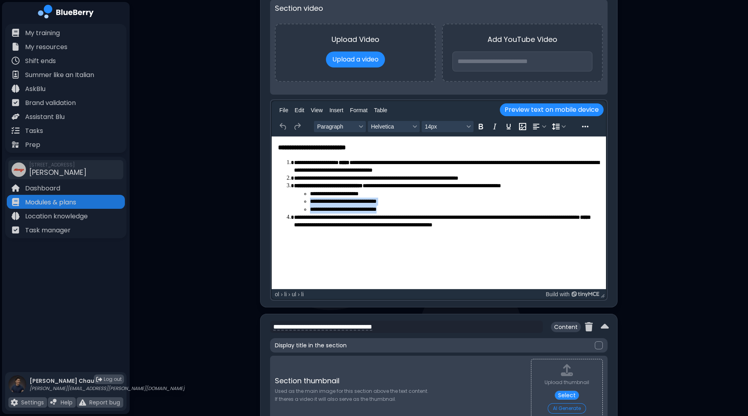
drag, startPoint x: 422, startPoint y: 210, endPoint x: 278, endPoint y: 202, distance: 144.7
click at [278, 202] on ol "**********" at bounding box center [439, 193] width 322 height 70
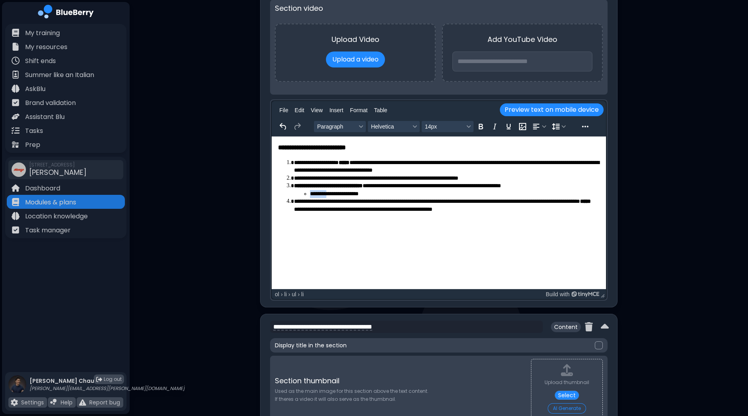
drag, startPoint x: 334, startPoint y: 194, endPoint x: 312, endPoint y: 195, distance: 21.6
click at [312, 195] on li "**********" at bounding box center [455, 194] width 291 height 8
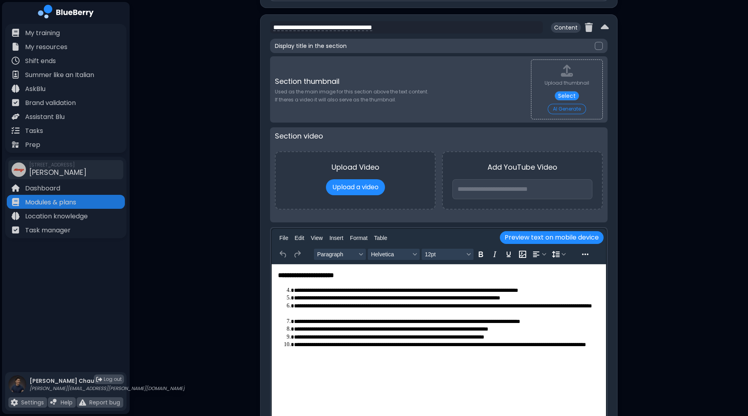
scroll to position [1754, 0]
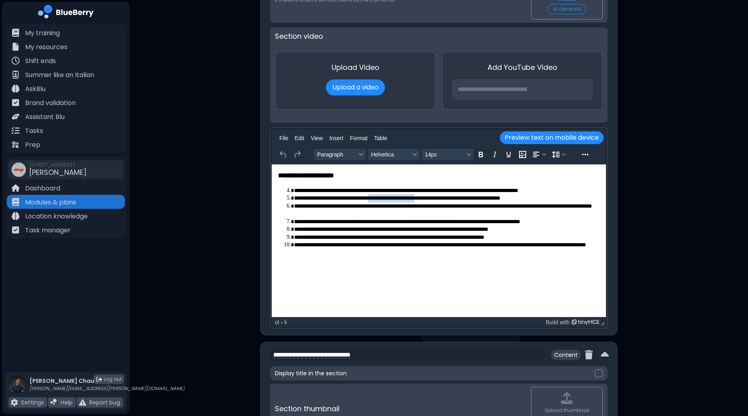
drag, startPoint x: 446, startPoint y: 198, endPoint x: 385, endPoint y: 199, distance: 61.1
click at [385, 199] on li "**********" at bounding box center [447, 198] width 307 height 8
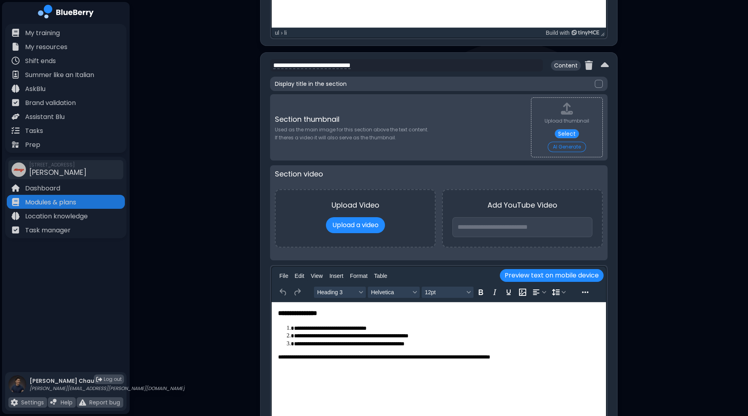
scroll to position [898, 0]
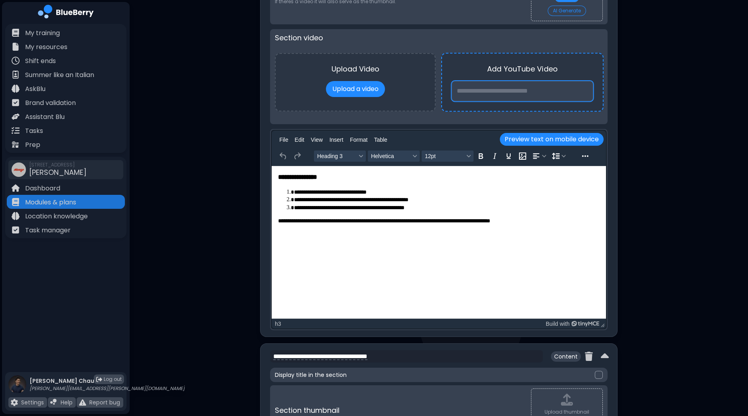
click at [512, 87] on input at bounding box center [523, 91] width 142 height 20
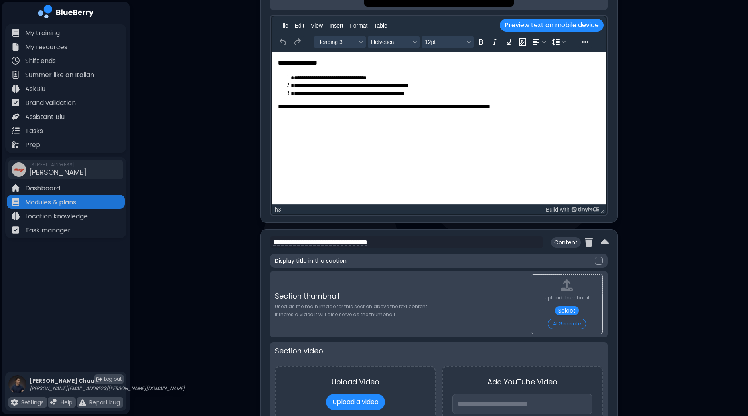
scroll to position [748, 0]
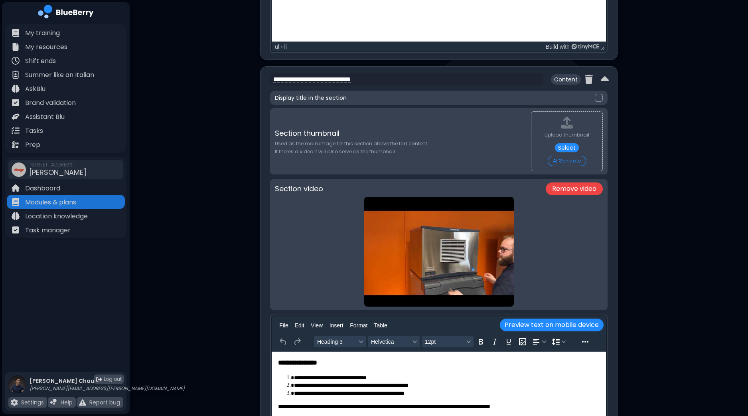
click at [586, 189] on button "Remove video" at bounding box center [574, 188] width 57 height 13
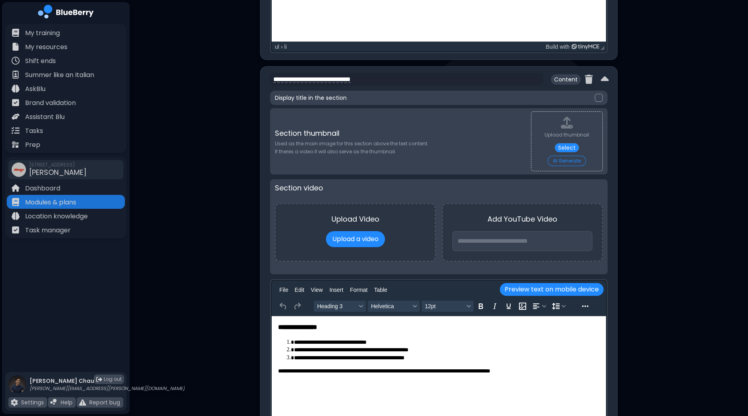
scroll to position [848, 0]
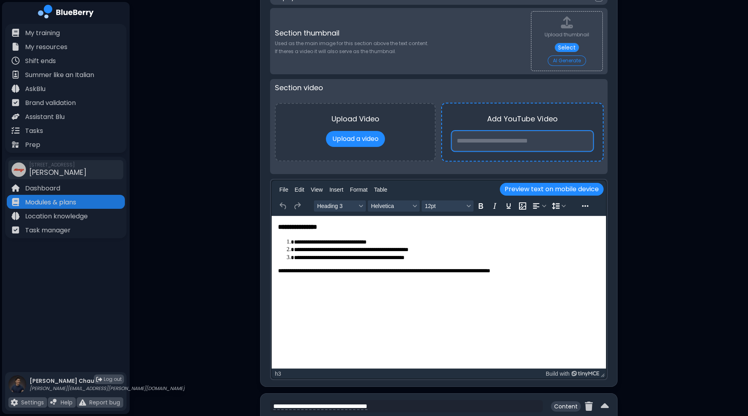
click at [525, 141] on input at bounding box center [523, 141] width 142 height 20
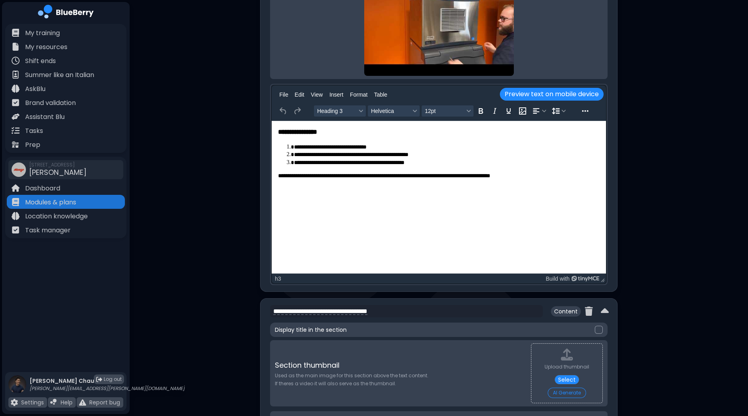
scroll to position [1347, 0]
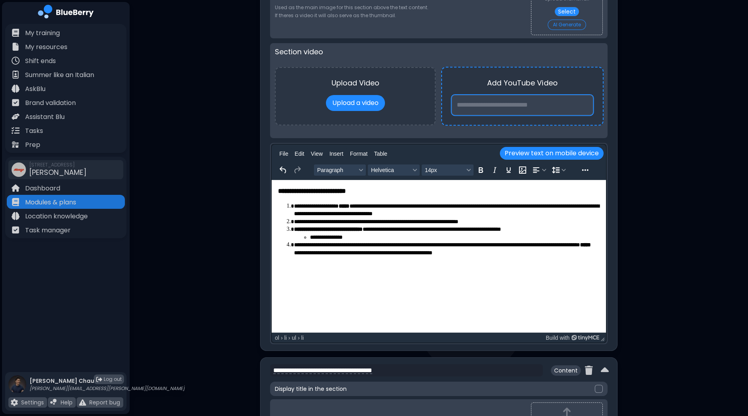
click at [521, 101] on input at bounding box center [523, 105] width 142 height 20
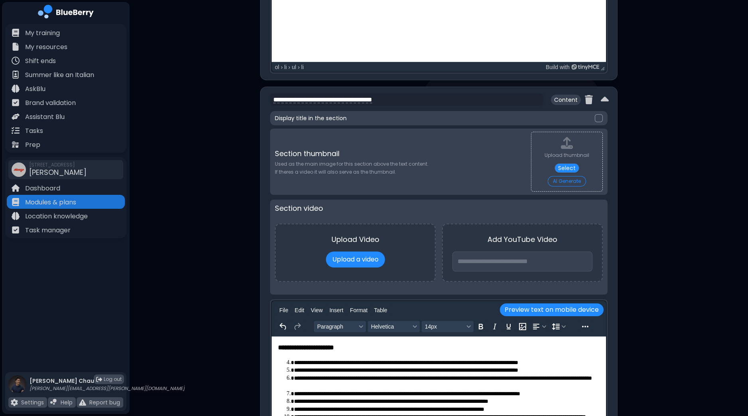
scroll to position [1746, 0]
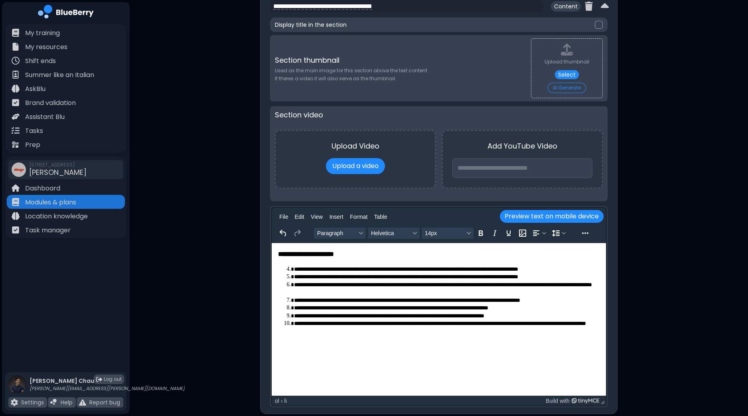
click at [379, 284] on li "**********" at bounding box center [447, 289] width 307 height 16
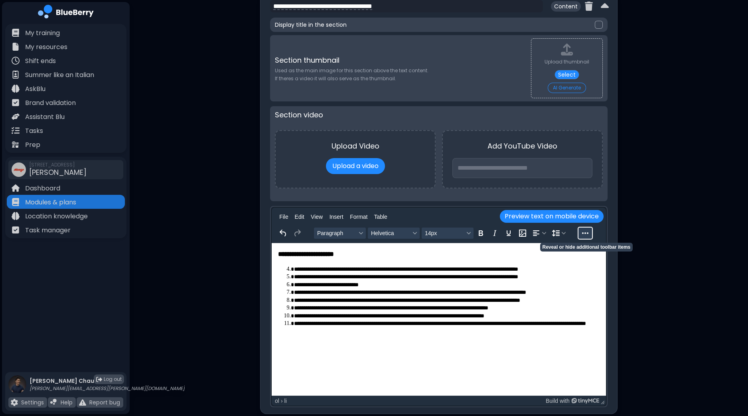
click at [582, 230] on button "Reveal or hide additional toolbar items" at bounding box center [586, 233] width 14 height 11
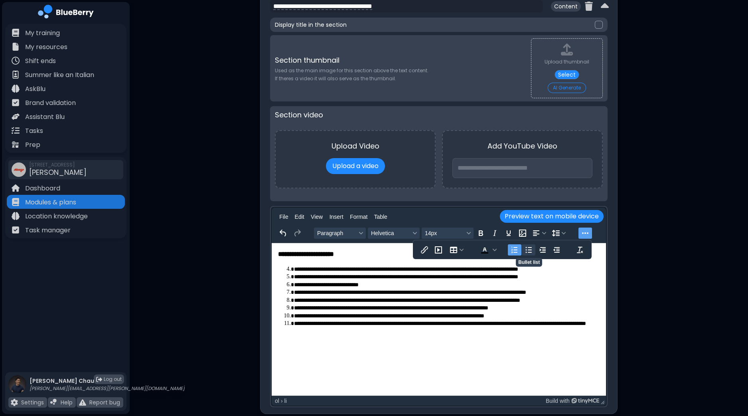
click at [530, 247] on icon "Bullet list" at bounding box center [529, 250] width 6 height 6
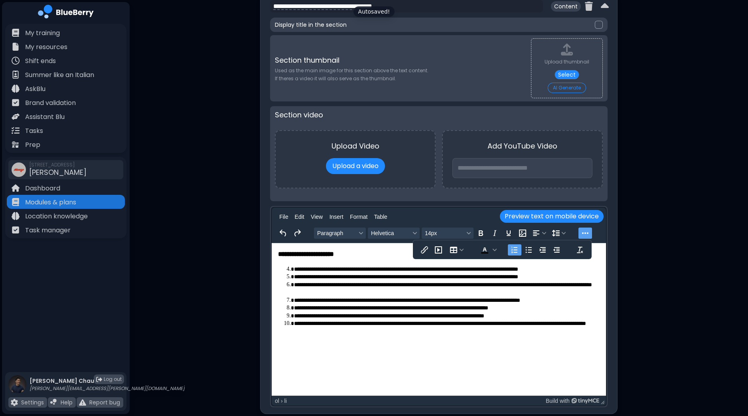
click at [417, 295] on li "**********" at bounding box center [447, 289] width 307 height 16
click at [480, 168] on input at bounding box center [523, 168] width 142 height 20
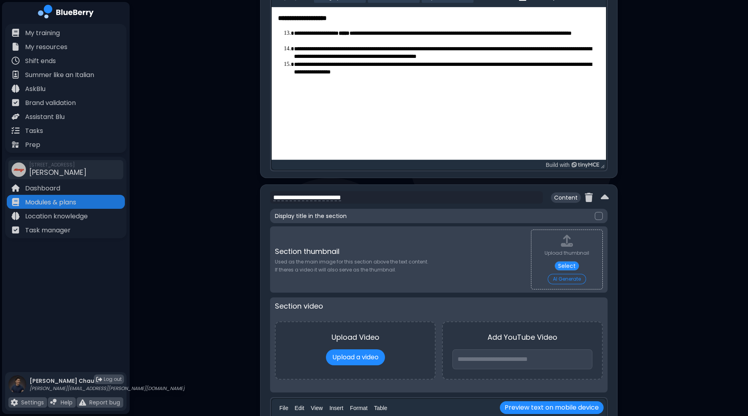
scroll to position [2295, 0]
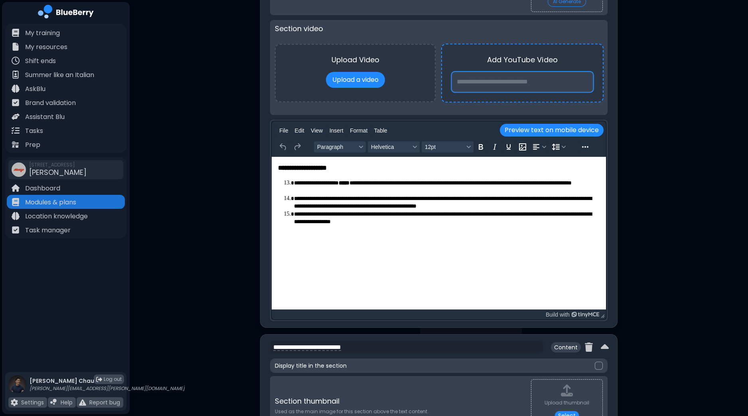
click at [511, 79] on input at bounding box center [523, 81] width 142 height 20
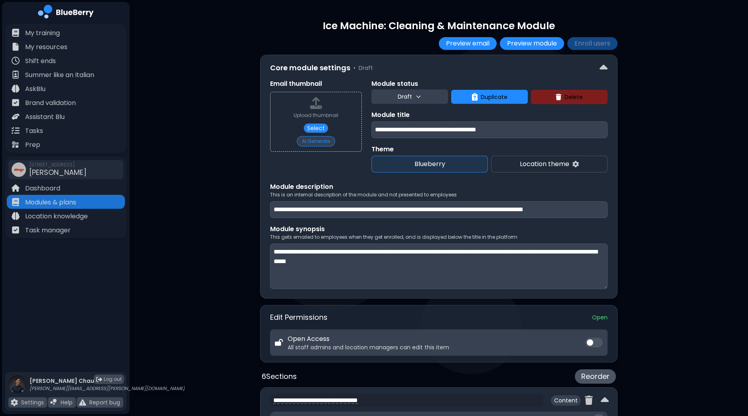
click at [306, 141] on button "AI Generate" at bounding box center [316, 141] width 38 height 10
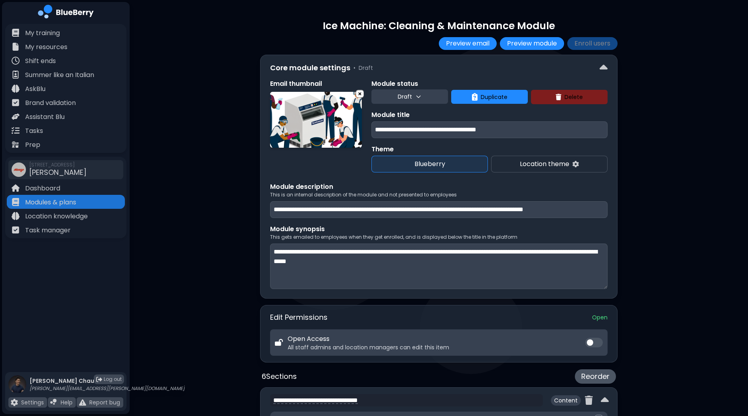
click at [544, 250] on textarea "**********" at bounding box center [439, 266] width 338 height 46
type textarea "**********"
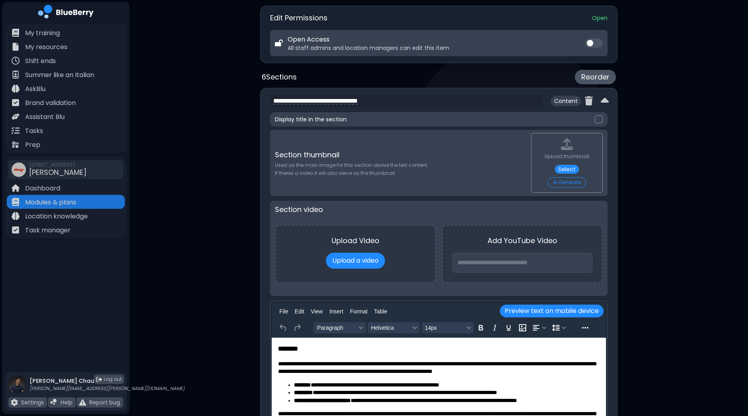
scroll to position [499, 0]
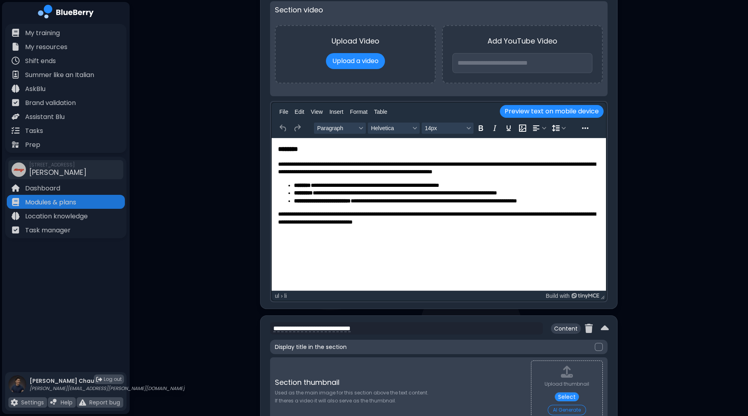
click at [354, 162] on p "**********" at bounding box center [439, 168] width 322 height 16
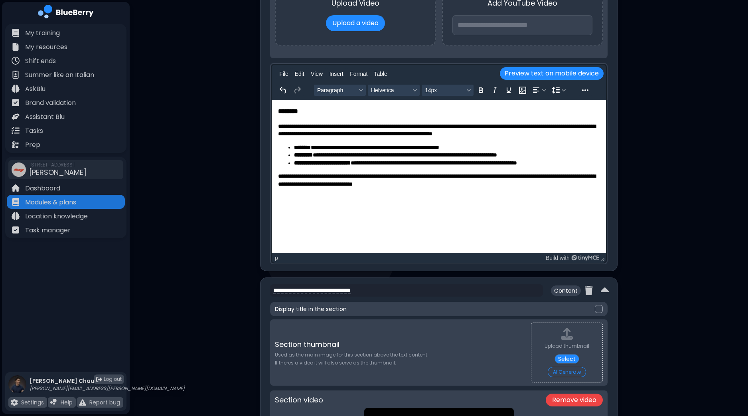
scroll to position [648, 0]
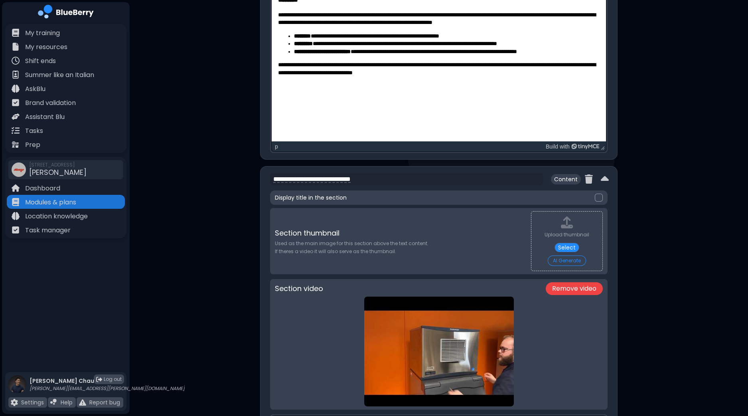
click at [279, 148] on div "p" at bounding box center [407, 146] width 265 height 6
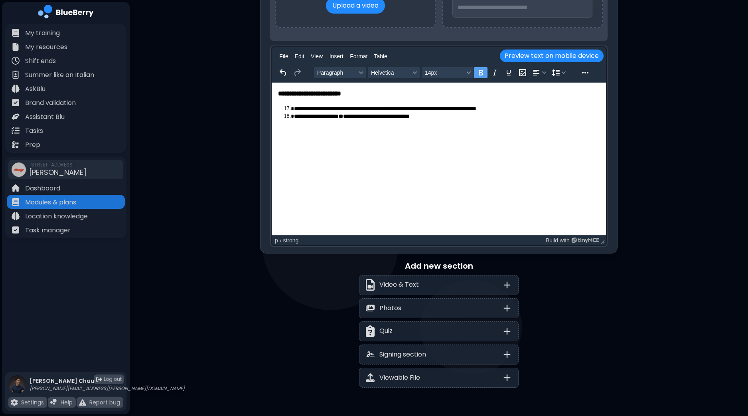
scroll to position [2816, 0]
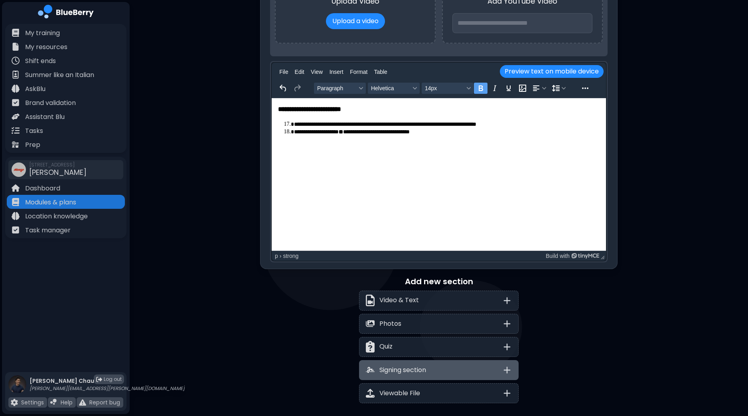
click at [510, 368] on icon at bounding box center [508, 370] width 10 height 10
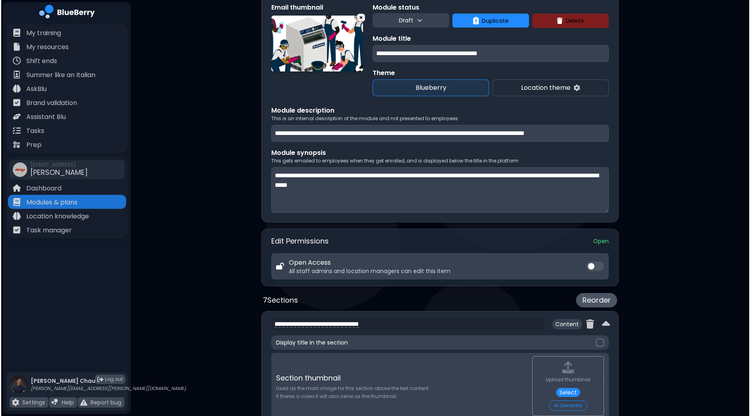
scroll to position [0, 0]
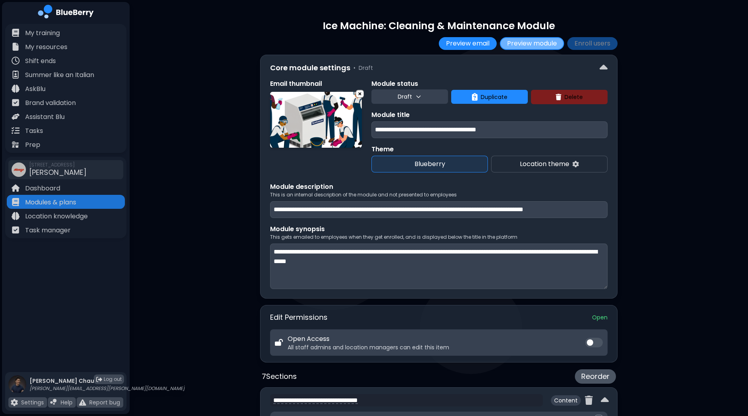
click at [530, 42] on button "Preview module" at bounding box center [532, 43] width 64 height 13
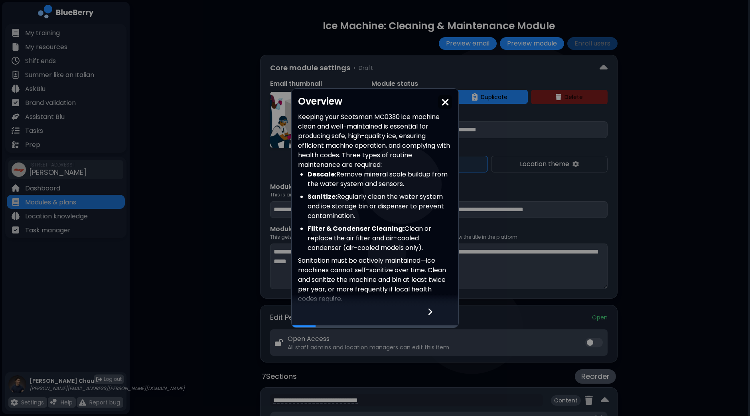
scroll to position [53, 0]
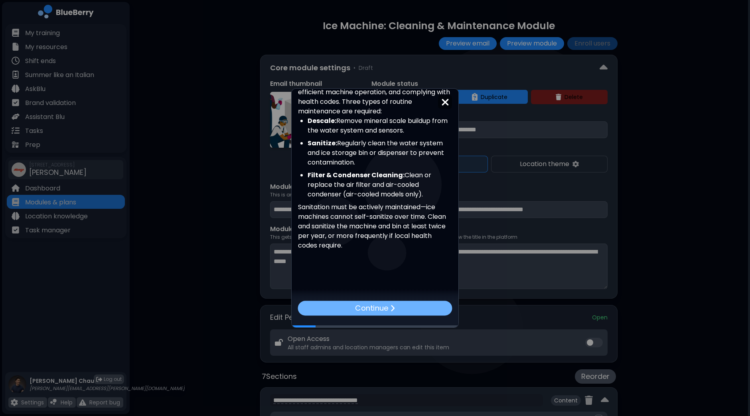
click at [377, 307] on p "Continue" at bounding box center [371, 309] width 33 height 12
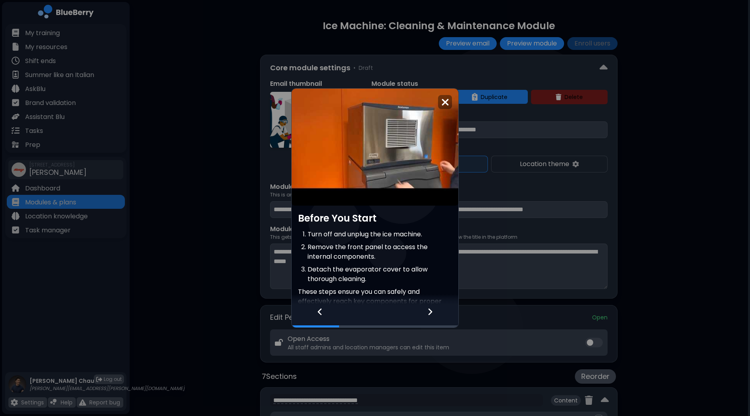
scroll to position [0, 0]
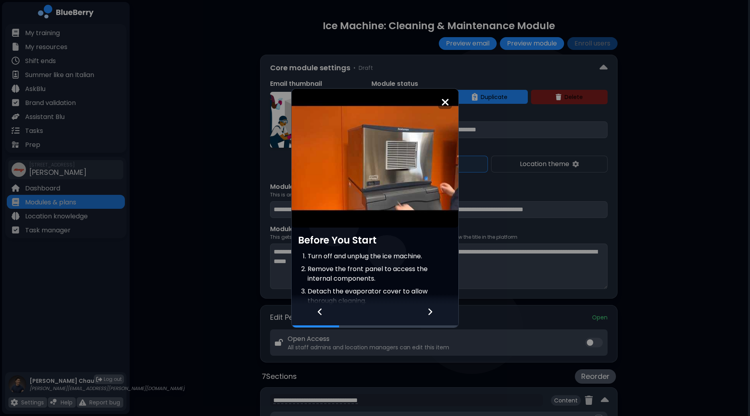
click at [367, 167] on article at bounding box center [375, 158] width 167 height 139
click at [395, 309] on div "Continue" at bounding box center [375, 308] width 150 height 14
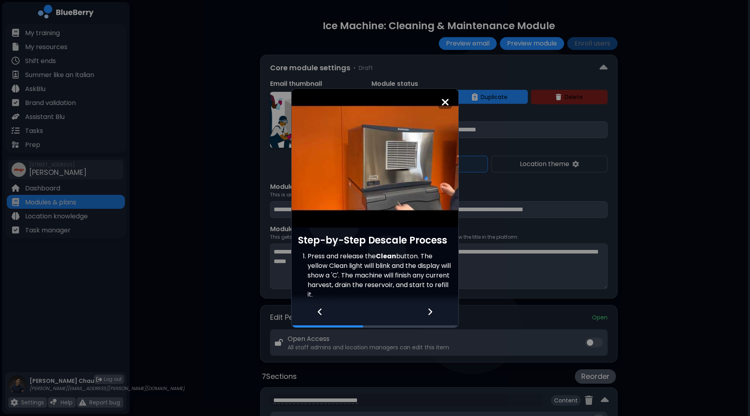
click at [364, 138] on article at bounding box center [375, 158] width 167 height 139
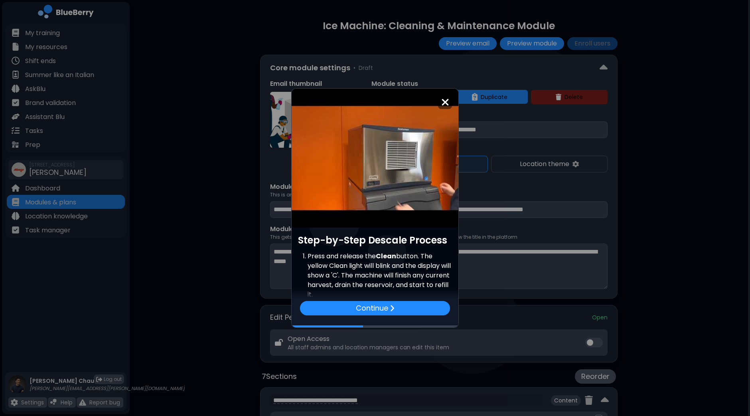
click at [443, 105] on img at bounding box center [445, 102] width 8 height 11
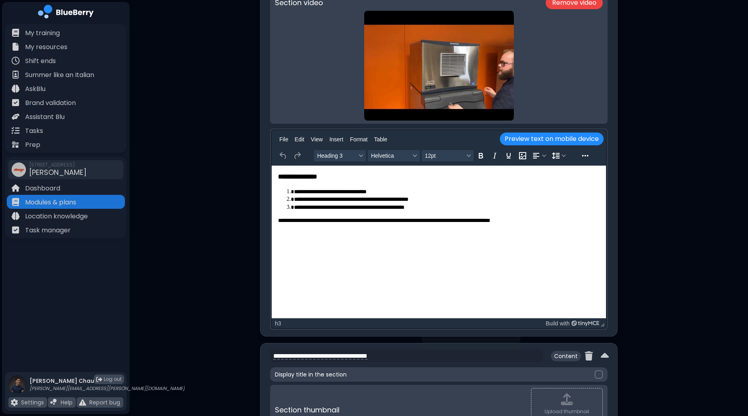
scroll to position [898, 0]
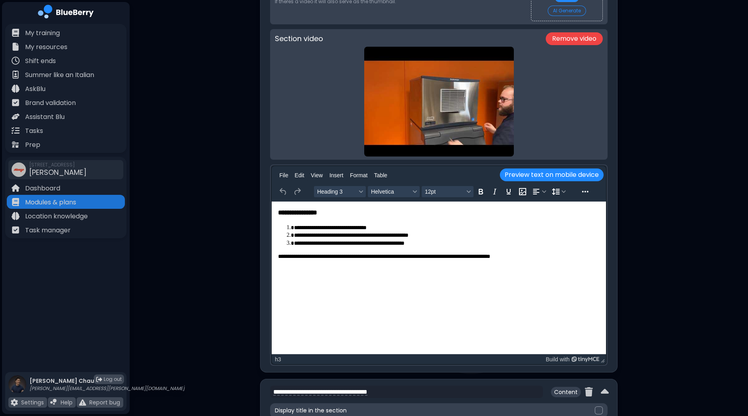
click at [571, 39] on button "Remove video" at bounding box center [574, 38] width 57 height 13
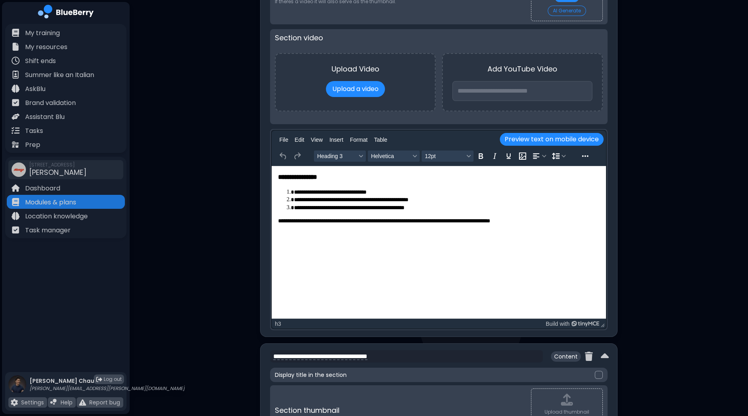
click at [551, 220] on p "**********" at bounding box center [439, 221] width 322 height 8
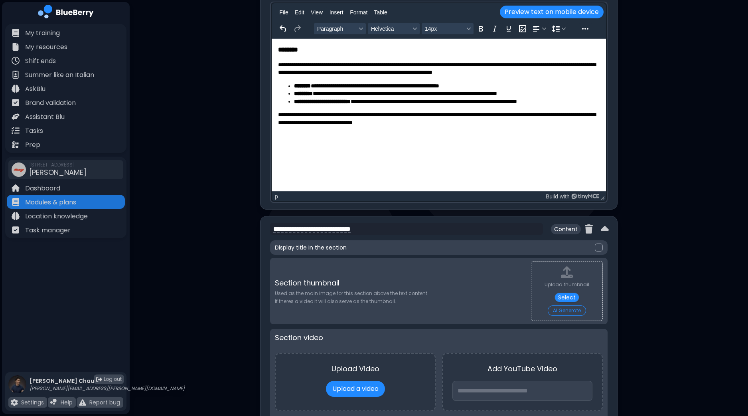
scroll to position [399, 0]
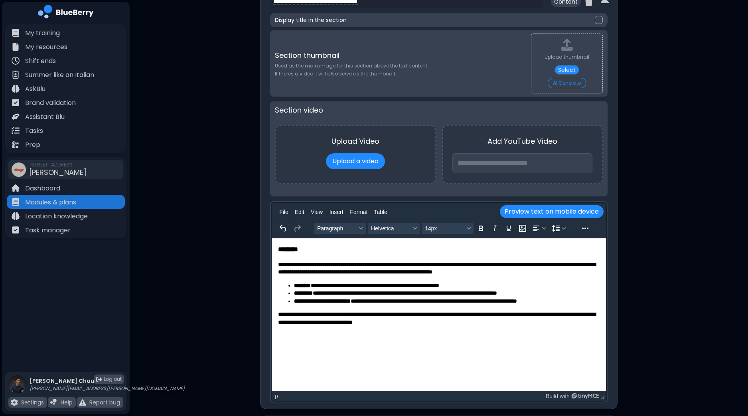
click at [597, 20] on div at bounding box center [599, 20] width 8 height 8
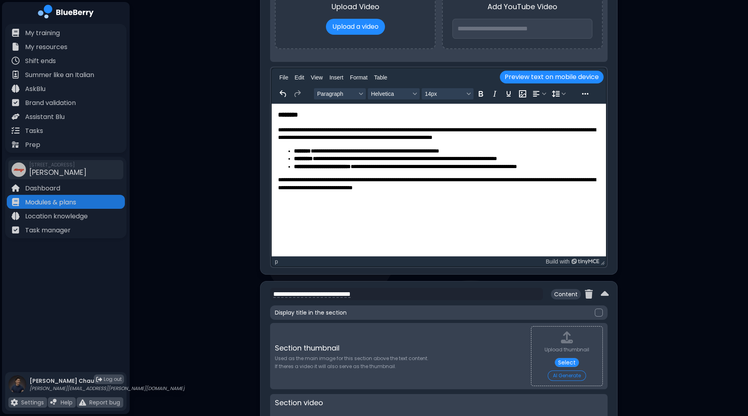
scroll to position [599, 0]
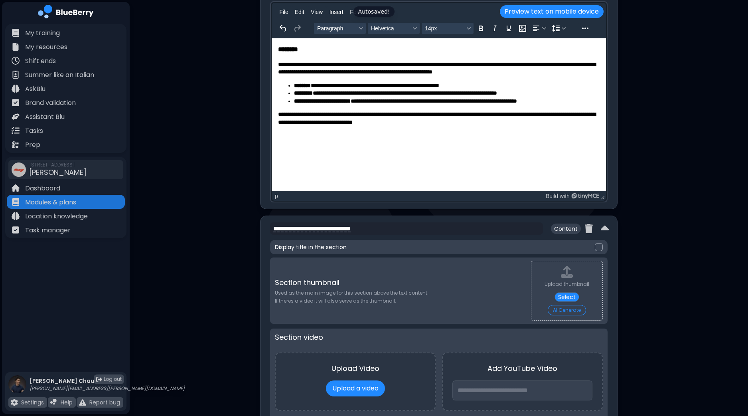
click at [599, 245] on div at bounding box center [599, 247] width 8 height 8
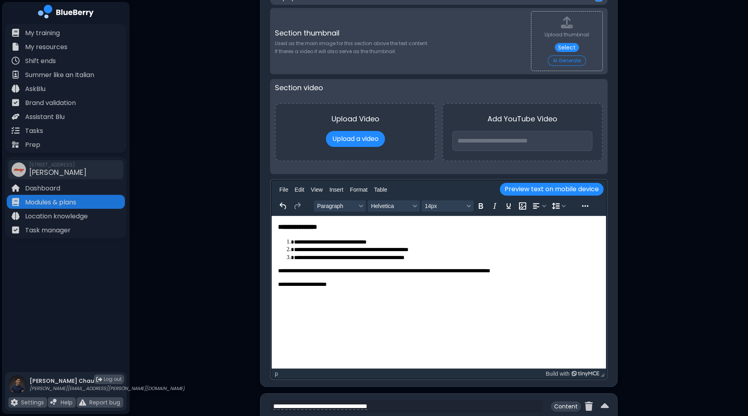
scroll to position [998, 0]
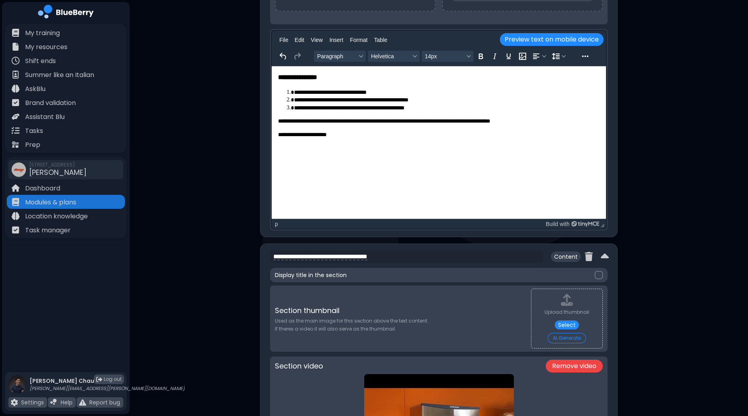
click at [601, 272] on div at bounding box center [599, 275] width 8 height 8
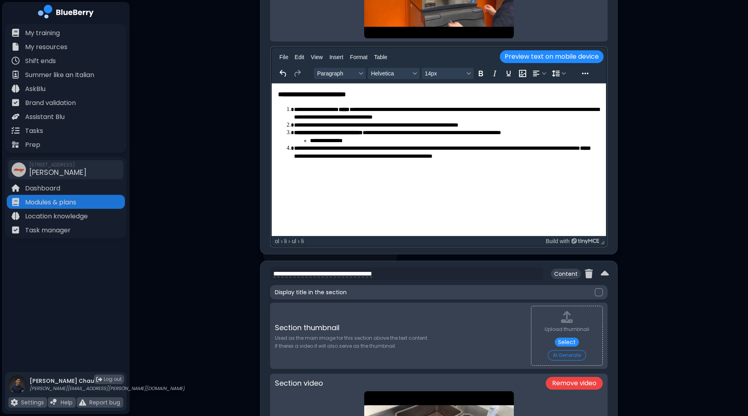
scroll to position [1446, 0]
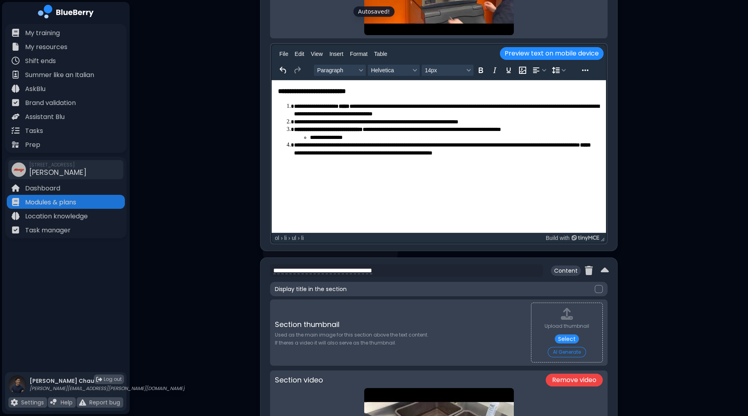
click at [599, 288] on div at bounding box center [599, 289] width 8 height 8
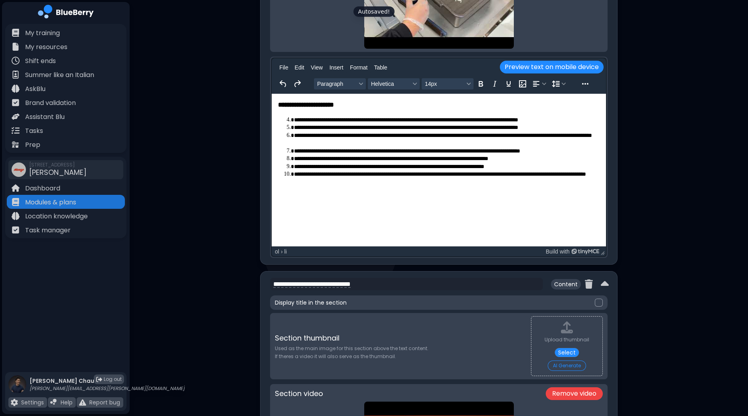
scroll to position [1896, 0]
click at [600, 298] on div at bounding box center [599, 302] width 8 height 8
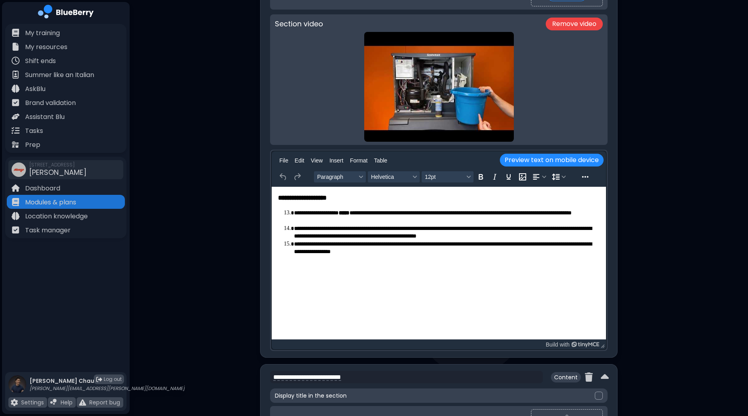
scroll to position [2395, 0]
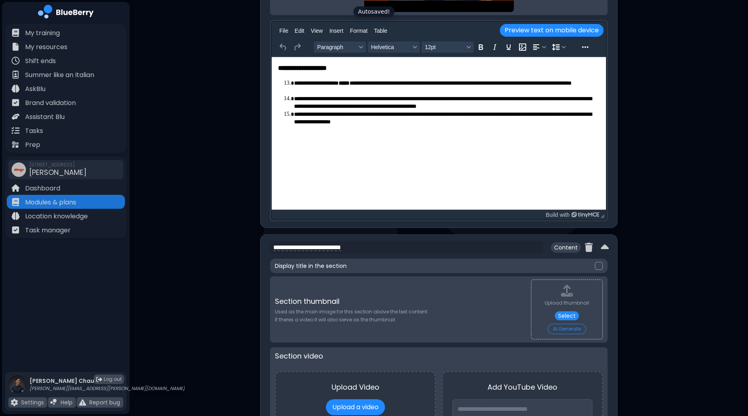
click at [600, 265] on div at bounding box center [599, 266] width 8 height 8
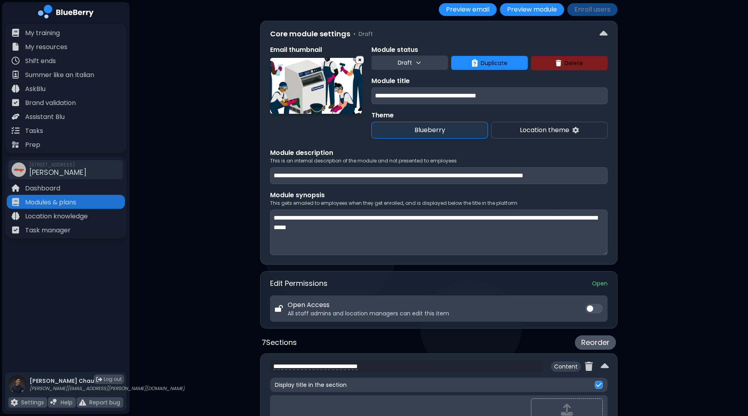
scroll to position [21, 0]
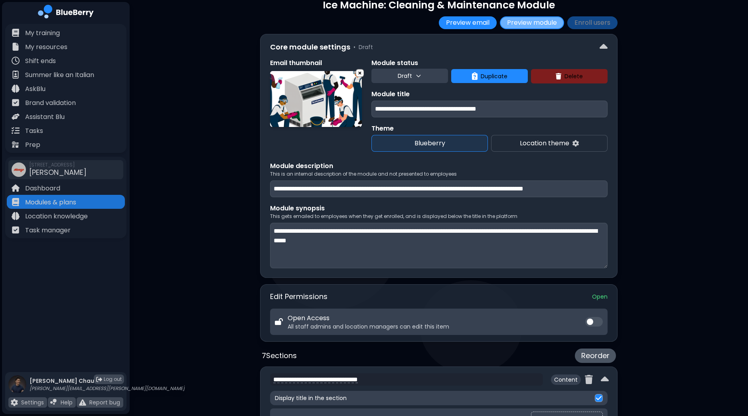
click at [538, 26] on button "Preview module" at bounding box center [532, 22] width 64 height 13
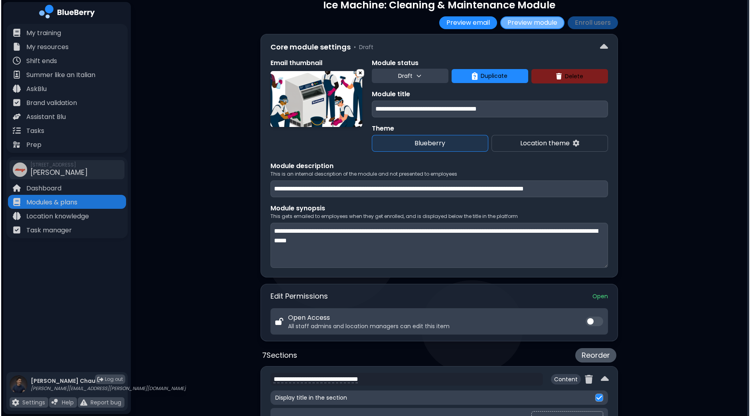
scroll to position [0, 0]
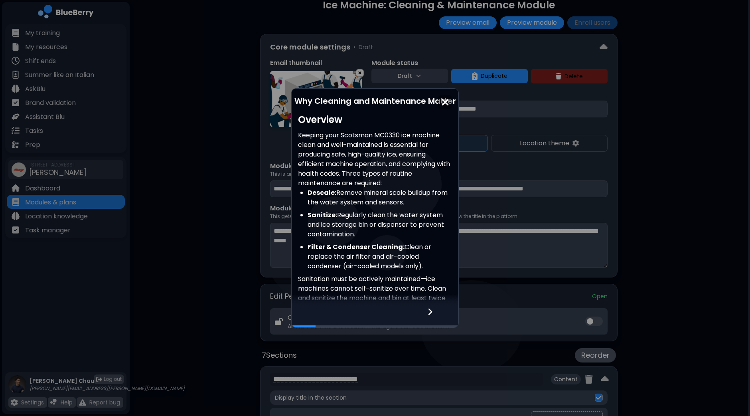
click at [427, 312] on icon at bounding box center [430, 311] width 6 height 9
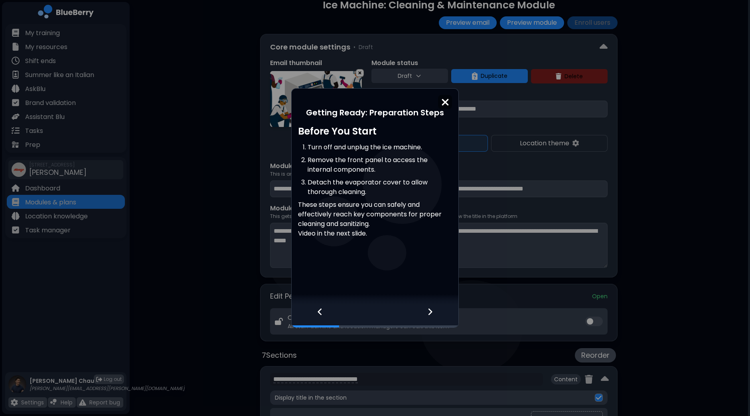
click at [427, 312] on icon at bounding box center [430, 311] width 6 height 9
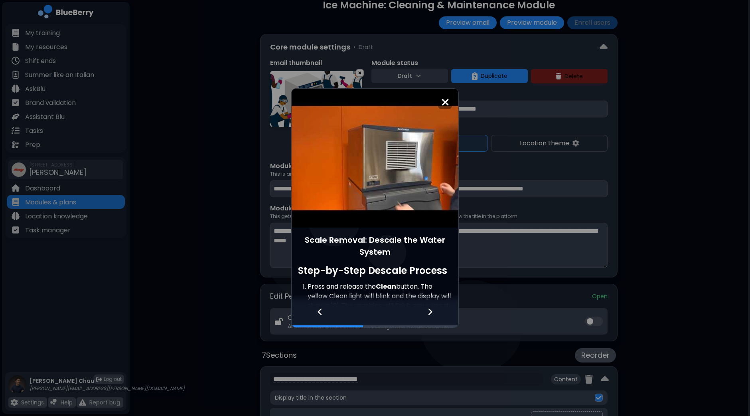
click at [321, 310] on icon at bounding box center [320, 312] width 4 height 7
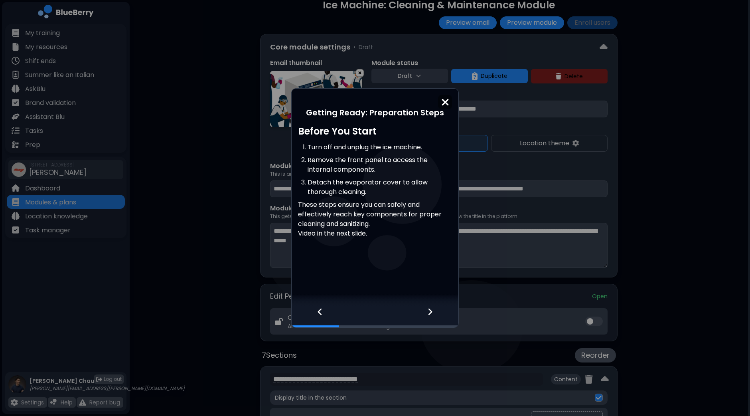
click at [322, 309] on icon at bounding box center [320, 311] width 6 height 9
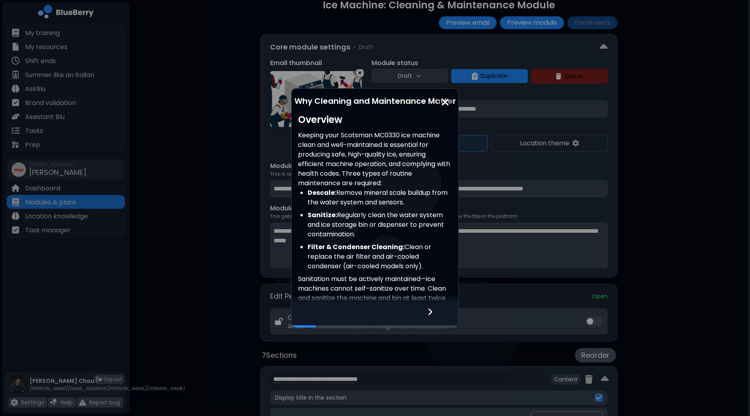
click at [427, 314] on icon at bounding box center [430, 311] width 6 height 9
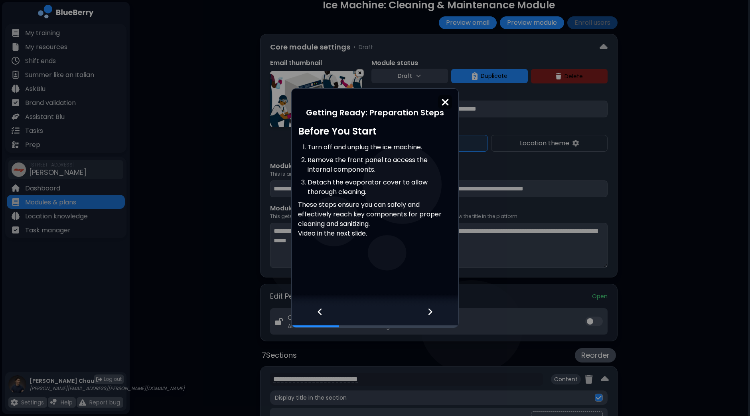
click at [427, 314] on icon at bounding box center [430, 311] width 6 height 9
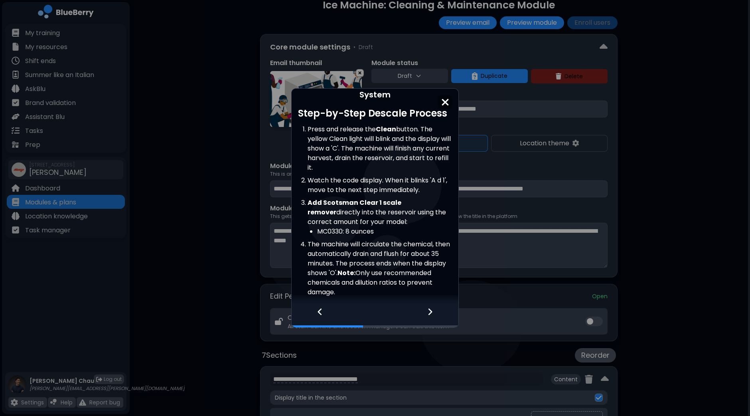
scroll to position [57, 0]
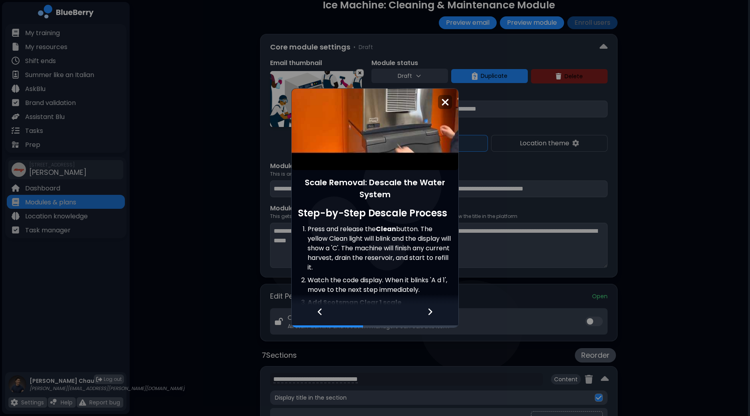
click at [429, 312] on icon at bounding box center [430, 311] width 6 height 9
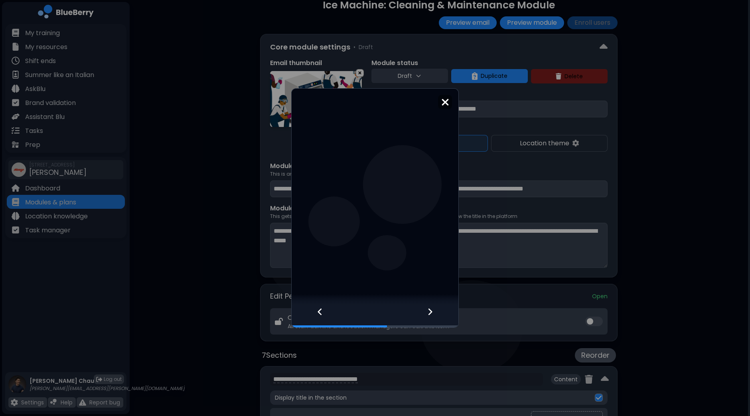
scroll to position [0, 0]
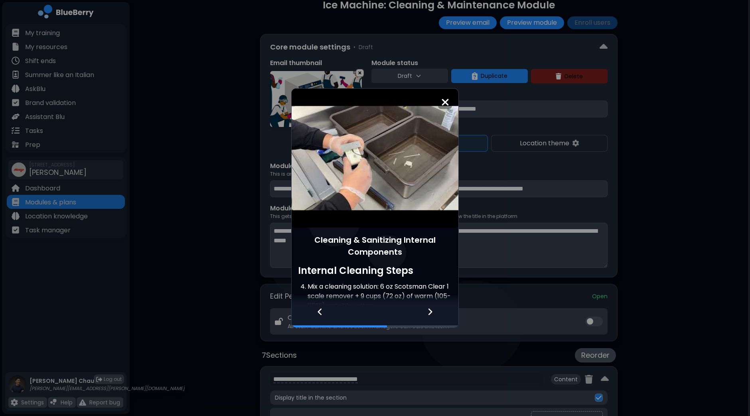
click at [429, 312] on icon at bounding box center [430, 311] width 6 height 9
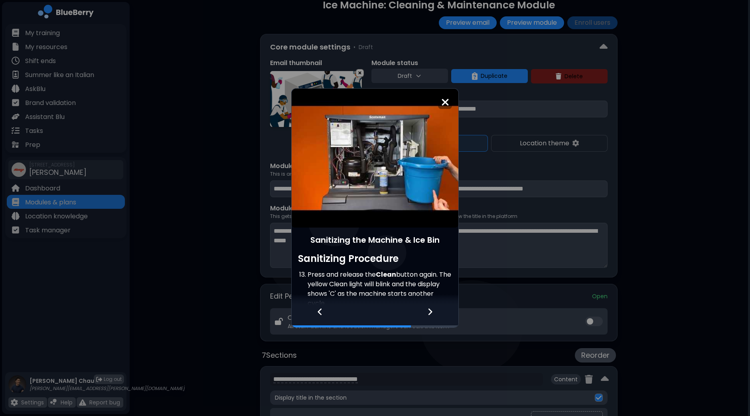
click at [429, 312] on icon at bounding box center [430, 311] width 6 height 9
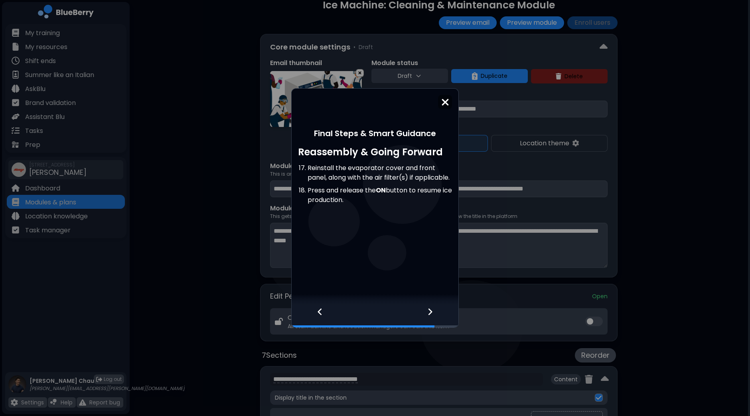
click at [429, 312] on icon at bounding box center [430, 311] width 6 height 9
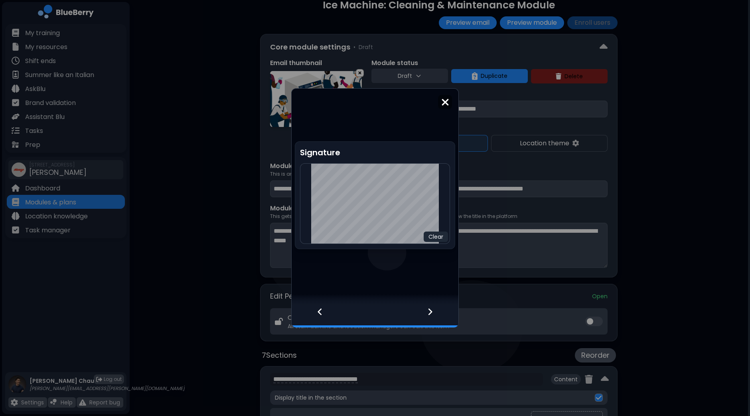
click at [317, 311] on icon at bounding box center [320, 311] width 6 height 9
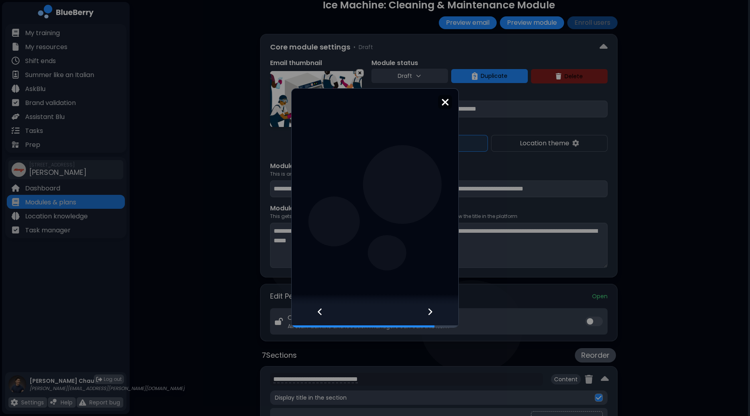
click at [317, 311] on icon at bounding box center [320, 311] width 6 height 9
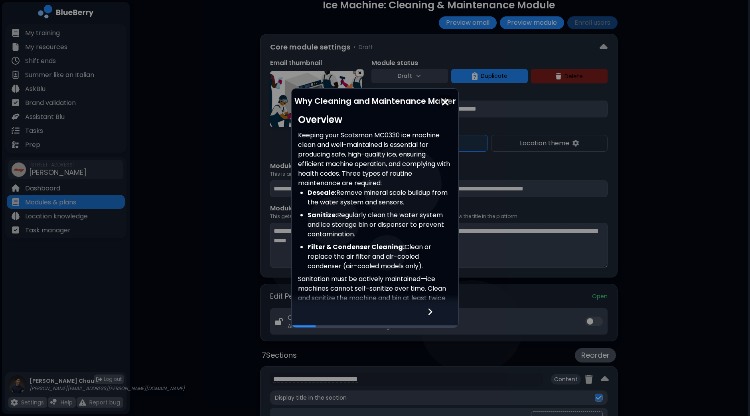
click at [317, 311] on div at bounding box center [375, 317] width 167 height 22
click at [657, 200] on div "Why Cleaning and Maintenance Matter Overview Keeping your Scotsman MC0330 ice m…" at bounding box center [375, 208] width 750 height 416
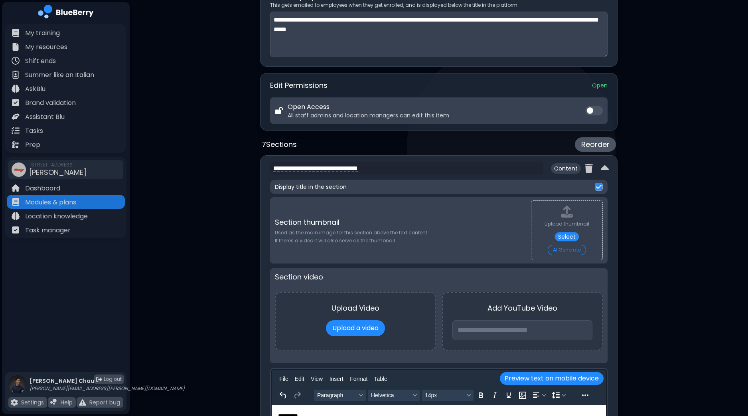
scroll to position [270, 0]
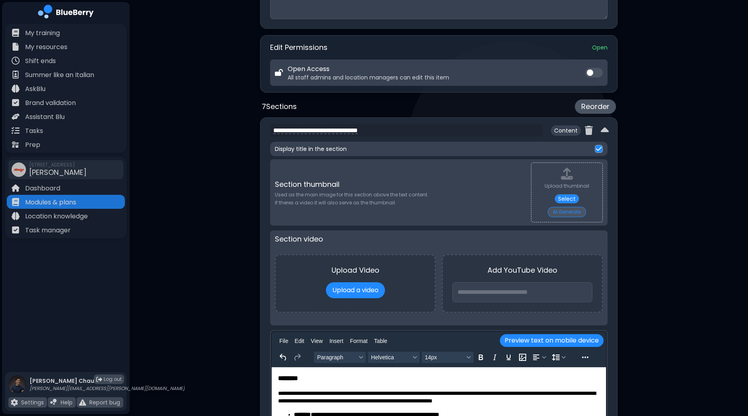
click at [571, 211] on button "AI Generate" at bounding box center [567, 212] width 38 height 10
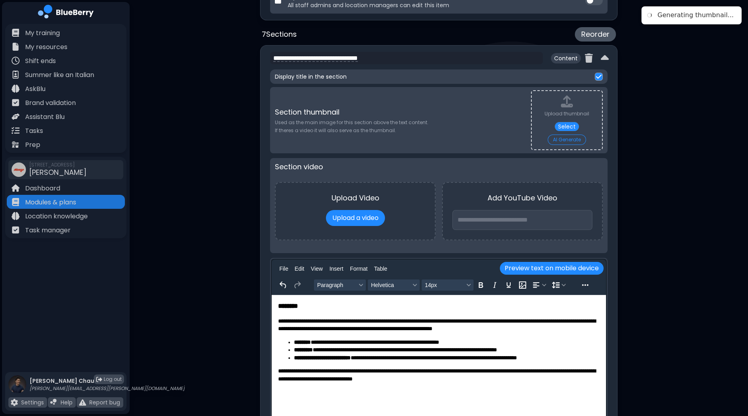
scroll to position [370, 0]
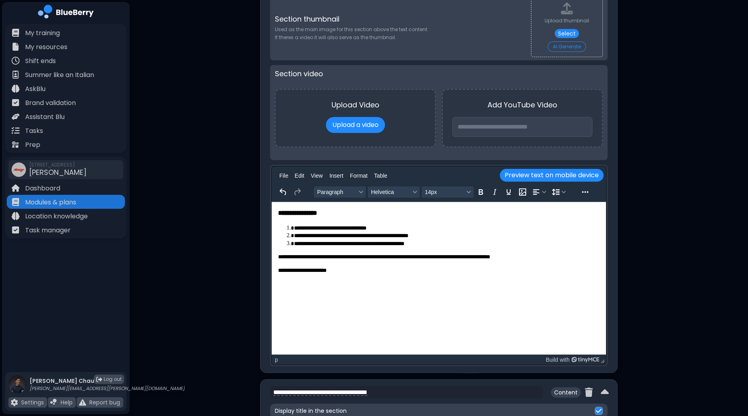
scroll to position [821, 0]
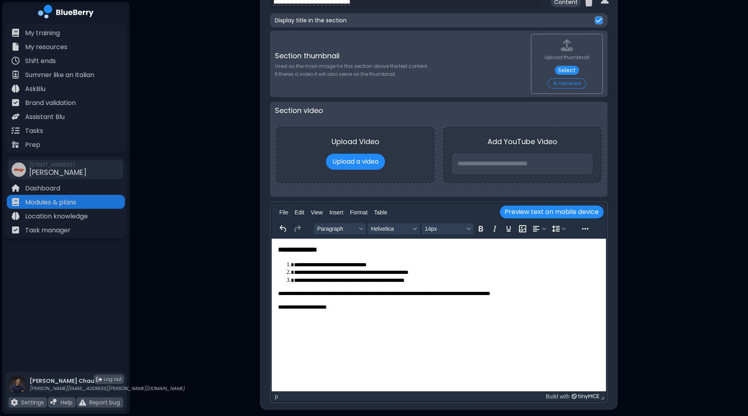
click at [522, 229] on icon "Insert/edit image" at bounding box center [522, 228] width 7 height 7
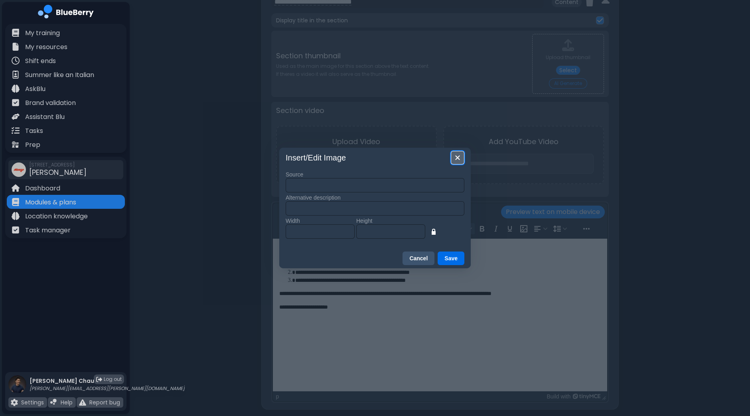
click at [456, 158] on icon "Close" at bounding box center [458, 158] width 10 height 10
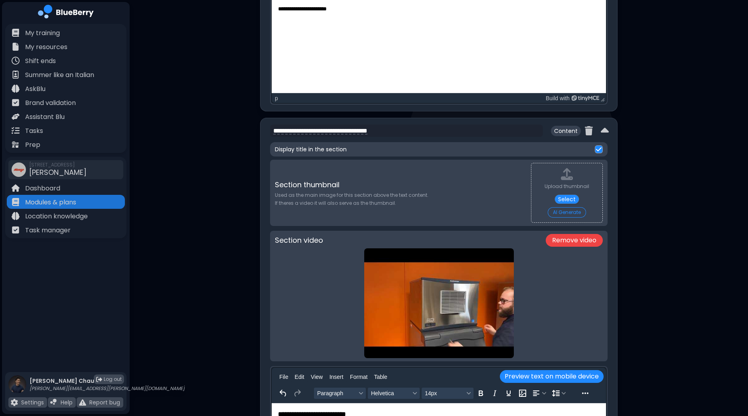
scroll to position [1121, 0]
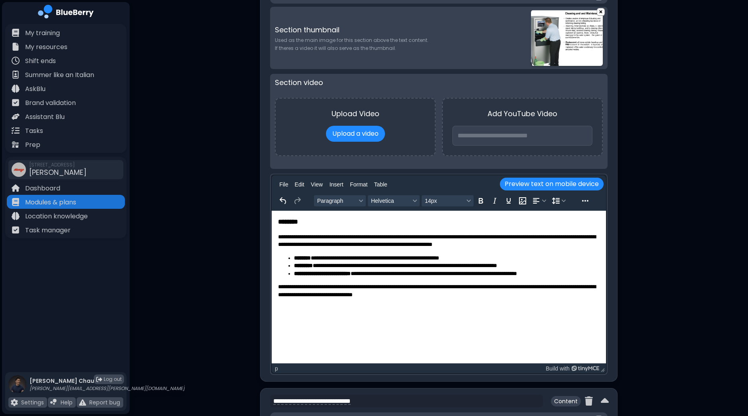
scroll to position [372, 0]
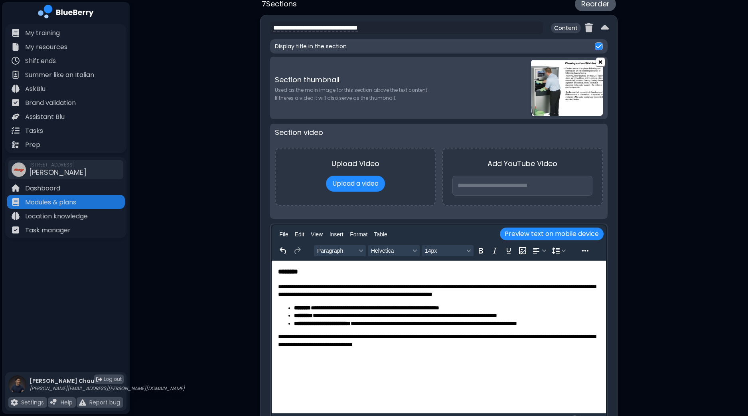
click at [602, 62] on img at bounding box center [600, 62] width 9 height 10
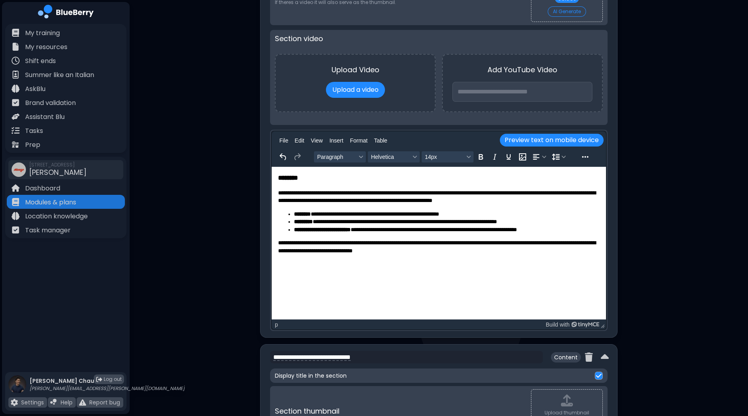
scroll to position [472, 0]
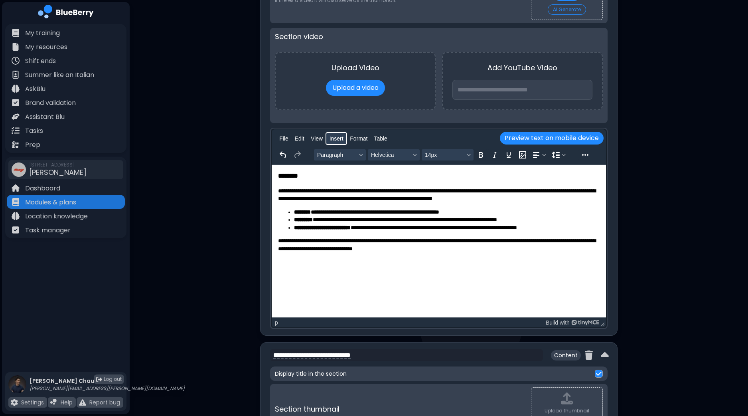
click at [339, 135] on span "Insert" at bounding box center [337, 138] width 14 height 6
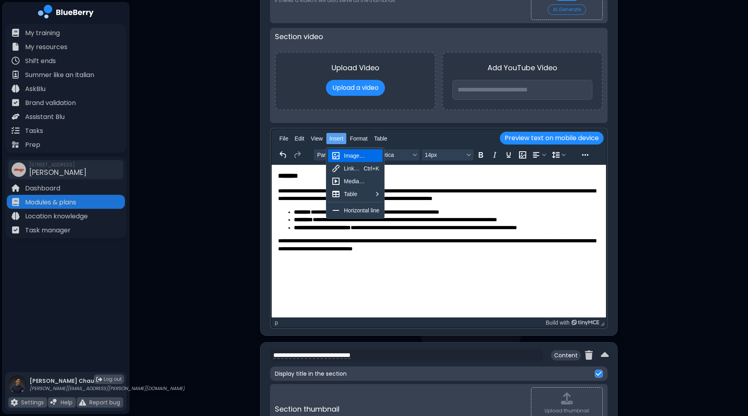
click at [346, 153] on div "Image…" at bounding box center [362, 156] width 36 height 10
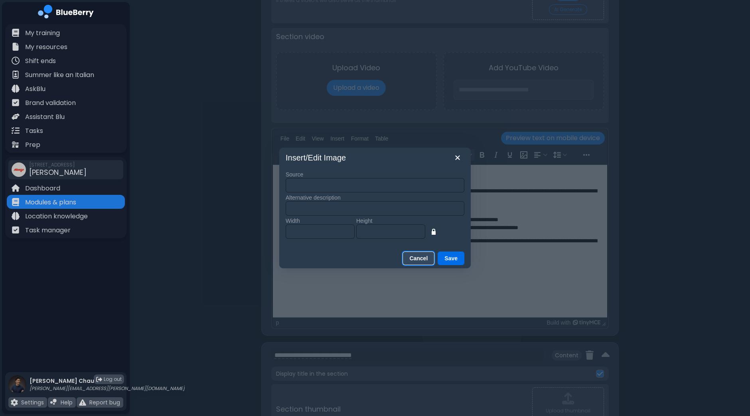
click at [418, 260] on button "Cancel" at bounding box center [419, 258] width 32 height 14
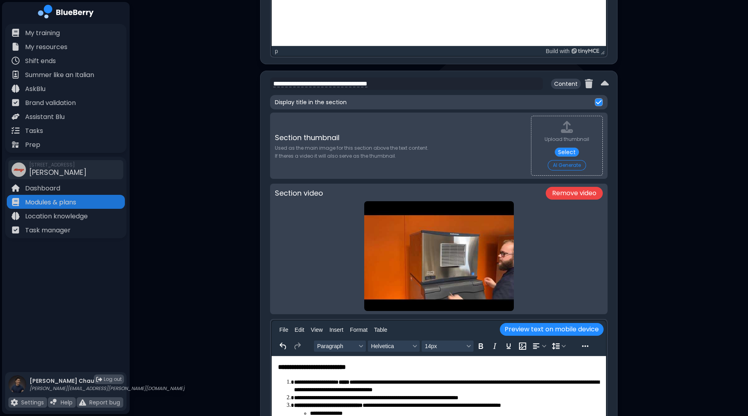
scroll to position [1370, 0]
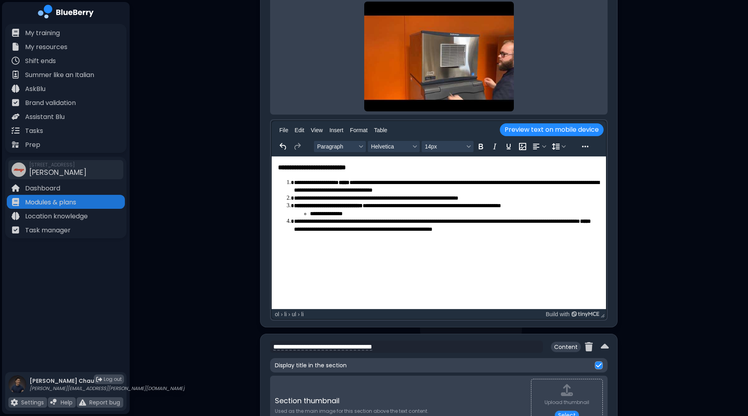
click at [698, 200] on div "**********" at bounding box center [439, 265] width 619 height 3271
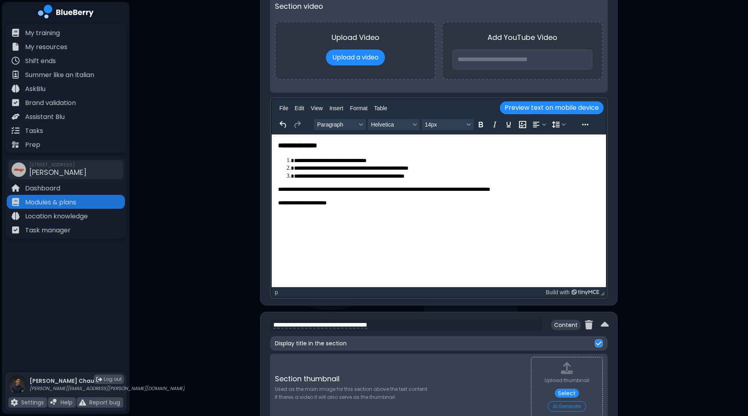
scroll to position [971, 0]
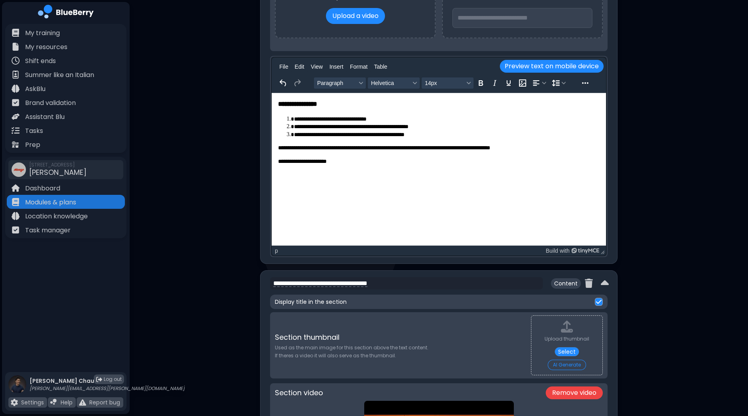
click at [601, 299] on img at bounding box center [599, 302] width 6 height 6
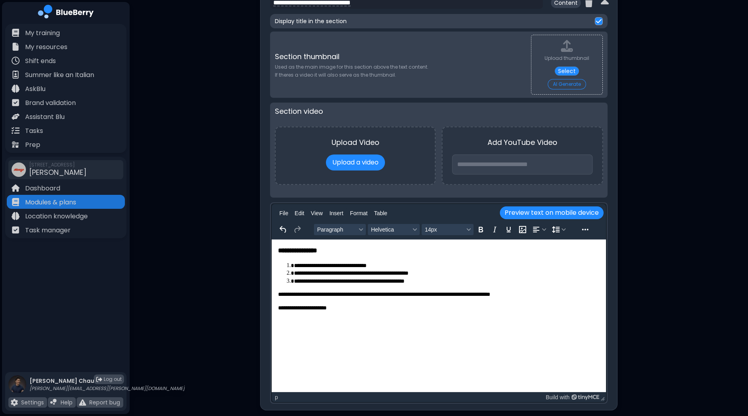
scroll to position [821, 0]
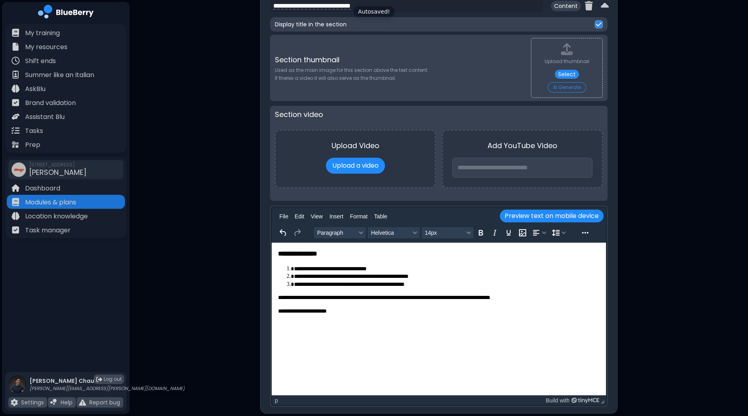
click at [598, 23] on img at bounding box center [599, 24] width 6 height 6
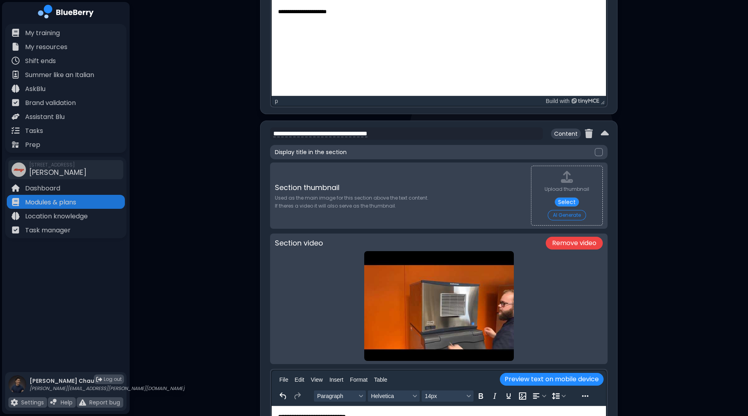
scroll to position [1370, 0]
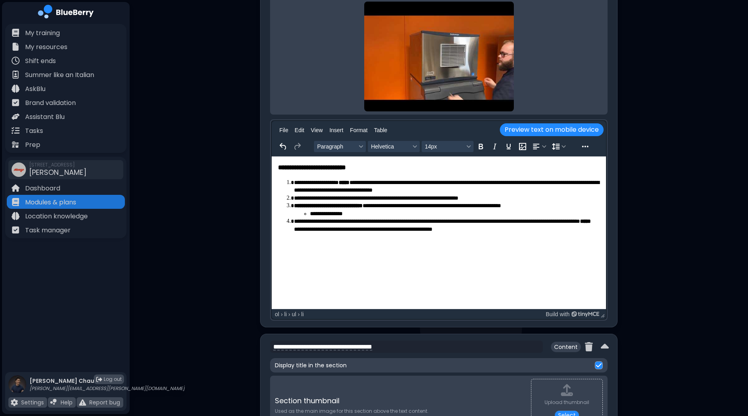
click at [595, 361] on div at bounding box center [599, 365] width 8 height 8
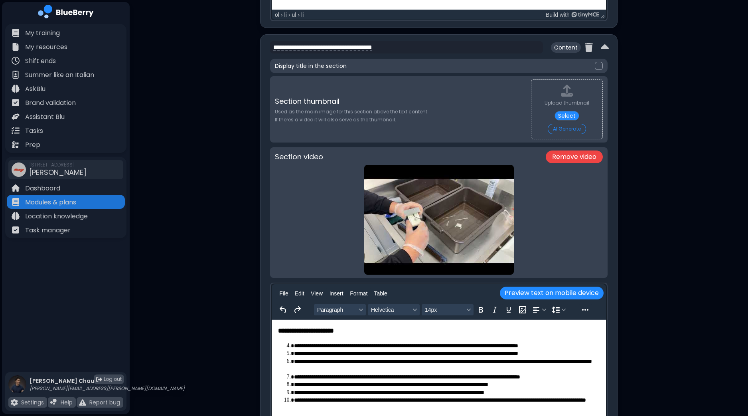
scroll to position [2019, 0]
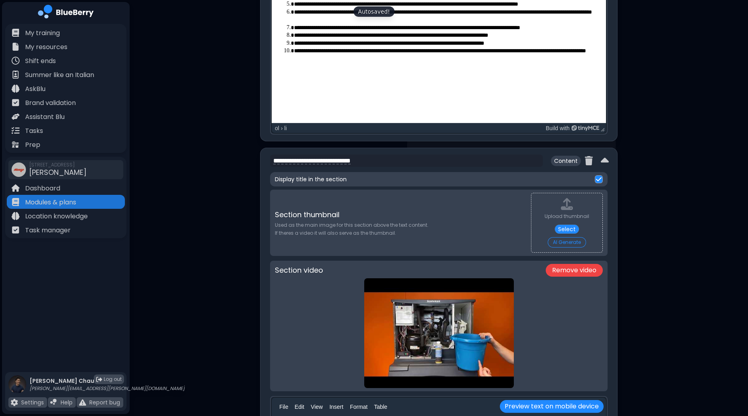
click at [597, 176] on img at bounding box center [599, 179] width 6 height 6
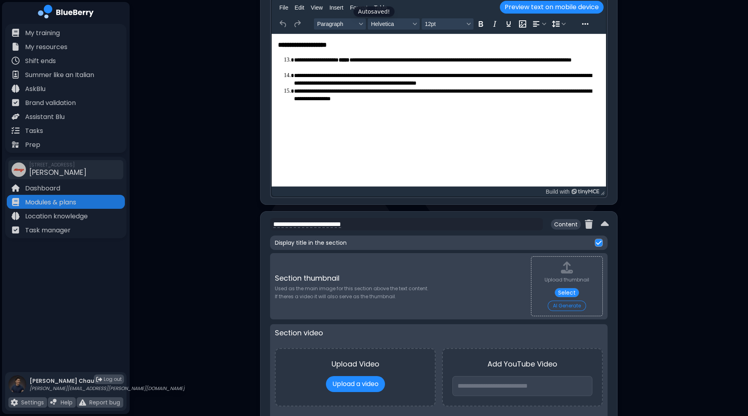
click at [597, 239] on img at bounding box center [599, 242] width 6 height 6
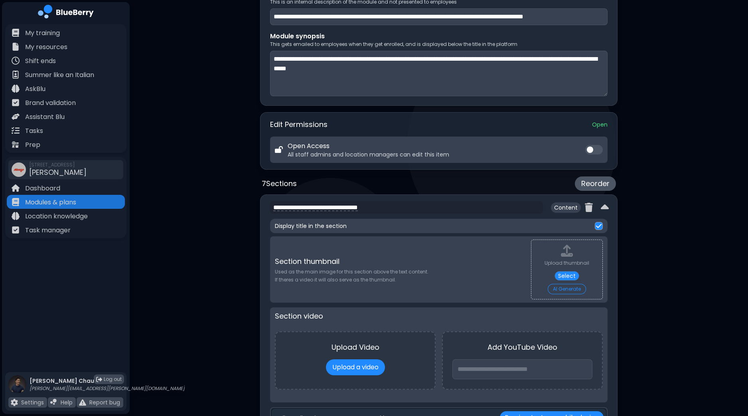
scroll to position [188, 0]
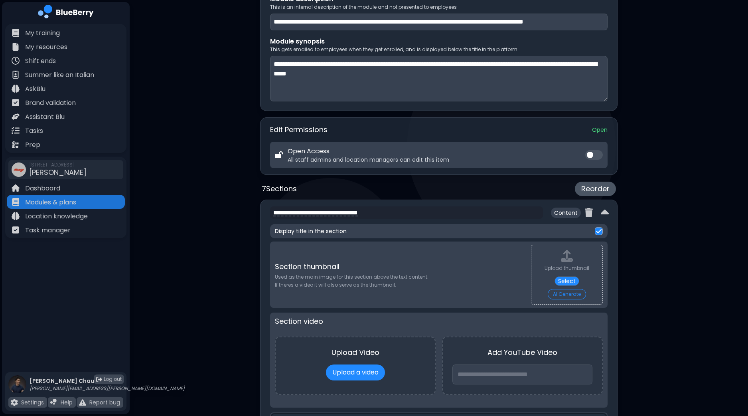
click at [599, 228] on img at bounding box center [599, 231] width 6 height 6
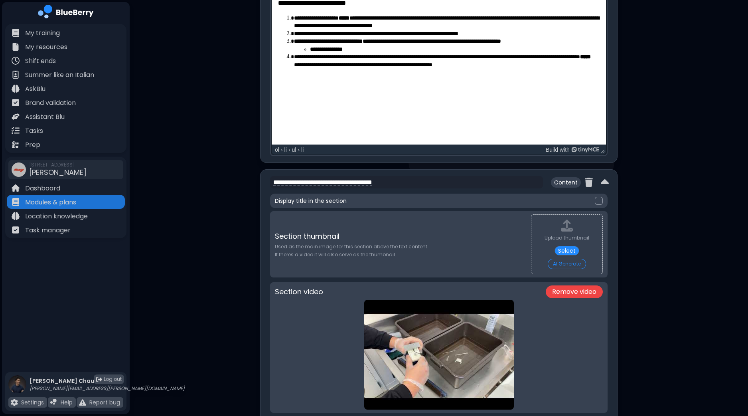
scroll to position [1884, 0]
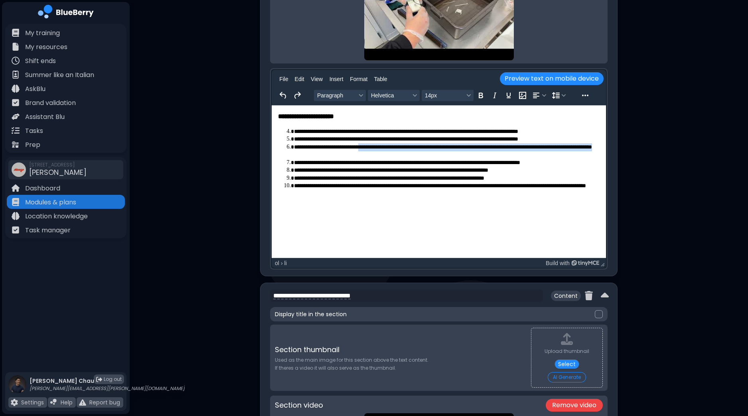
drag, startPoint x: 379, startPoint y: 145, endPoint x: 378, endPoint y: 155, distance: 10.0
click at [378, 155] on li "**********" at bounding box center [447, 151] width 307 height 16
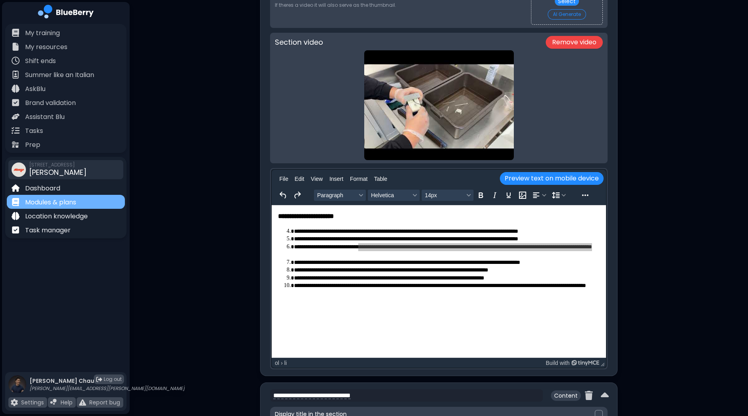
click at [53, 201] on p "Modules & plans" at bounding box center [50, 203] width 51 height 10
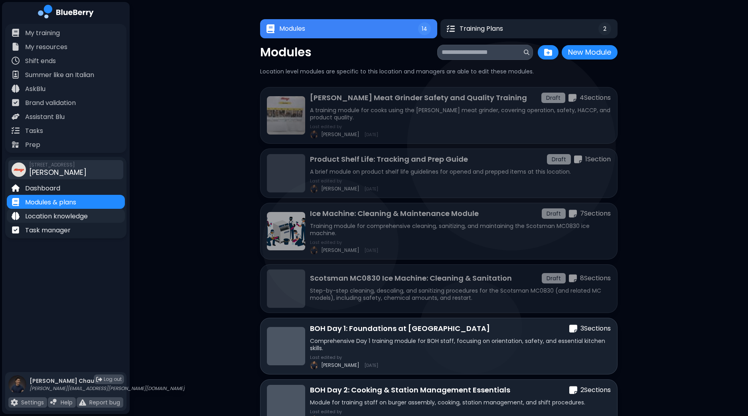
click at [68, 213] on p "Location knowledge" at bounding box center [56, 217] width 63 height 10
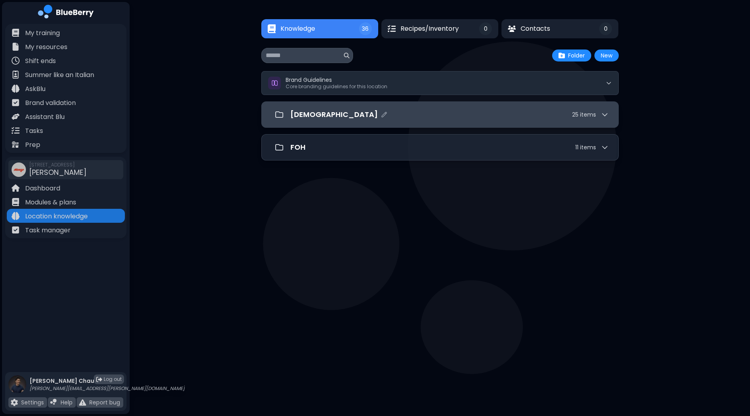
click at [423, 115] on div "[DEMOGRAPHIC_DATA] 25 item s" at bounding box center [450, 114] width 319 height 11
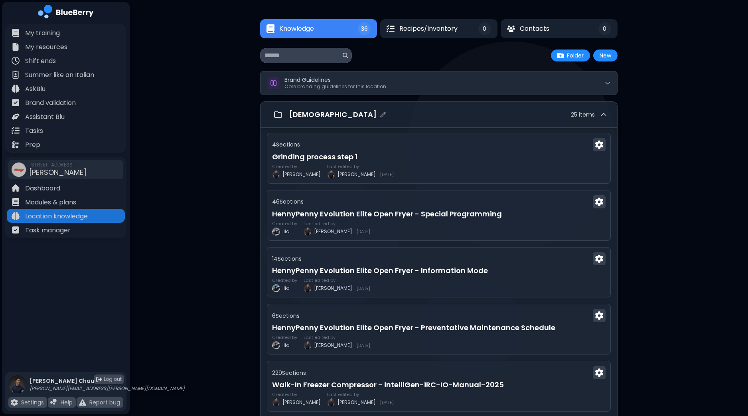
click at [423, 115] on div "[DEMOGRAPHIC_DATA] 25 item s" at bounding box center [448, 114] width 319 height 11
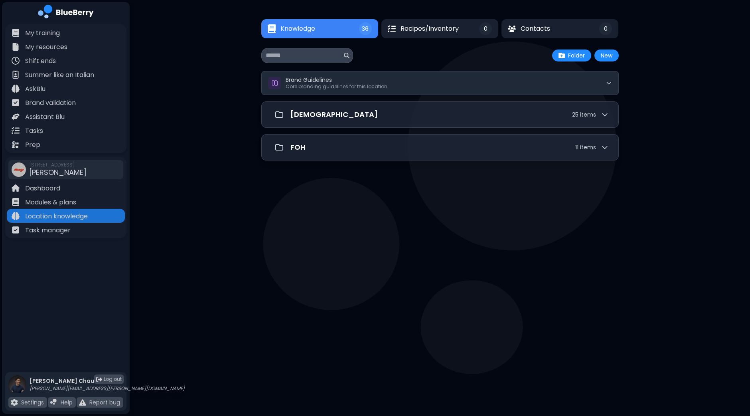
click at [724, 198] on main "Knowledge 36 Recipes/Inventory 0 Contacts 0 Knowledge 36 0 0 New Folder New Bra…" at bounding box center [375, 208] width 750 height 416
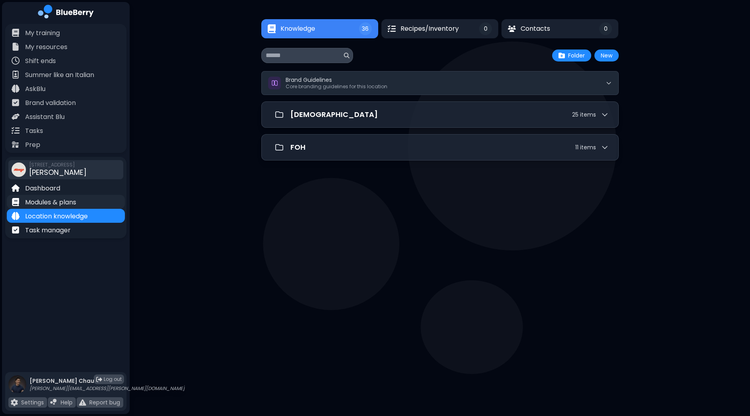
click at [46, 201] on p "Modules & plans" at bounding box center [50, 203] width 51 height 10
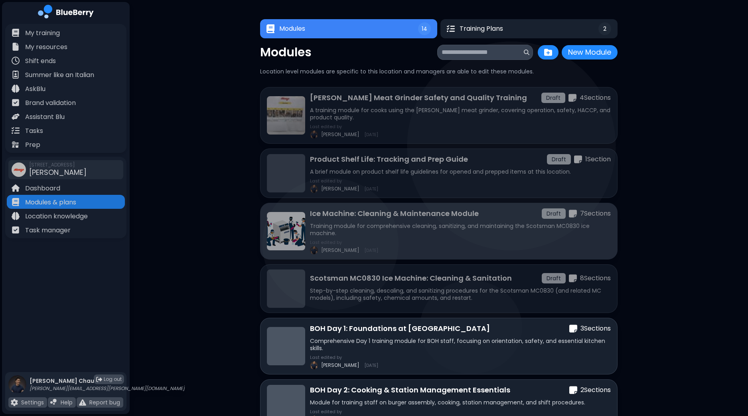
click at [512, 238] on div "Ice Machine: Cleaning & Maintenance Module Draft 7 Section s Training module fo…" at bounding box center [460, 231] width 301 height 46
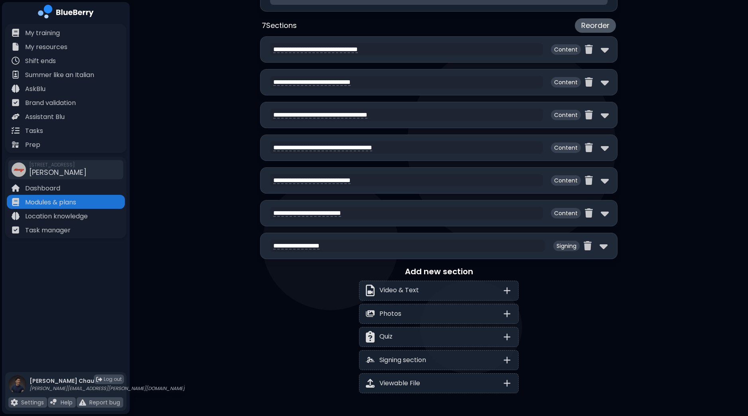
scroll to position [380, 0]
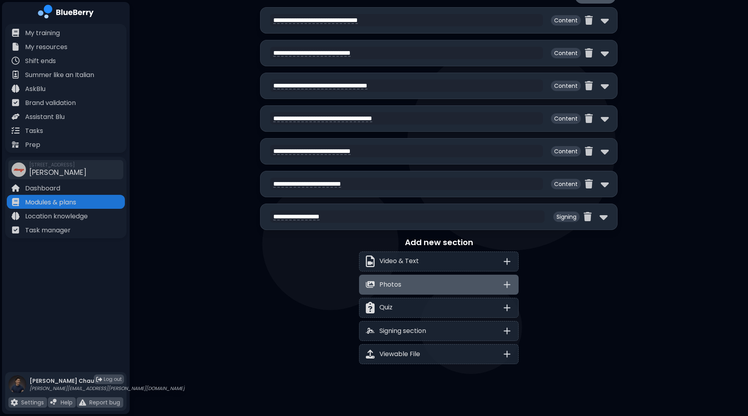
click at [503, 280] on icon at bounding box center [508, 285] width 10 height 10
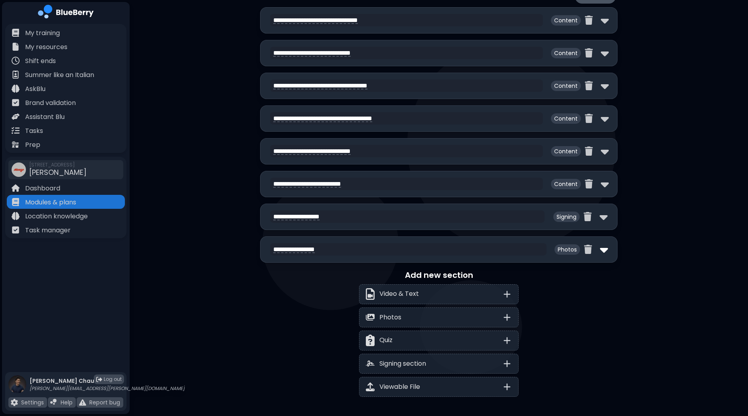
click at [604, 247] on img at bounding box center [604, 249] width 8 height 13
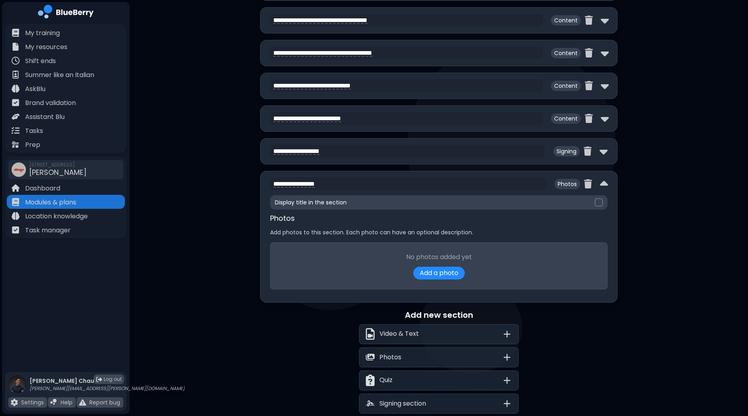
scroll to position [418, 0]
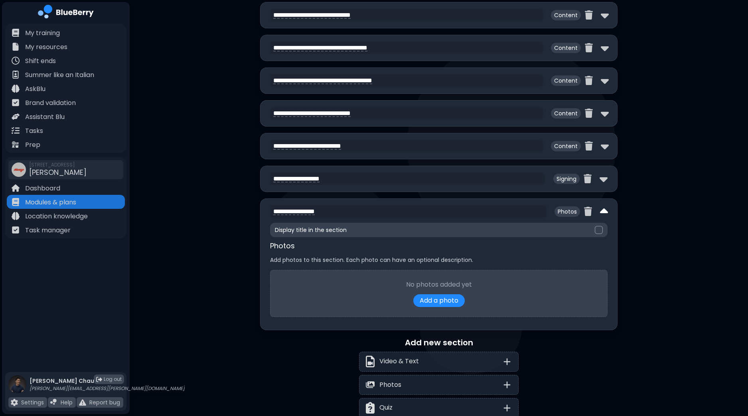
click at [607, 207] on img at bounding box center [604, 211] width 8 height 13
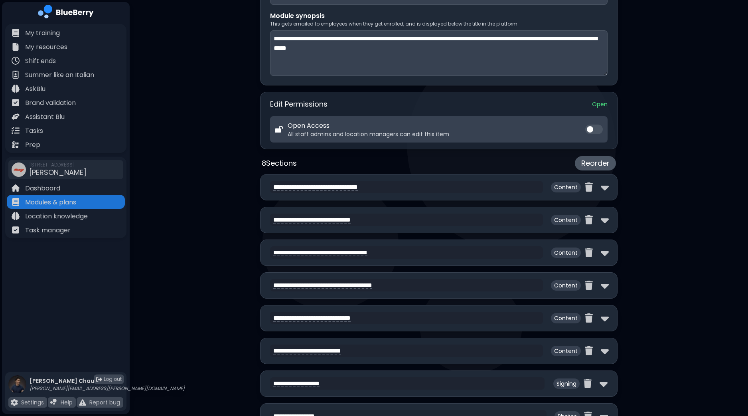
scroll to position [313, 0]
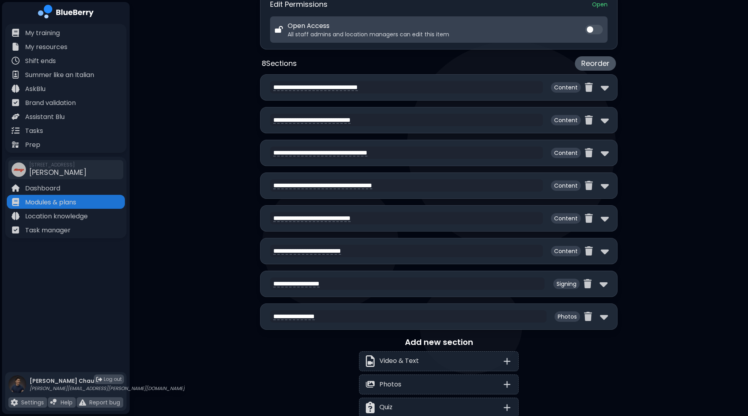
drag, startPoint x: 267, startPoint y: 311, endPoint x: 263, endPoint y: 318, distance: 8.2
click at [264, 317] on div "**********" at bounding box center [439, 316] width 358 height 26
click at [183, 361] on div "**********" at bounding box center [439, 102] width 619 height 831
click at [597, 63] on button "Reorder" at bounding box center [595, 63] width 41 height 14
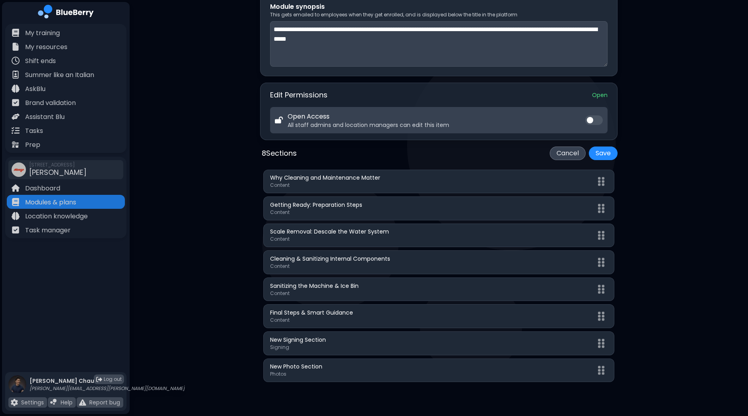
scroll to position [240, 0]
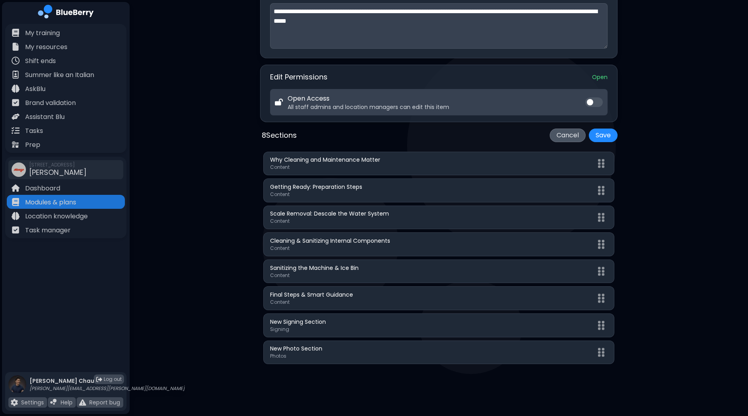
click at [581, 133] on button "Cancel" at bounding box center [568, 136] width 36 height 14
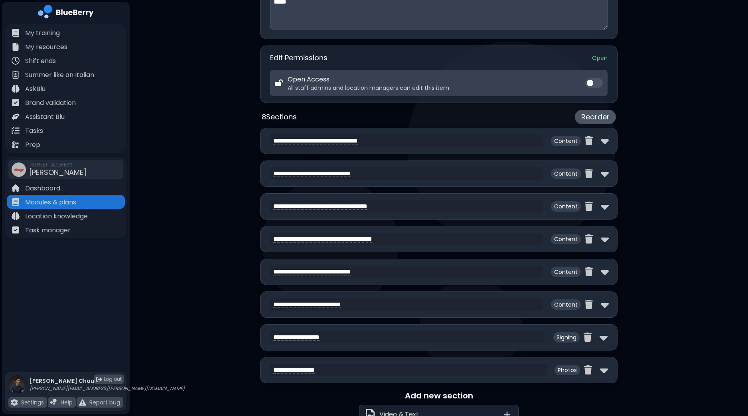
scroll to position [260, 0]
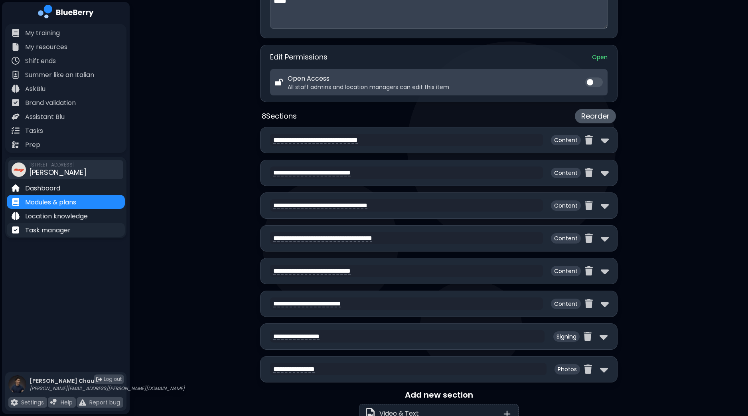
click at [46, 232] on p "Task manager" at bounding box center [48, 231] width 46 height 10
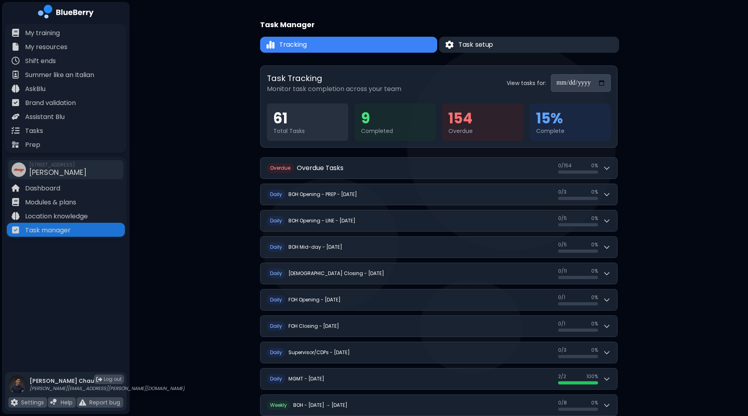
click at [509, 42] on button "Task setup" at bounding box center [529, 45] width 180 height 16
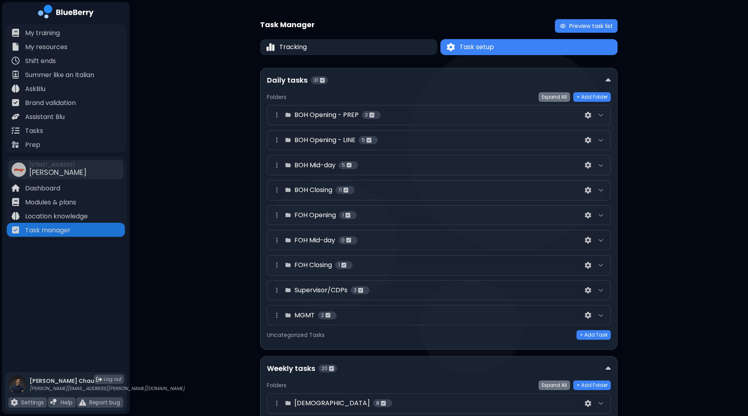
click at [605, 112] on div at bounding box center [601, 115] width 10 height 10
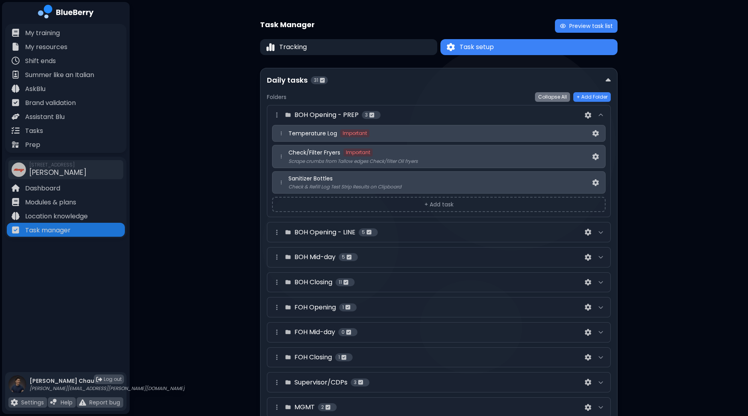
drag, startPoint x: 455, startPoint y: 184, endPoint x: 453, endPoint y: 161, distance: 22.9
click at [453, 161] on div "Temperature Log Important Check/Filter Fryers Important Scrape crumbs from Tall…" at bounding box center [439, 159] width 334 height 69
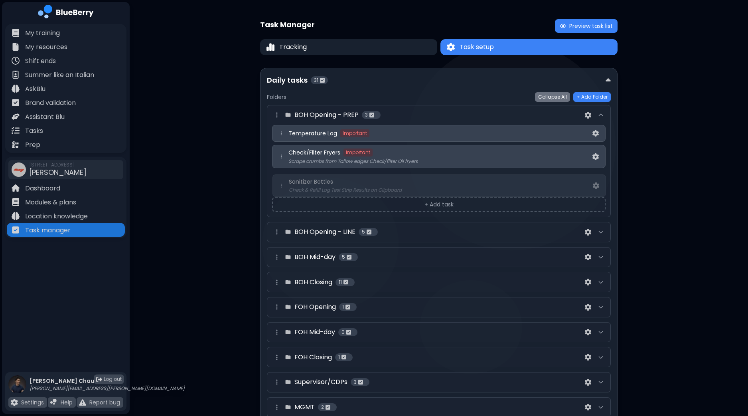
click at [279, 185] on div "Temperature Log Important Check/Filter Fryers Important Scrape crumbs from Tall…" at bounding box center [439, 159] width 334 height 69
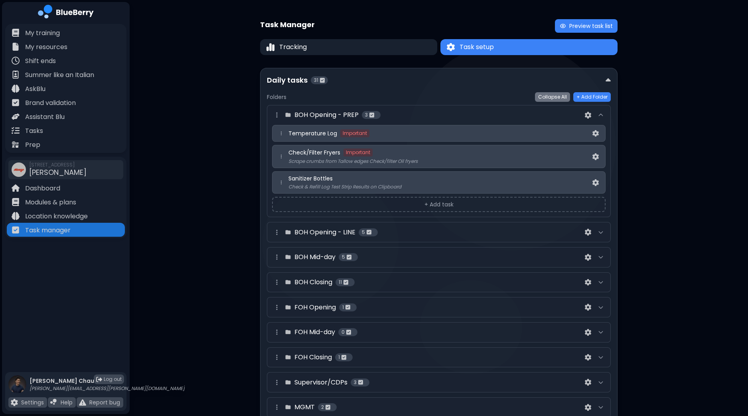
click at [621, 153] on div "Task Manager Preview task list Tracking Task setup Task setup Daily tasks 31 Fo…" at bounding box center [439, 396] width 619 height 793
click at [643, 181] on div "Task Manager Preview task list Tracking Task setup Task setup Daily tasks 31 Fo…" at bounding box center [439, 396] width 619 height 793
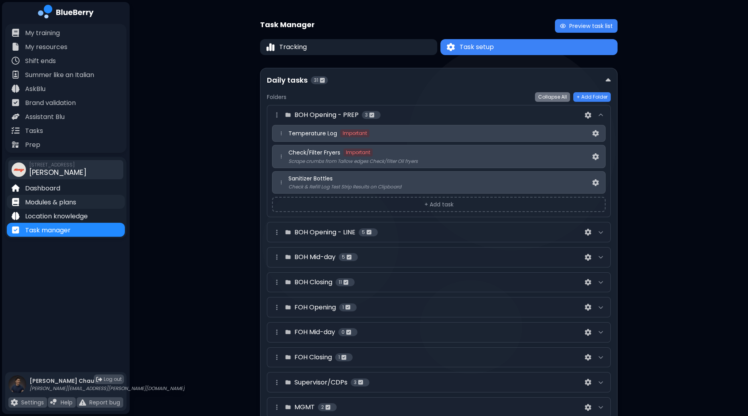
click at [58, 202] on p "Modules & plans" at bounding box center [50, 203] width 51 height 10
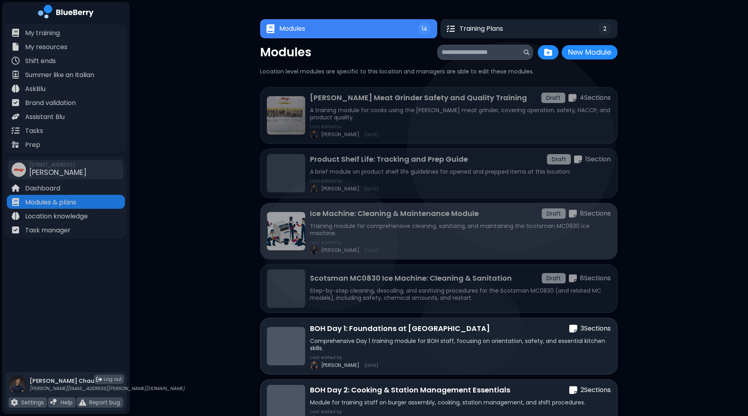
click at [416, 237] on div "Ice Machine: Cleaning & Maintenance Module Draft 8 Section s Training module fo…" at bounding box center [460, 231] width 301 height 46
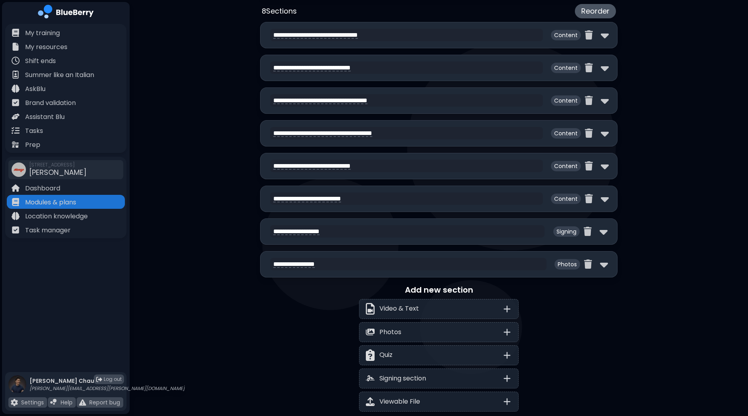
scroll to position [299, 0]
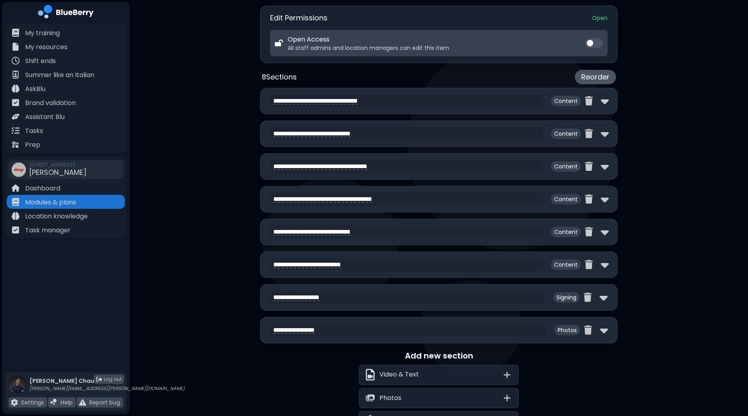
click at [604, 77] on button "Reorder" at bounding box center [595, 77] width 41 height 14
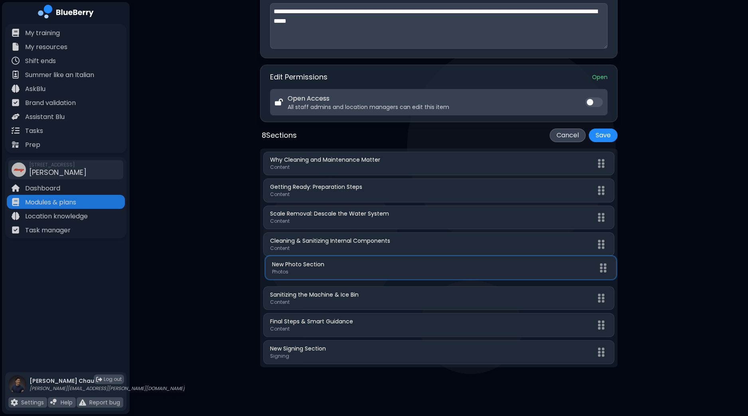
drag, startPoint x: 601, startPoint y: 351, endPoint x: 603, endPoint y: 266, distance: 85.0
click at [603, 266] on div "Why Cleaning and Maintenance Matter Content Getting Ready: Preparation Steps Co…" at bounding box center [439, 257] width 358 height 219
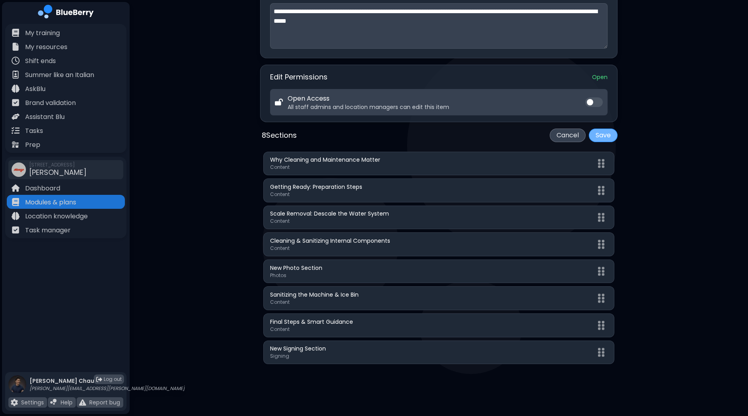
click at [603, 137] on button "Save" at bounding box center [603, 136] width 29 height 14
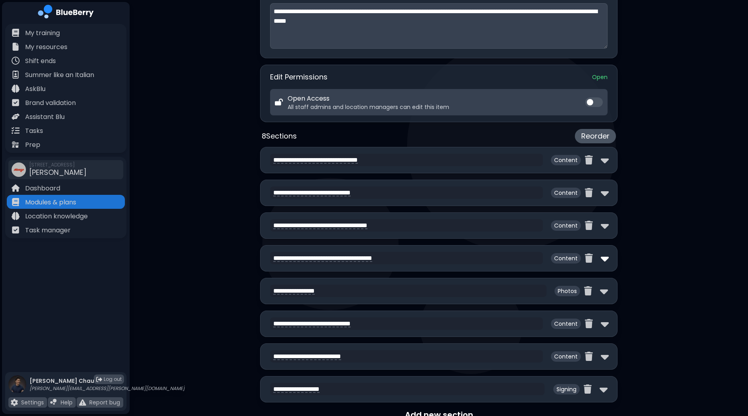
click at [607, 257] on img at bounding box center [605, 258] width 8 height 13
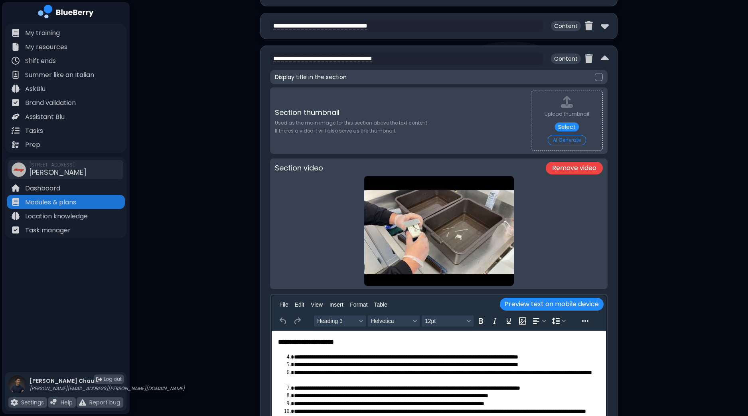
scroll to position [540, 0]
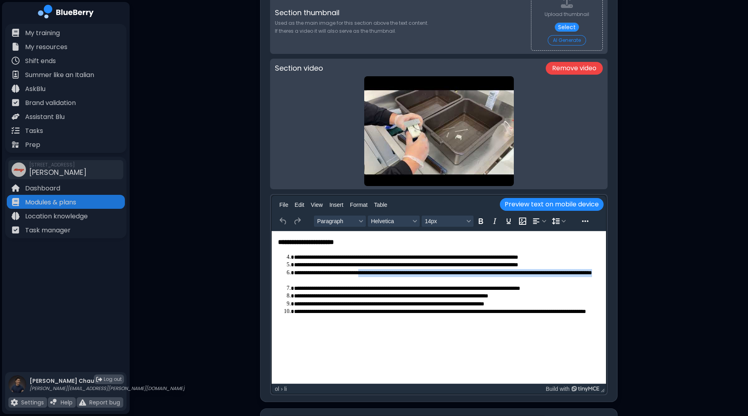
drag, startPoint x: 378, startPoint y: 273, endPoint x: 377, endPoint y: 279, distance: 5.6
click at [377, 279] on li "**********" at bounding box center [447, 277] width 307 height 16
copy li "**********"
click at [662, 146] on div "**********" at bounding box center [439, 90] width 619 height 1261
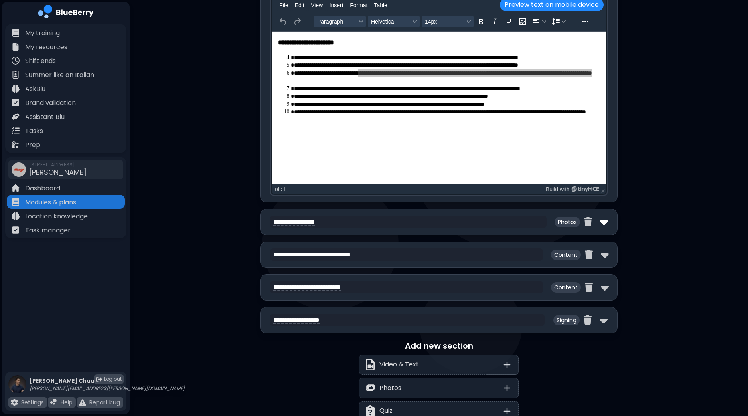
click at [602, 220] on img at bounding box center [604, 222] width 8 height 13
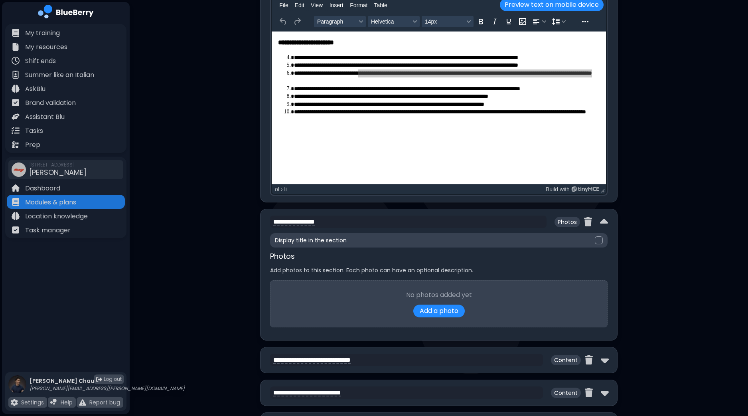
click at [360, 239] on div "Display title in the section" at bounding box center [439, 240] width 338 height 14
click at [373, 219] on textarea "**********" at bounding box center [408, 222] width 277 height 13
click at [382, 219] on textarea "**********" at bounding box center [408, 222] width 277 height 13
paste textarea "**********"
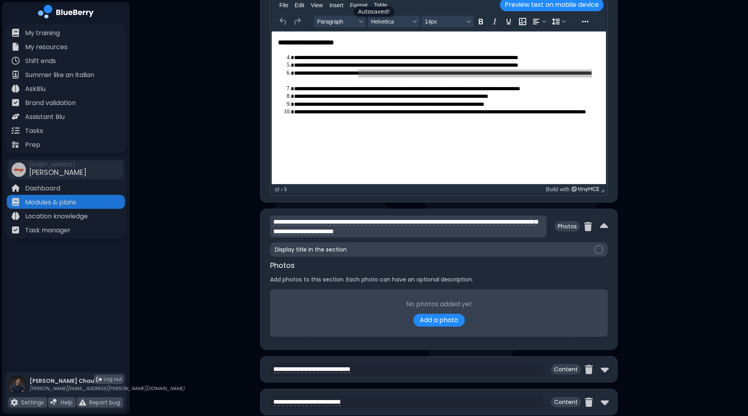
click at [331, 220] on textarea "**********" at bounding box center [408, 227] width 277 height 22
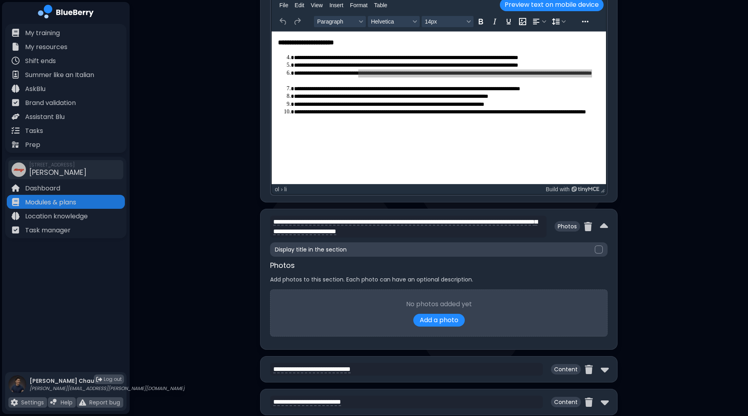
type textarea "**********"
click at [487, 94] on li "**********" at bounding box center [447, 96] width 307 height 8
click at [374, 79] on li "**********" at bounding box center [447, 77] width 307 height 16
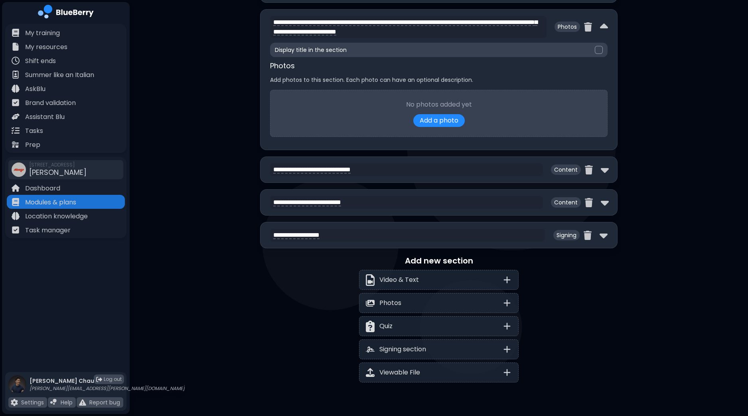
scroll to position [957, 0]
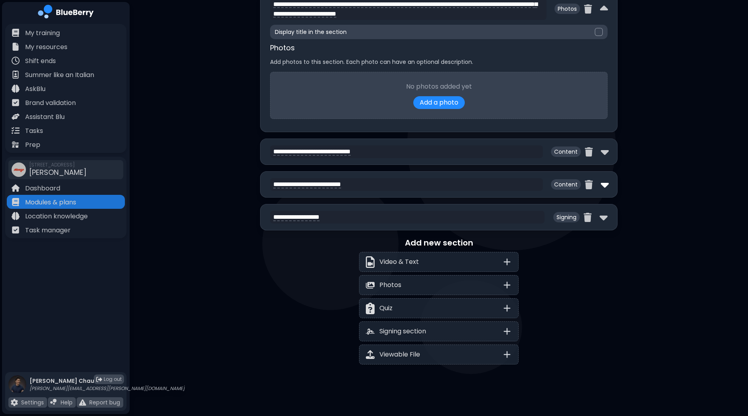
click at [604, 182] on img at bounding box center [605, 184] width 8 height 13
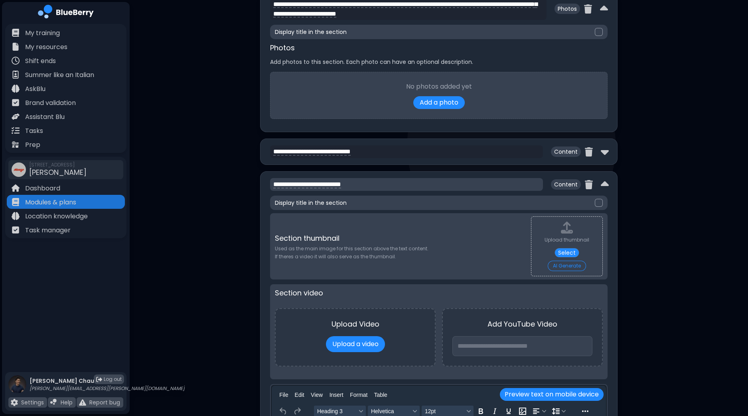
drag, startPoint x: 309, startPoint y: 181, endPoint x: 420, endPoint y: 182, distance: 110.6
click at [420, 182] on textarea "**********" at bounding box center [406, 184] width 273 height 13
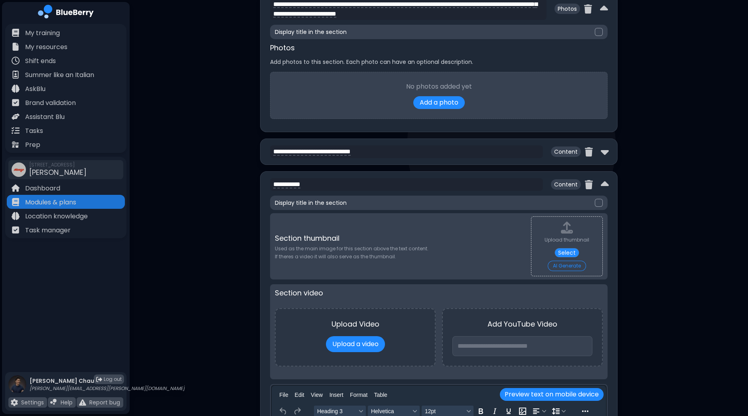
type textarea "**********"
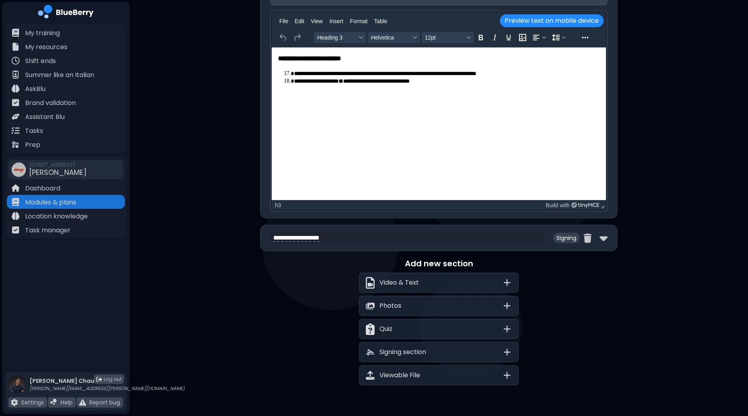
scroll to position [1351, 0]
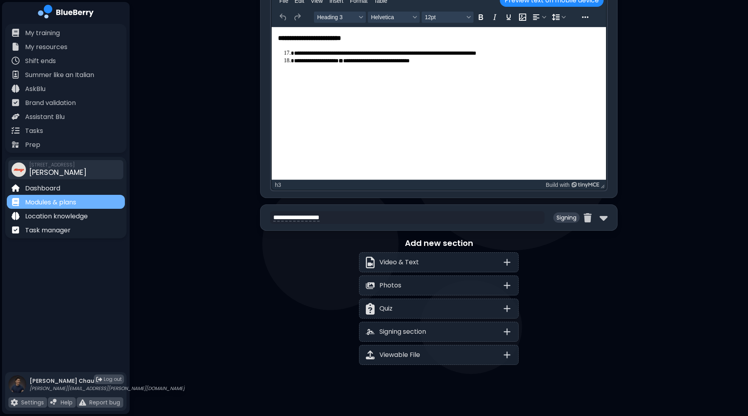
click at [63, 205] on p "Modules & plans" at bounding box center [50, 203] width 51 height 10
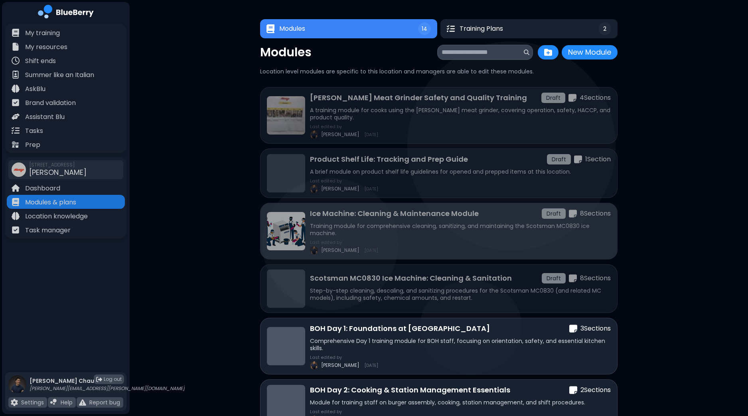
click at [451, 224] on p "Training module for comprehensive cleaning, sanitizing, and maintaining the Sco…" at bounding box center [460, 229] width 301 height 14
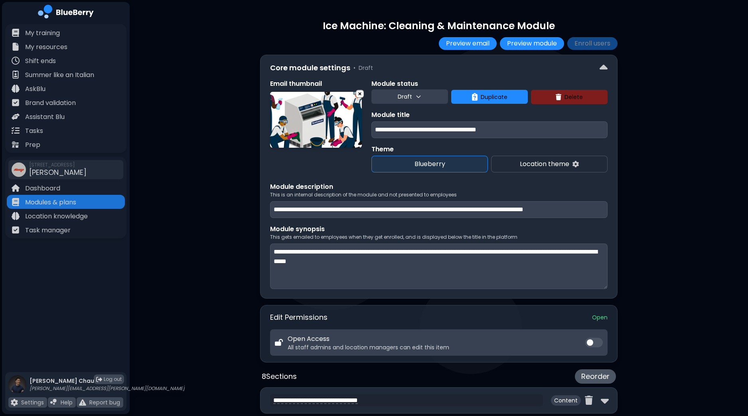
click at [420, 95] on icon at bounding box center [418, 96] width 6 height 6
click at [411, 132] on button "Live" at bounding box center [410, 133] width 29 height 16
click at [641, 105] on div "**********" at bounding box center [439, 420] width 619 height 840
click at [603, 46] on button "Enroll users" at bounding box center [593, 43] width 50 height 13
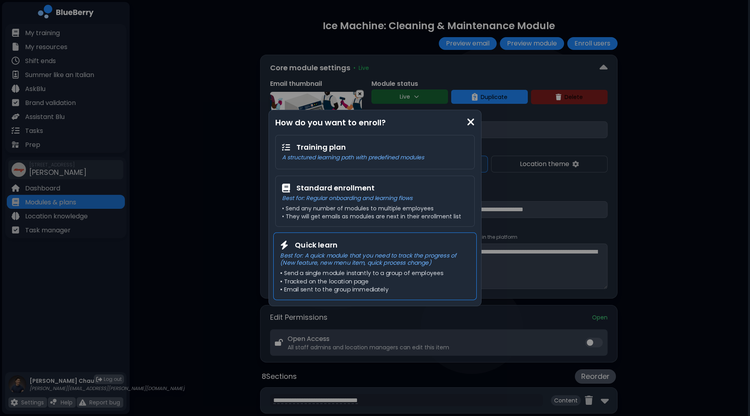
click at [393, 266] on div "Quick learn Best for: A quick module that you need to track the progress of (Ne…" at bounding box center [375, 265] width 204 height 67
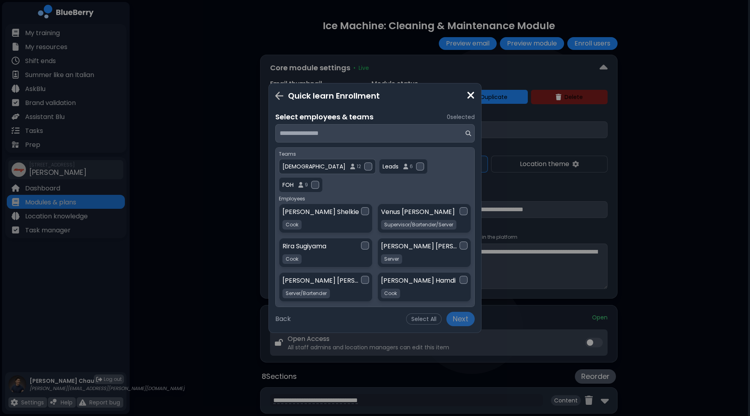
click at [350, 166] on img at bounding box center [352, 167] width 5 height 6
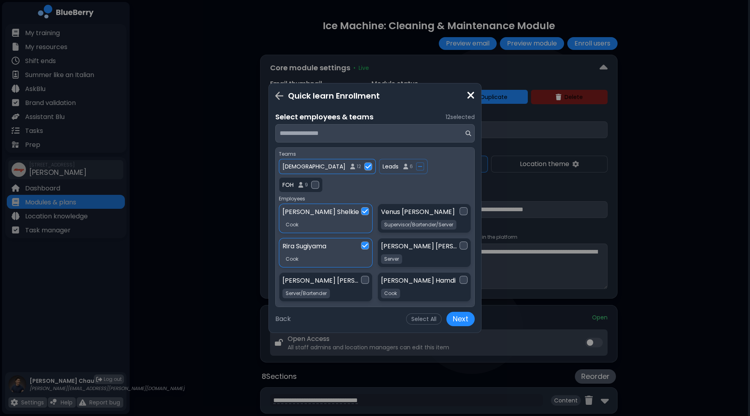
click at [292, 168] on p "[DEMOGRAPHIC_DATA]" at bounding box center [314, 166] width 63 height 7
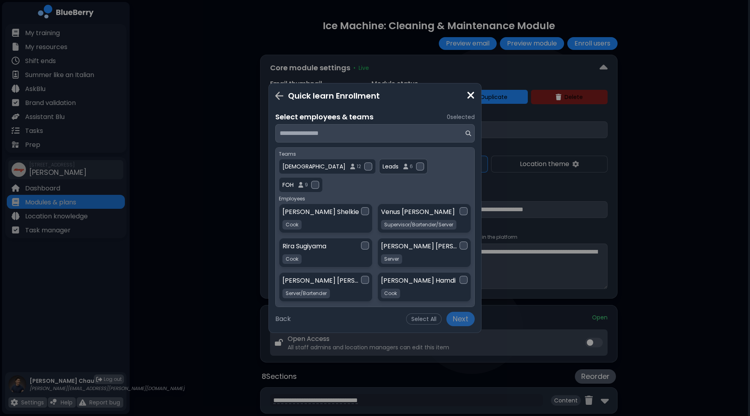
click at [383, 166] on p "Leads" at bounding box center [391, 166] width 16 height 7
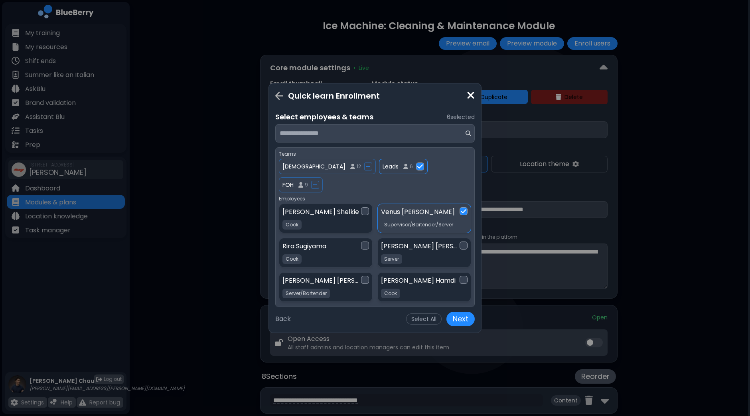
click at [383, 166] on p "Leads" at bounding box center [391, 166] width 16 height 7
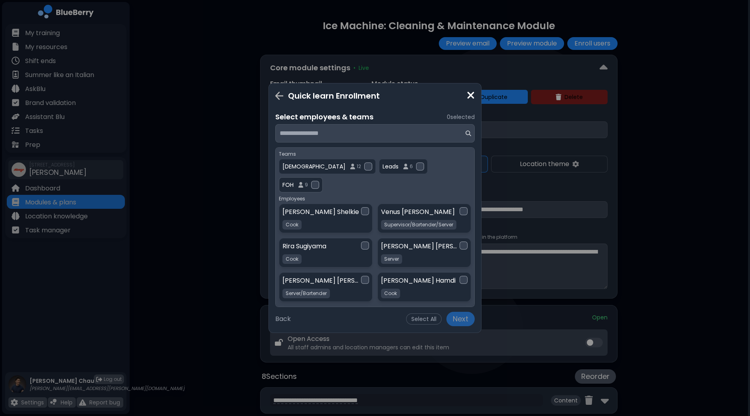
click at [294, 181] on p "FOH" at bounding box center [288, 184] width 11 height 7
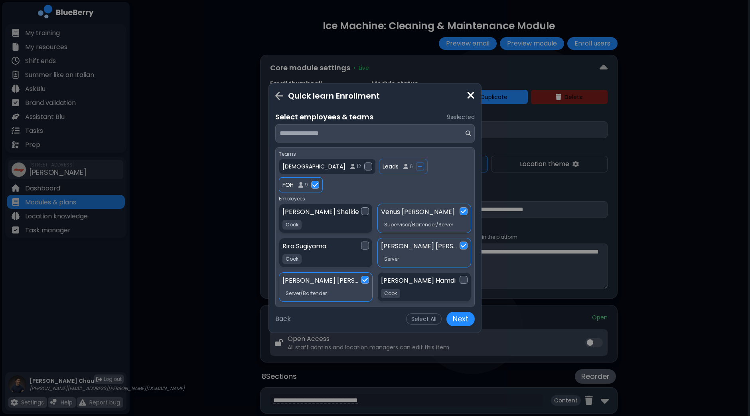
click at [294, 181] on p "FOH" at bounding box center [288, 184] width 11 height 7
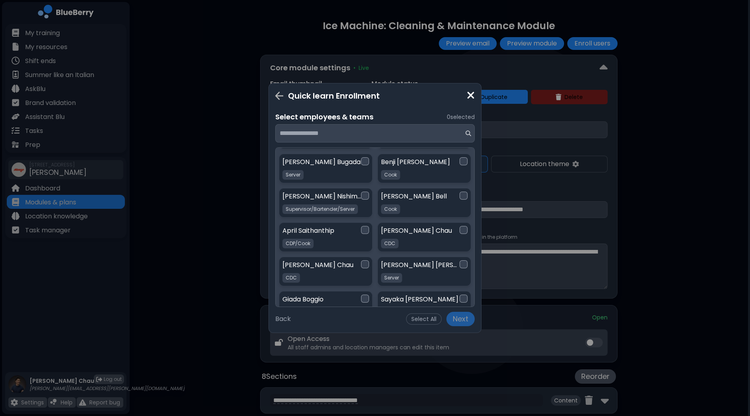
scroll to position [299, 0]
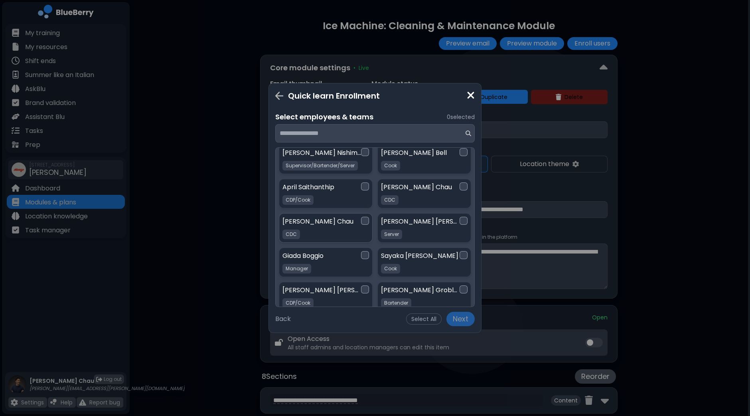
click at [365, 217] on div at bounding box center [365, 221] width 8 height 8
click at [460, 182] on div at bounding box center [464, 186] width 8 height 8
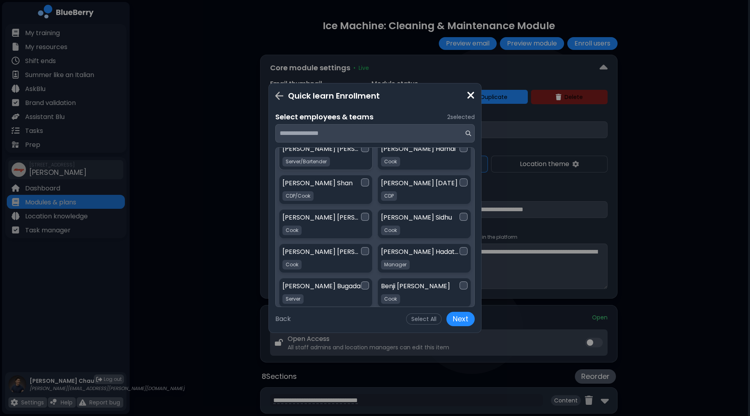
scroll to position [150, 0]
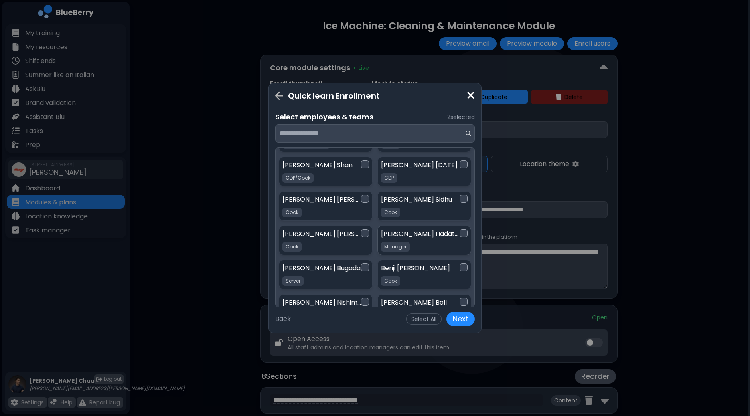
click at [463, 229] on div at bounding box center [464, 233] width 8 height 8
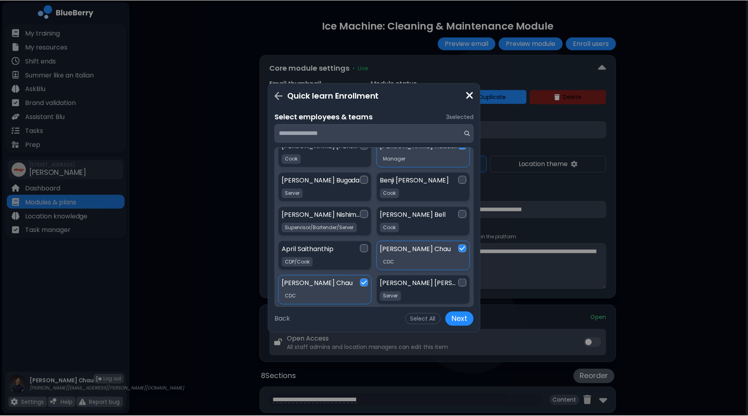
scroll to position [299, 0]
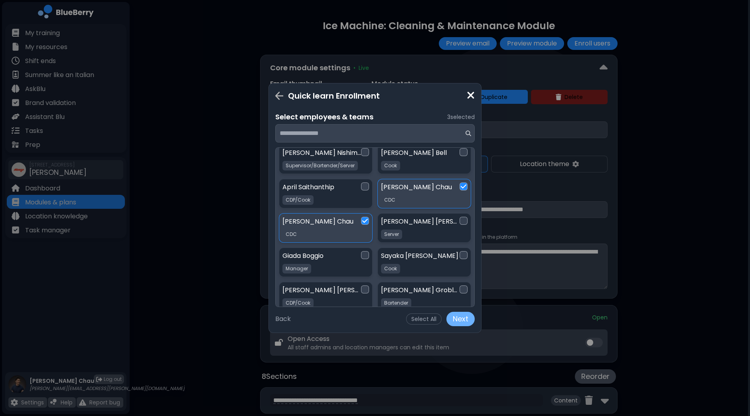
click at [461, 321] on button "Next" at bounding box center [461, 319] width 28 height 14
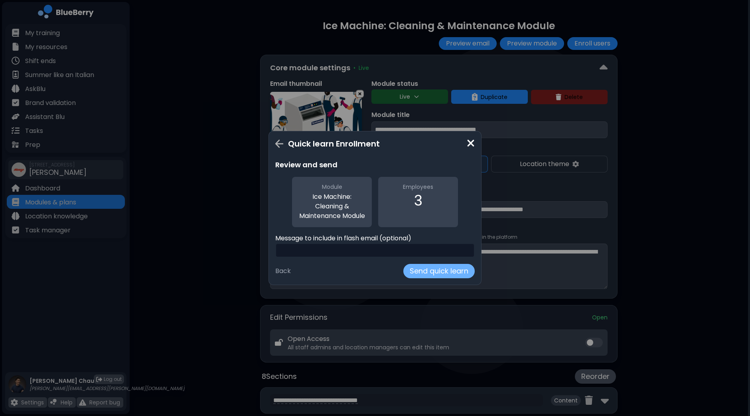
click at [445, 278] on button "Send quick learn" at bounding box center [439, 271] width 71 height 14
